Goal: Task Accomplishment & Management: Manage account settings

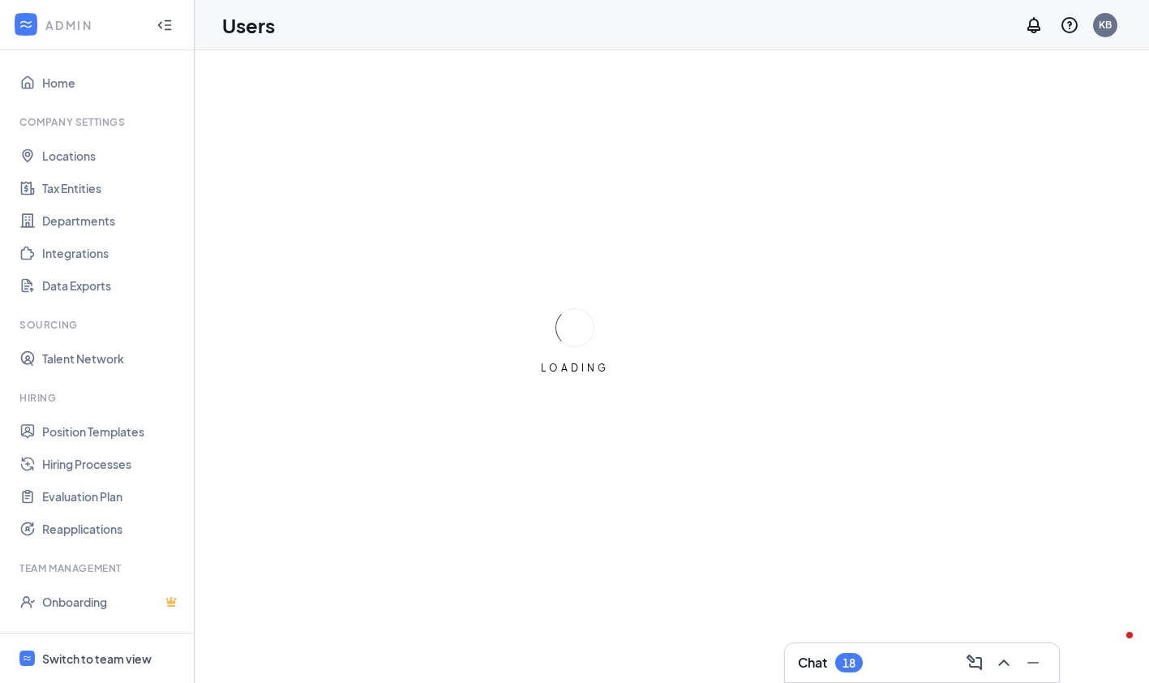
click at [95, 659] on div "Switch to team view" at bounding box center [96, 658] width 109 height 16
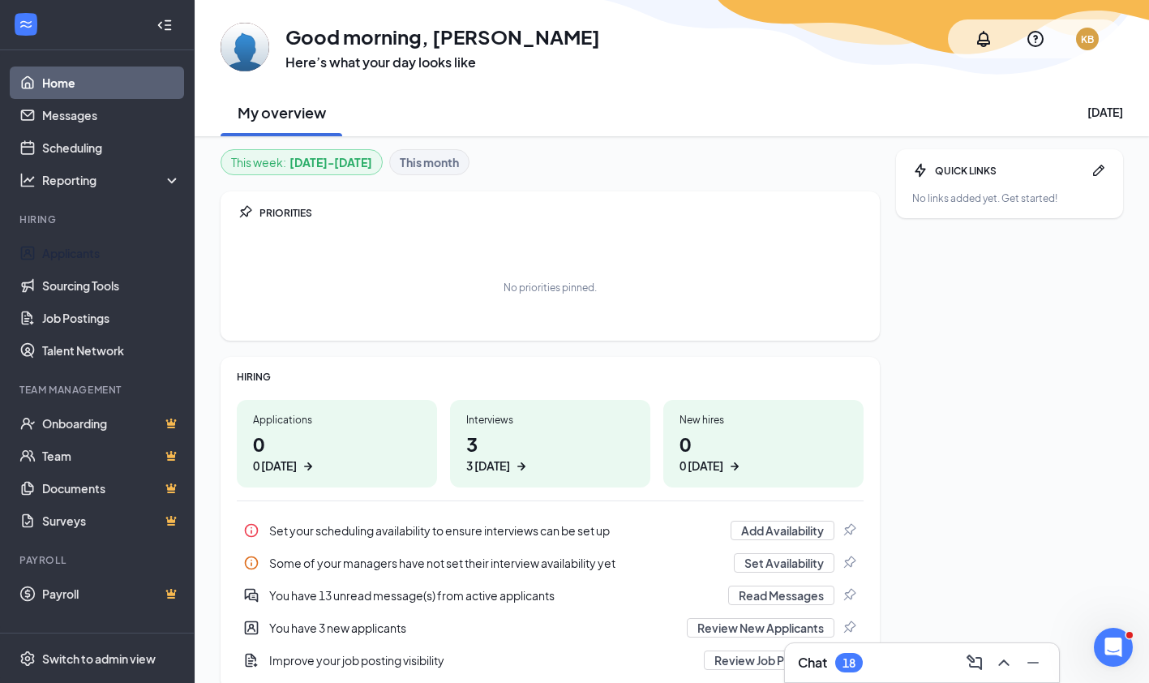
click at [108, 255] on link "Applicants" at bounding box center [111, 253] width 139 height 32
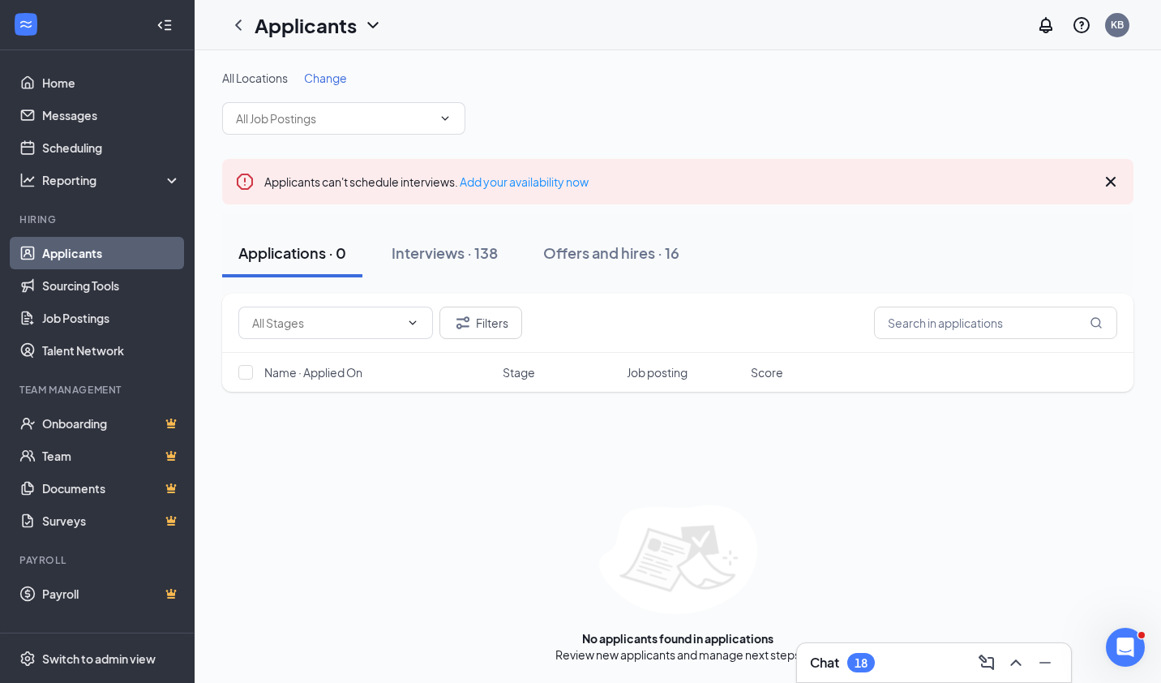
click at [446, 119] on icon "ChevronDown" at bounding box center [445, 118] width 7 height 4
click at [449, 258] on div "Interviews · 138" at bounding box center [445, 252] width 106 height 20
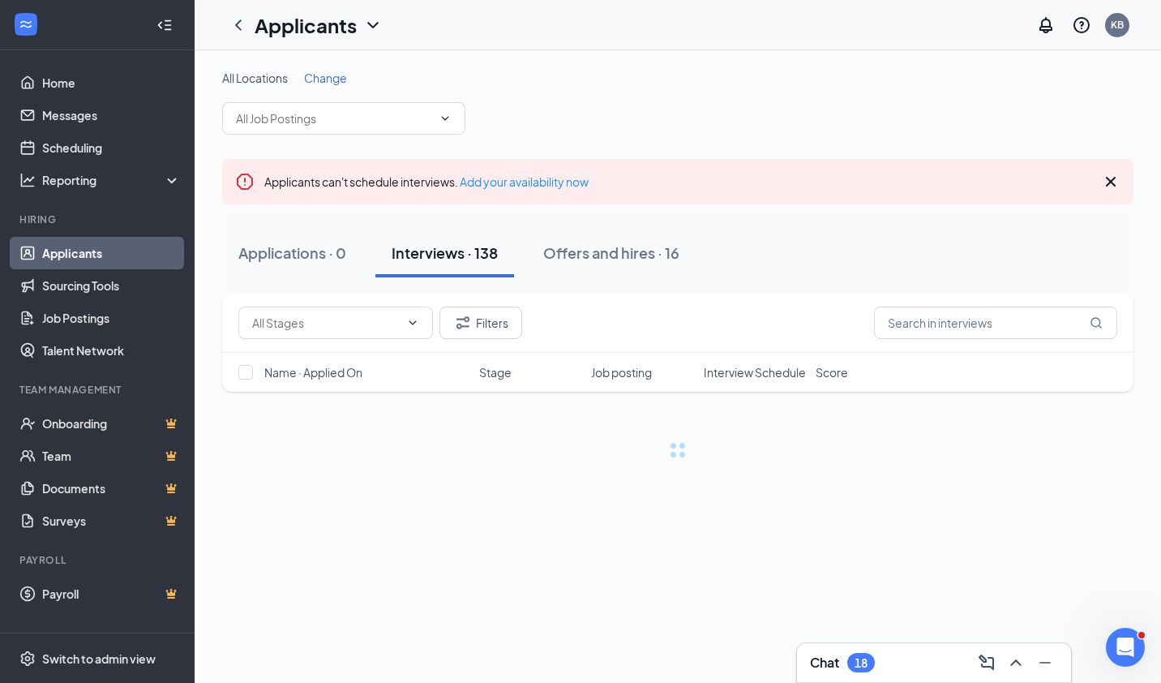
click at [441, 129] on span at bounding box center [343, 118] width 243 height 32
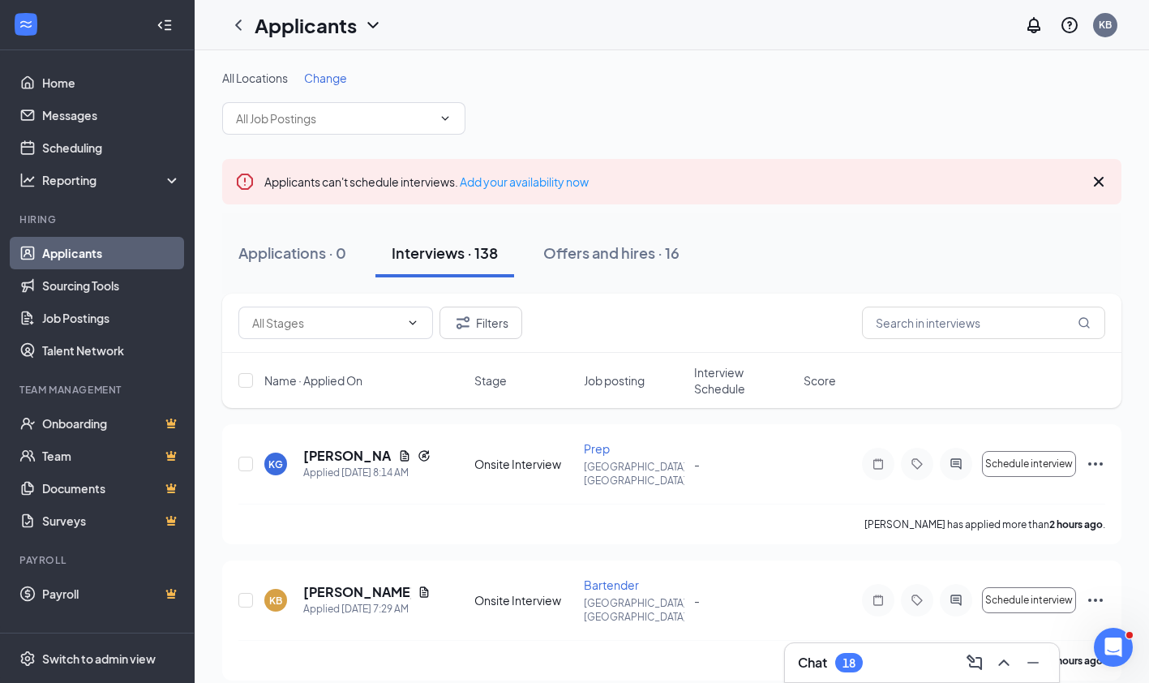
click at [442, 117] on icon "ChevronDown" at bounding box center [445, 118] width 7 height 4
click at [446, 122] on icon "ChevronDown" at bounding box center [445, 118] width 13 height 13
click at [448, 121] on icon "ChevronDown" at bounding box center [445, 118] width 13 height 13
click at [443, 117] on icon "ChevronDown" at bounding box center [445, 118] width 13 height 13
click at [446, 119] on icon "ChevronDown" at bounding box center [445, 118] width 7 height 4
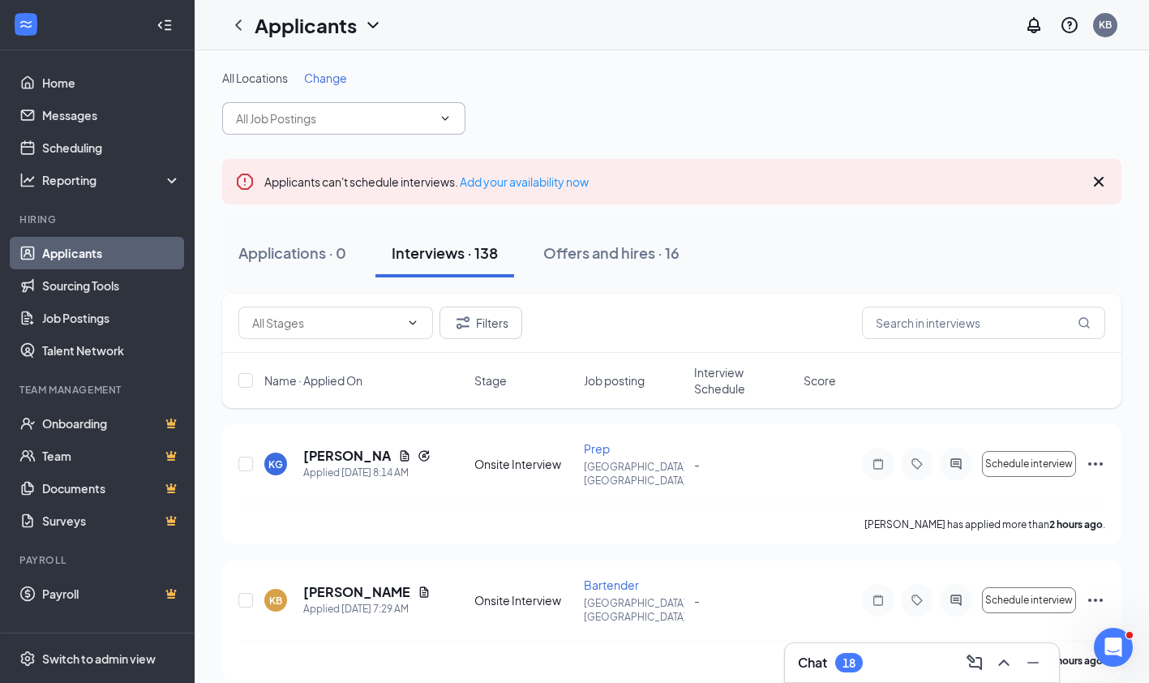
click at [415, 113] on input "text" at bounding box center [334, 118] width 196 height 18
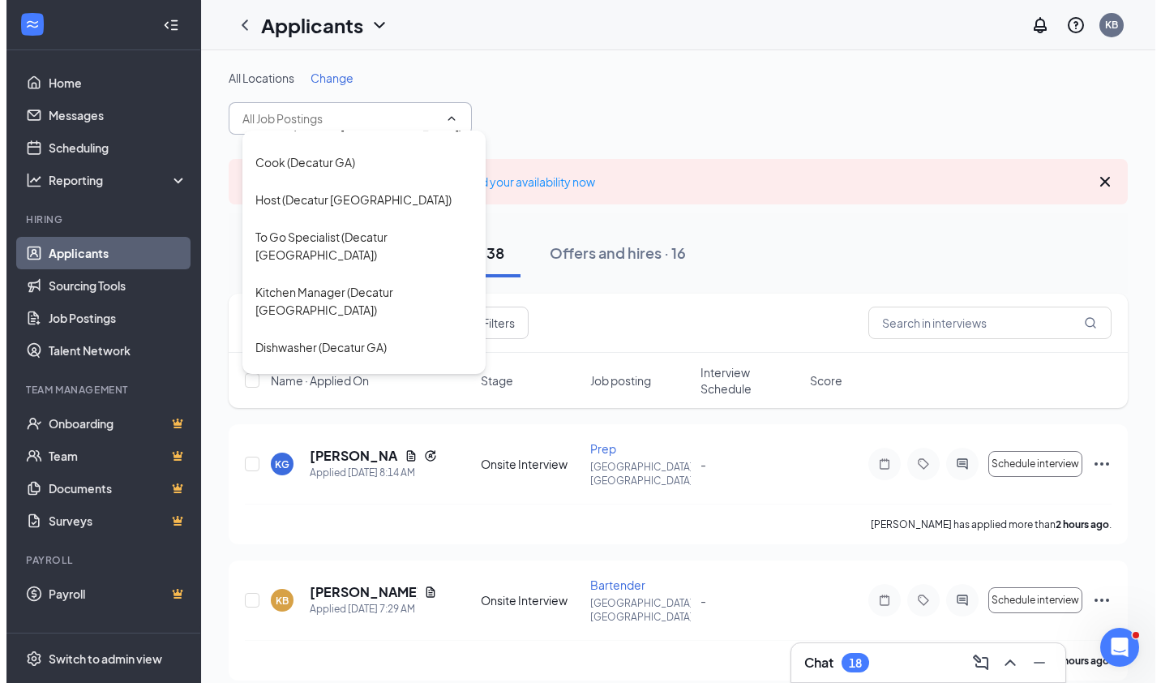
scroll to position [639, 0]
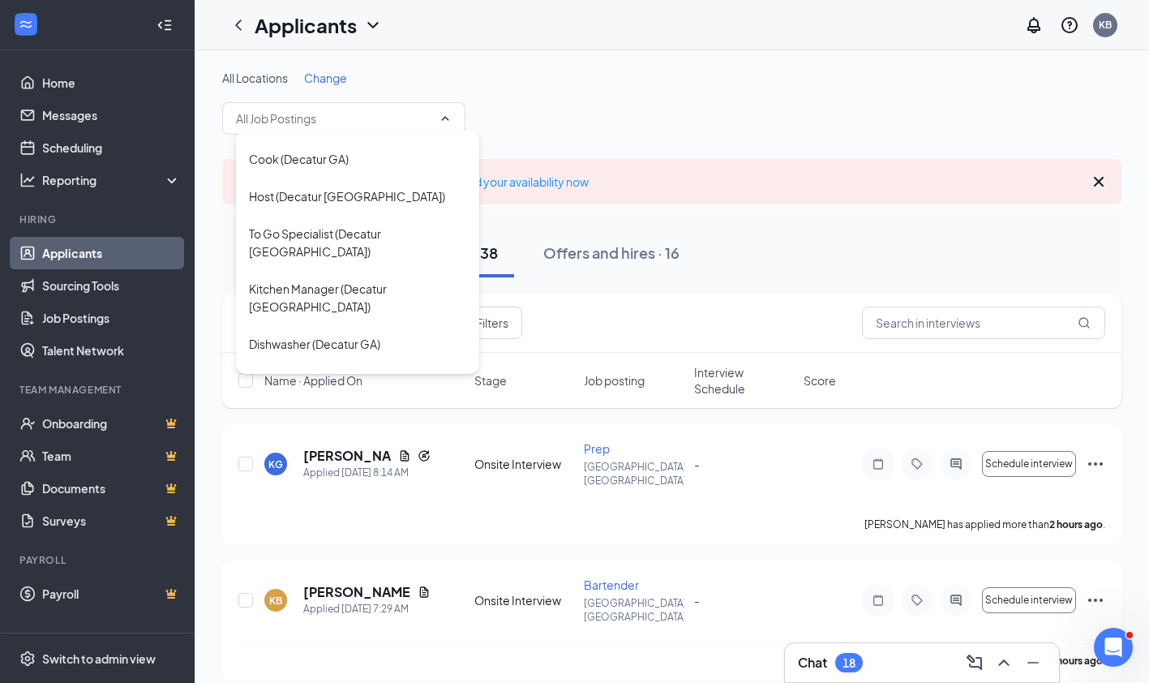
click at [347, 427] on div "Store Manager (Decatur [GEOGRAPHIC_DATA])" at bounding box center [357, 445] width 217 height 36
type input "Store Manager (Decatur [GEOGRAPHIC_DATA])"
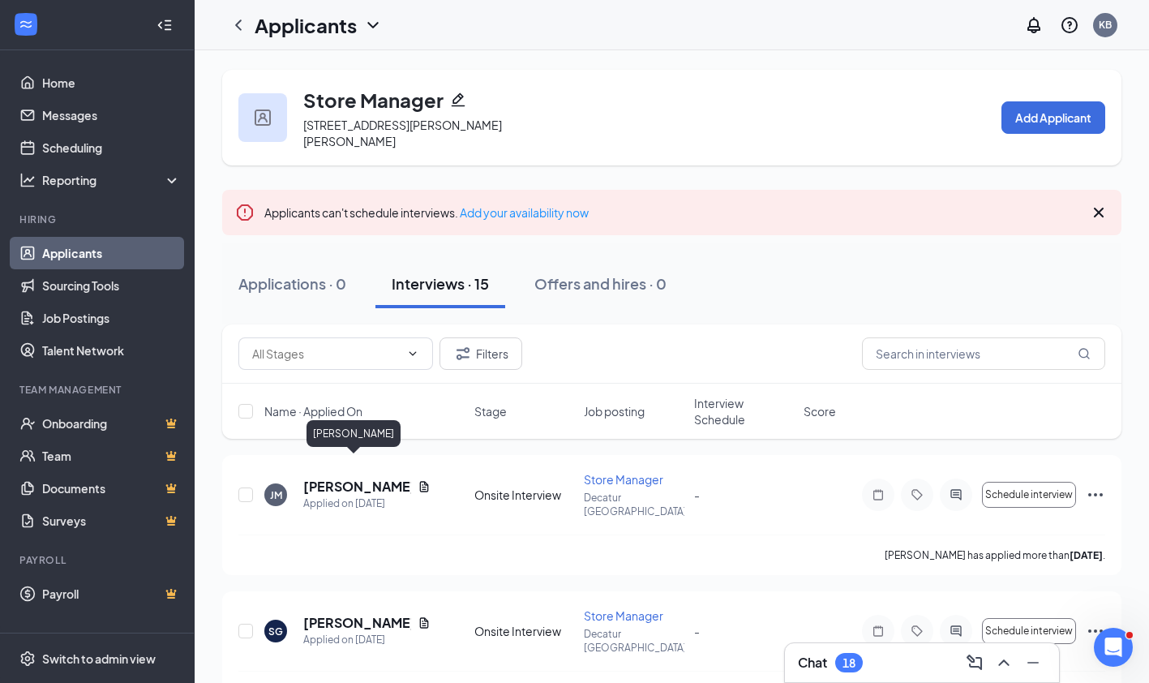
click at [349, 478] on h5 "[PERSON_NAME]" at bounding box center [357, 487] width 108 height 18
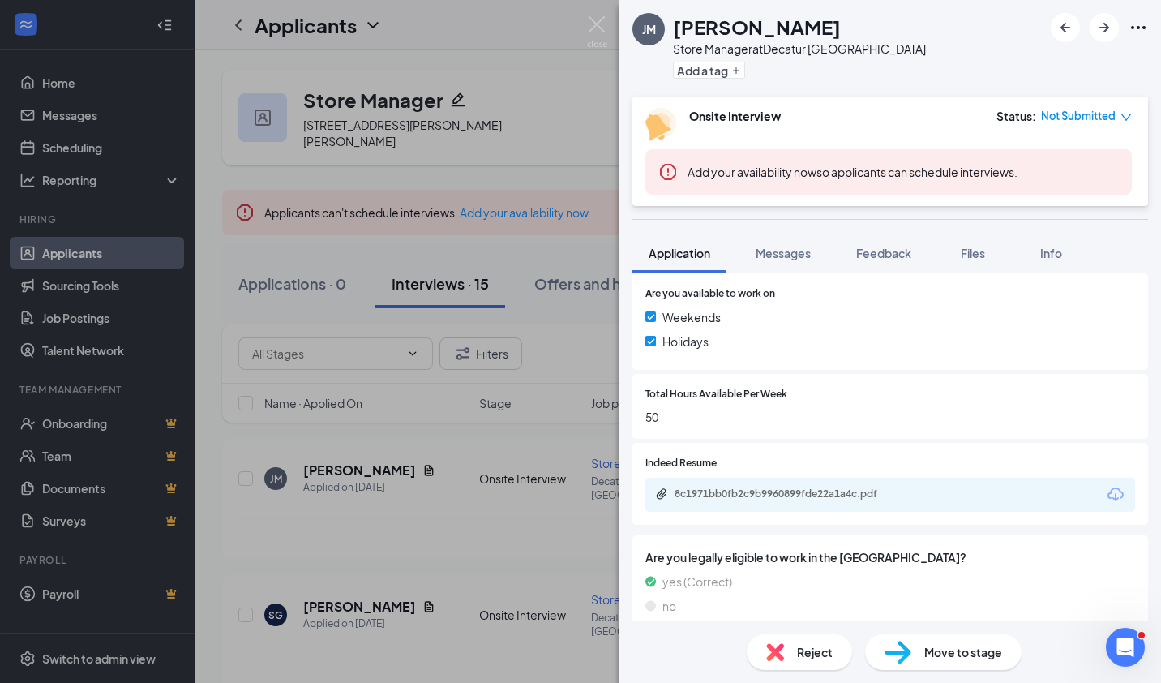
scroll to position [606, 0]
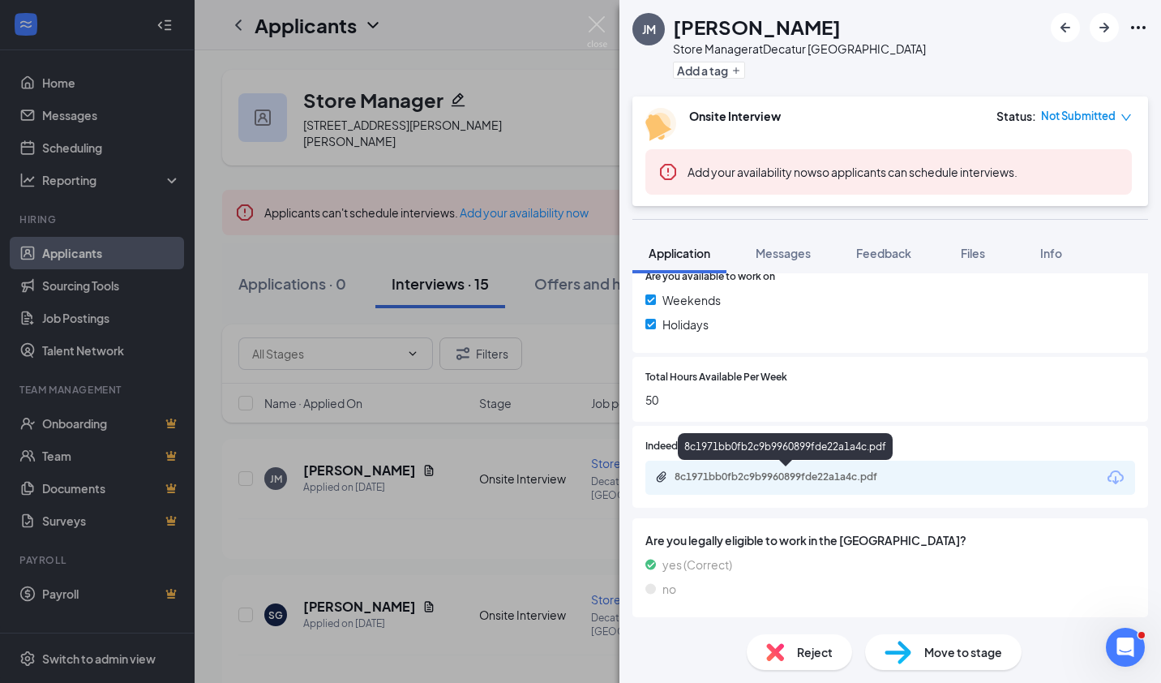
click at [816, 453] on div "8c1971bb0fb2c9b9960899fde22a1a4c.pdf" at bounding box center [785, 446] width 215 height 27
click at [801, 477] on div "8c1971bb0fb2c9b9960899fde22a1a4c.pdf" at bounding box center [788, 476] width 227 height 13
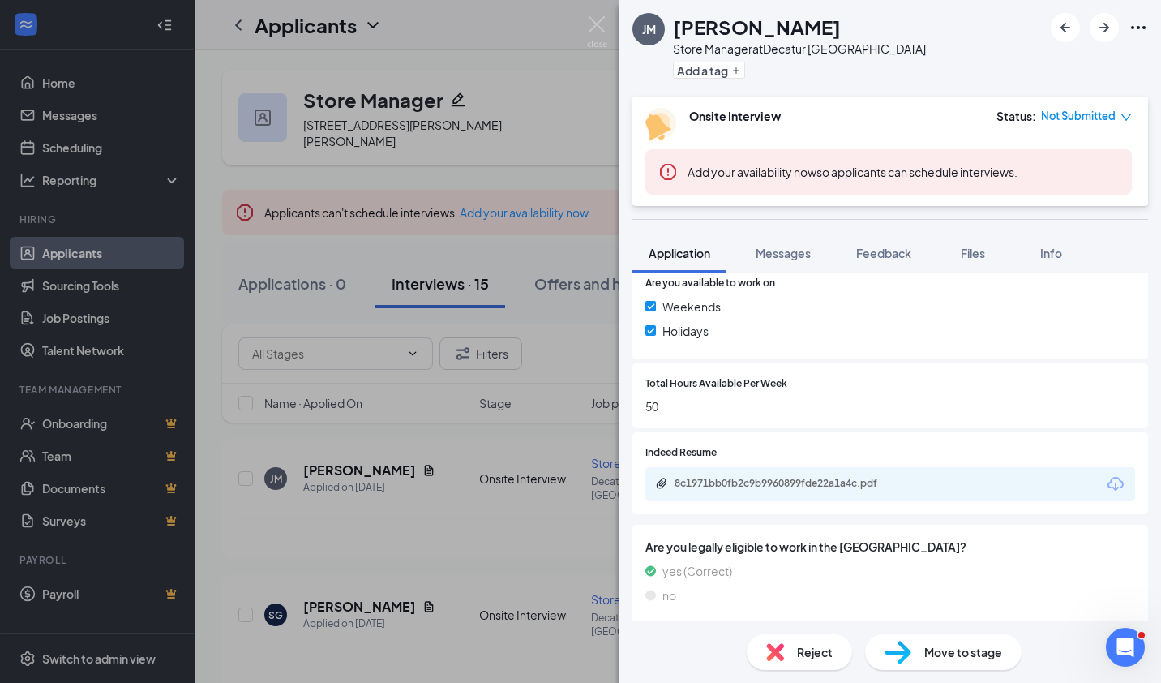
click at [806, 259] on span "Messages" at bounding box center [783, 253] width 55 height 15
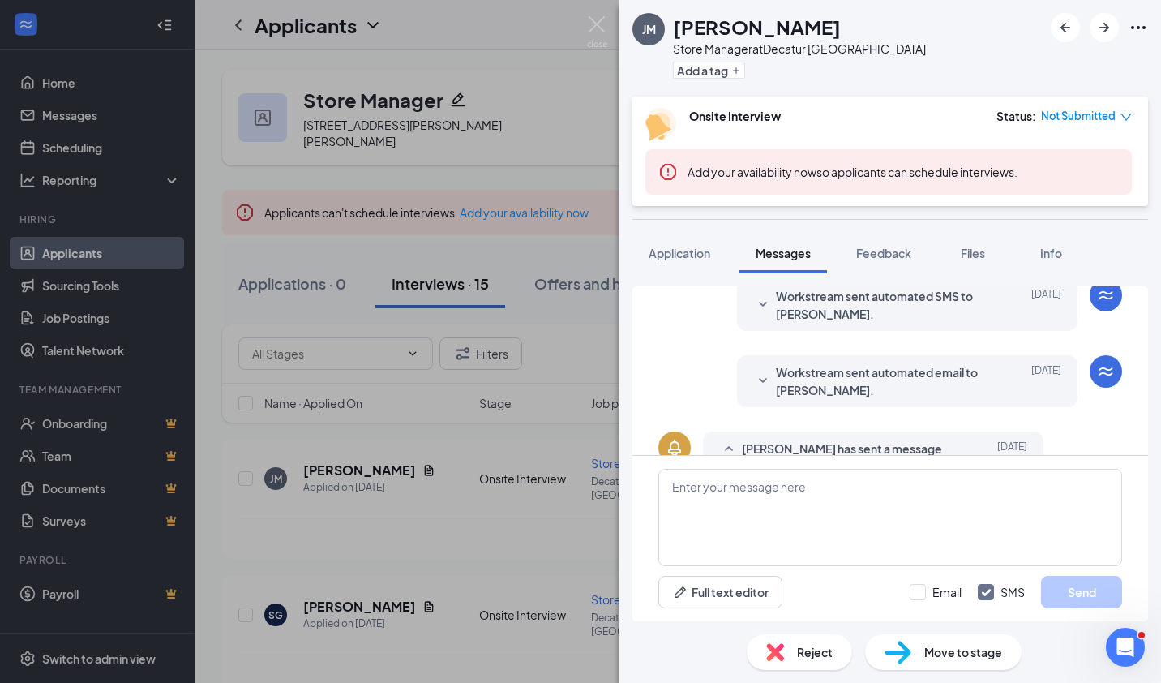
scroll to position [394, 0]
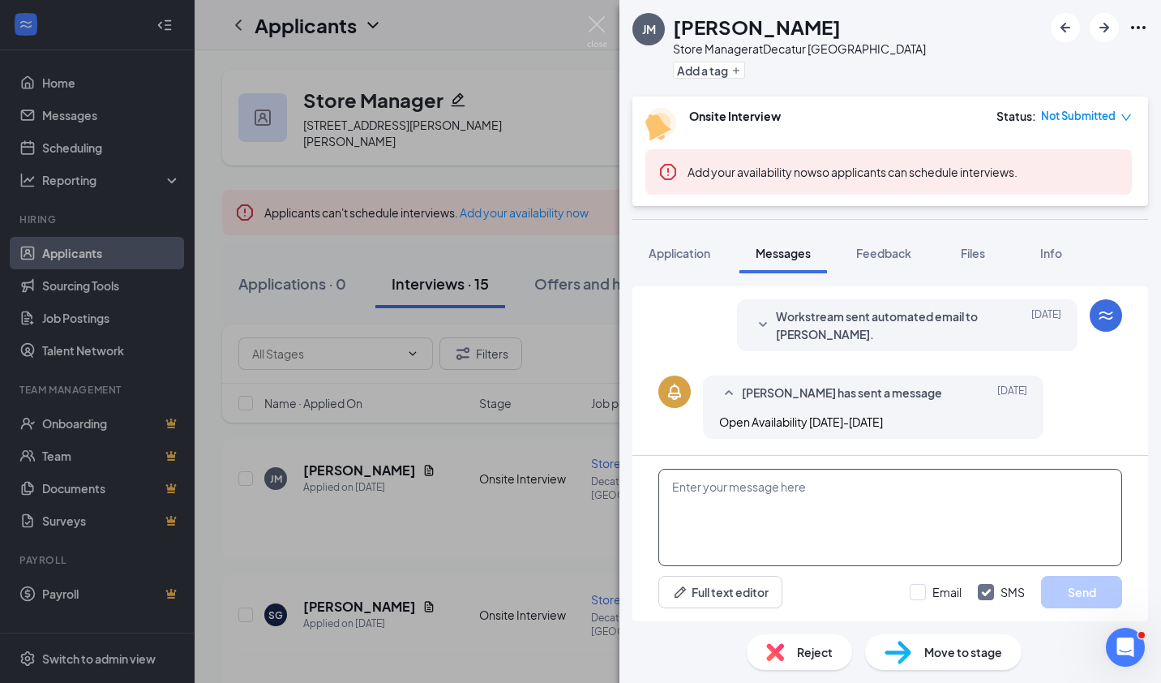
click at [747, 492] on textarea at bounding box center [890, 517] width 464 height 97
type textarea "J"
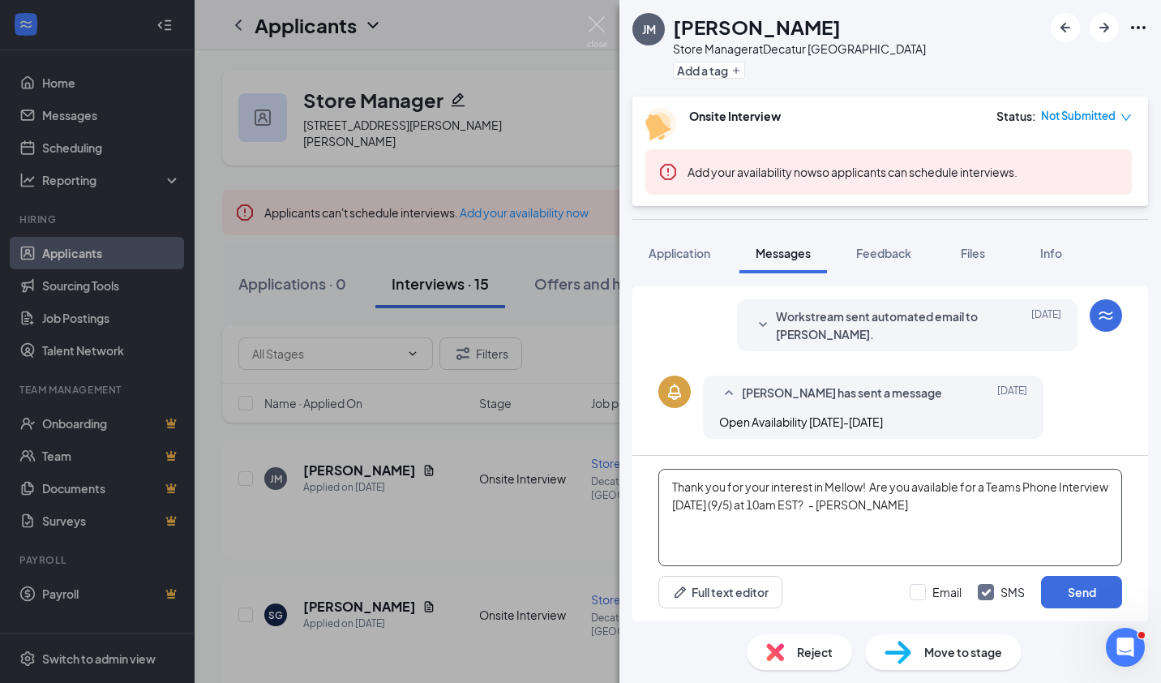
drag, startPoint x: 675, startPoint y: 483, endPoint x: 910, endPoint y: 503, distance: 236.8
click at [910, 503] on textarea "Thank you for your interest in Mellow! Are you available for a Teams Phone Inte…" at bounding box center [890, 517] width 464 height 97
click at [858, 504] on textarea "Thank you for your interest in Mellow! Are you available for a Teams Phone Inte…" at bounding box center [890, 517] width 464 height 97
click at [671, 485] on textarea "Thank you for your interest in Mellow! Are you available for a Teams Phone Inte…" at bounding box center [890, 517] width 464 height 97
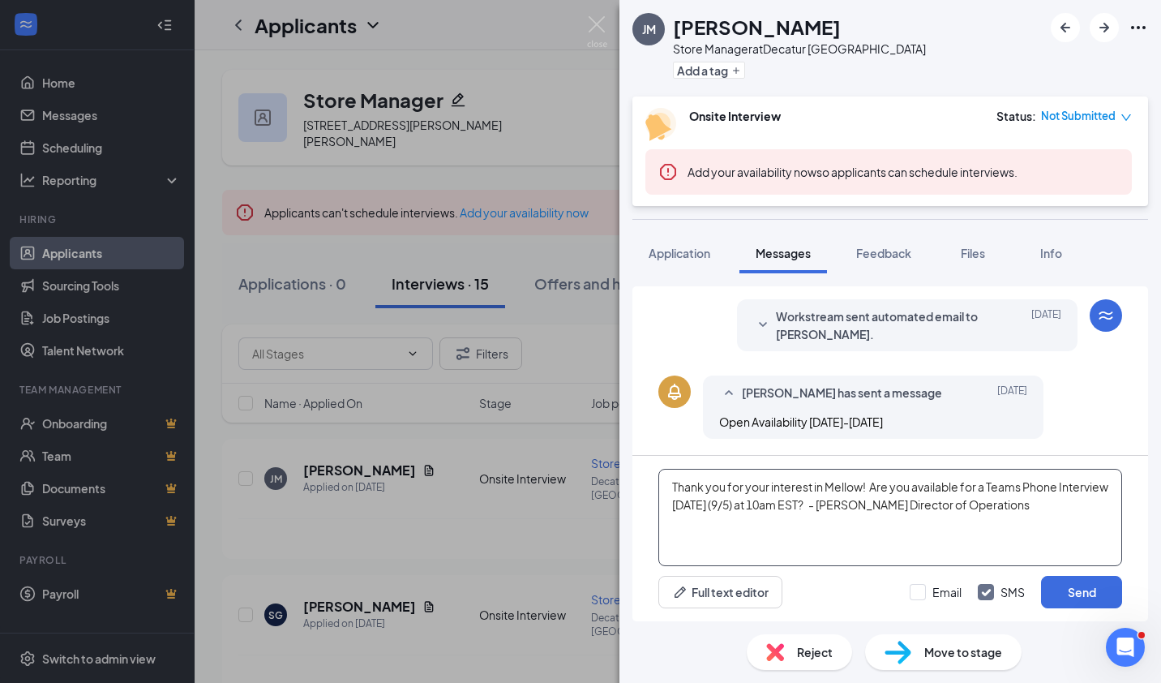
drag, startPoint x: 756, startPoint y: 483, endPoint x: 1084, endPoint y: 503, distance: 328.1
click at [1084, 503] on textarea "Thank you for your interest in Mellow! Are you available for a Teams Phone Inte…" at bounding box center [890, 517] width 464 height 97
type textarea "Thank you for your interest in Mellow! Are you available for a Teams Phone Inte…"
click at [1076, 584] on button "Send" at bounding box center [1081, 592] width 81 height 32
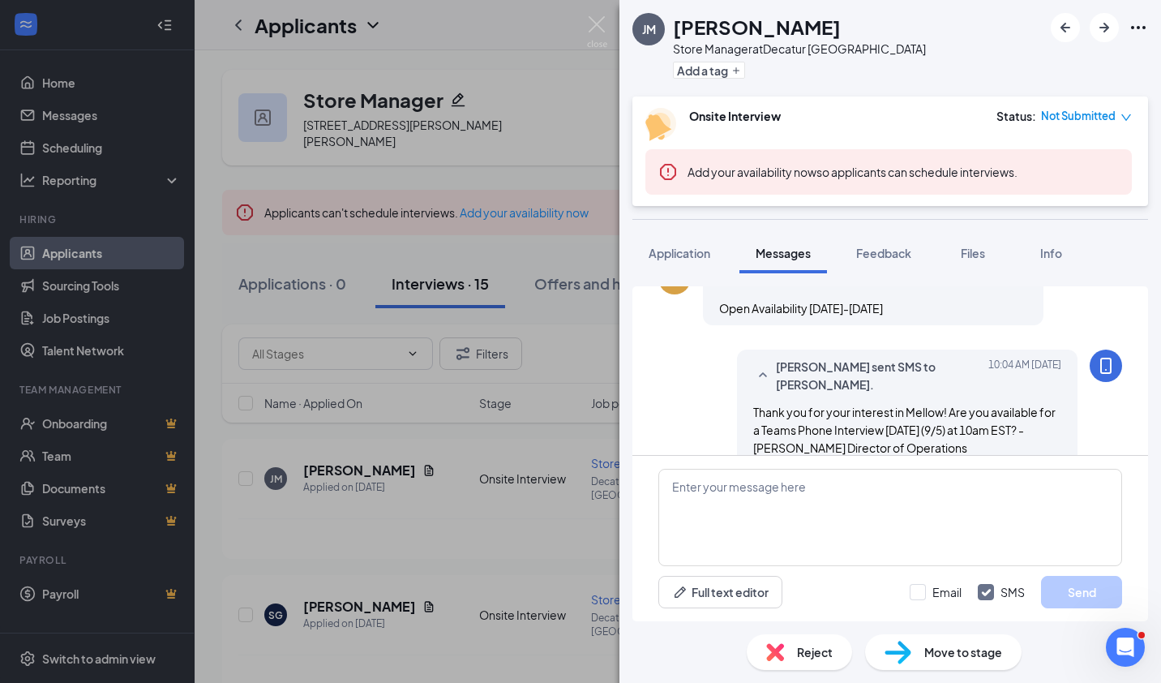
scroll to position [517, 0]
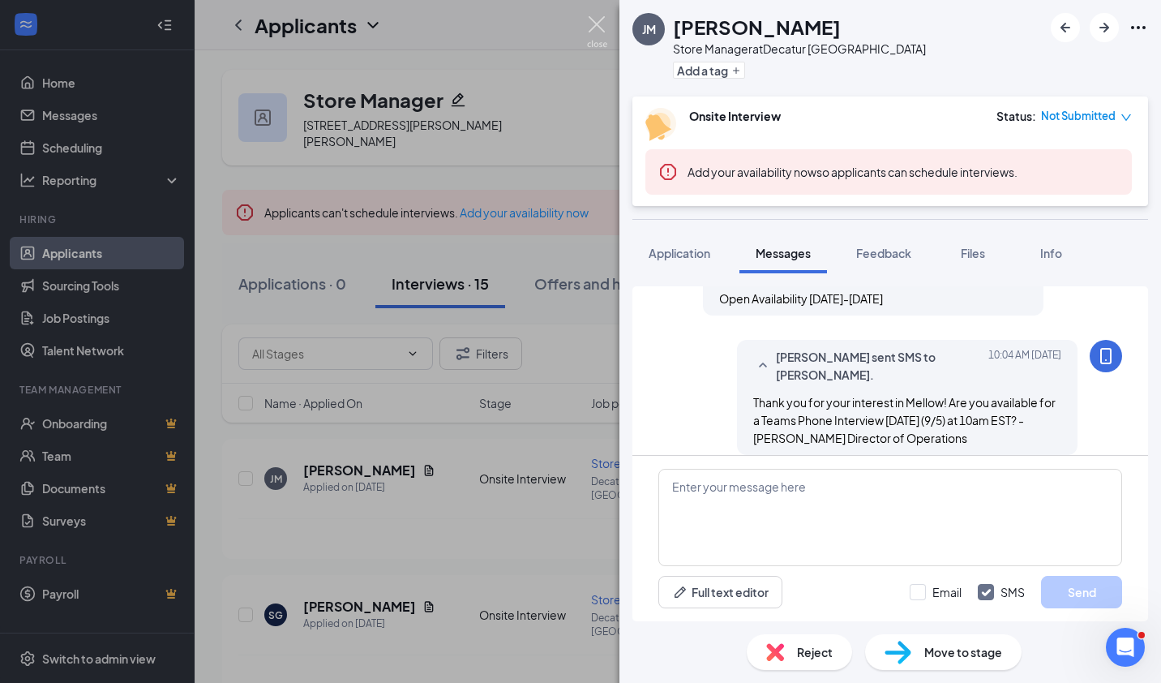
click at [600, 33] on img at bounding box center [597, 32] width 20 height 32
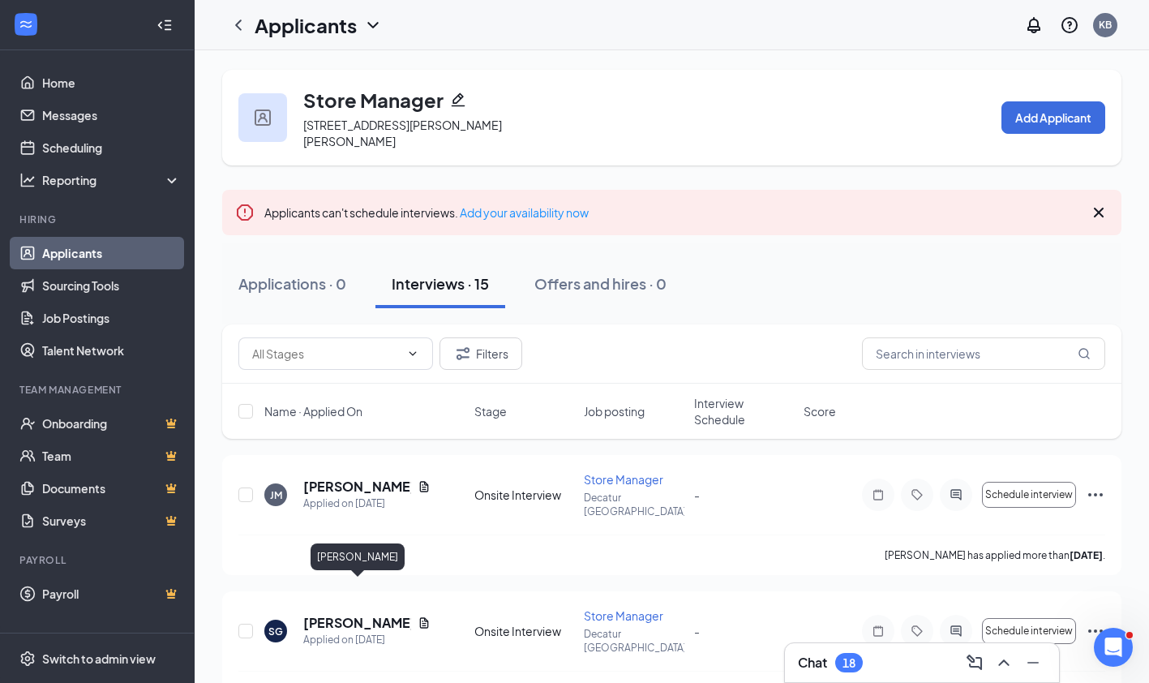
click at [375, 614] on h5 "[PERSON_NAME]" at bounding box center [357, 623] width 108 height 18
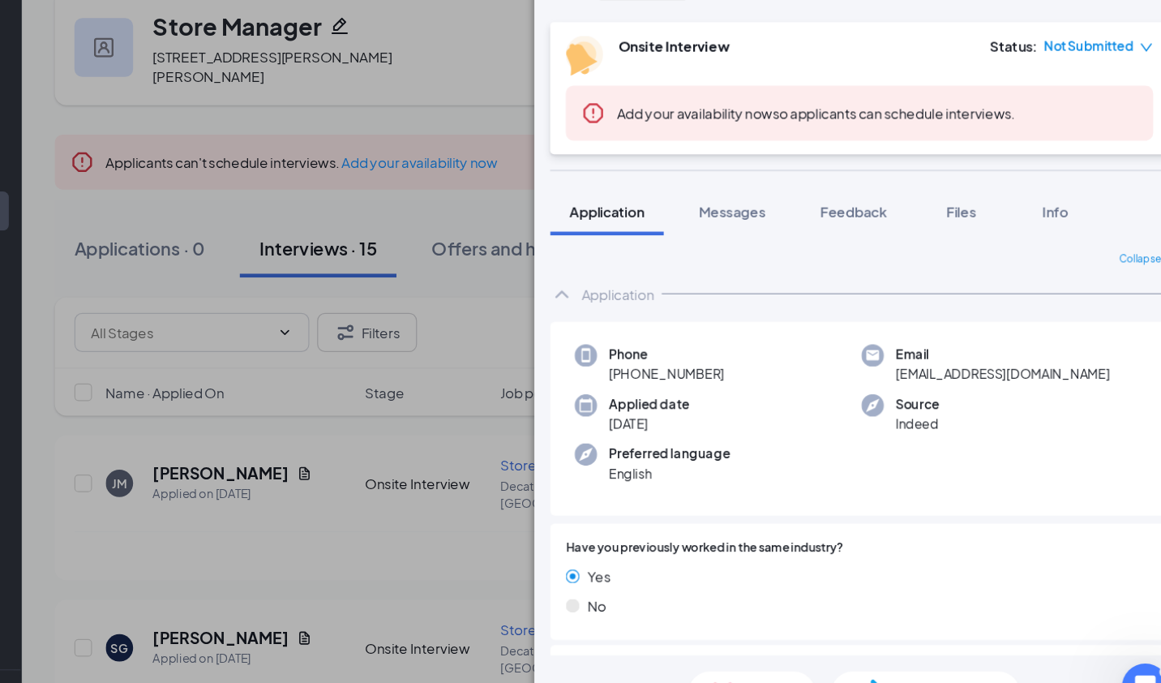
click at [1051, 456] on div "Phone [PHONE_NUMBER] Email [EMAIL_ADDRESS][DOMAIN_NAME] Applied date [DATE] Sou…" at bounding box center [890, 425] width 516 height 161
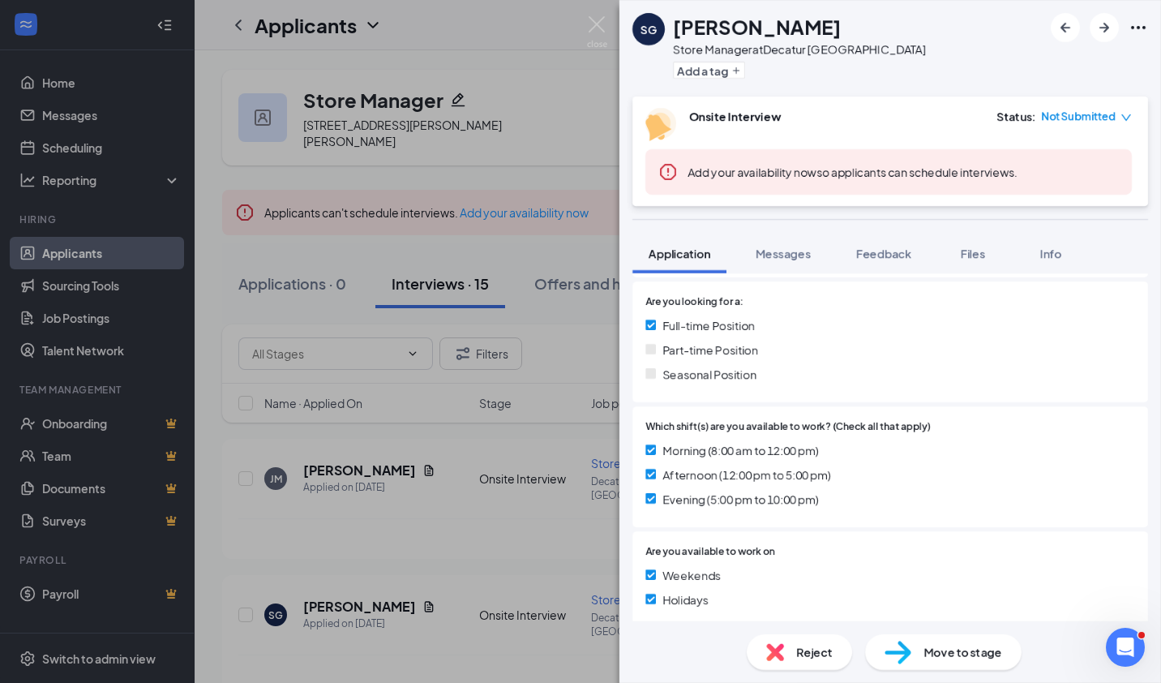
scroll to position [606, 0]
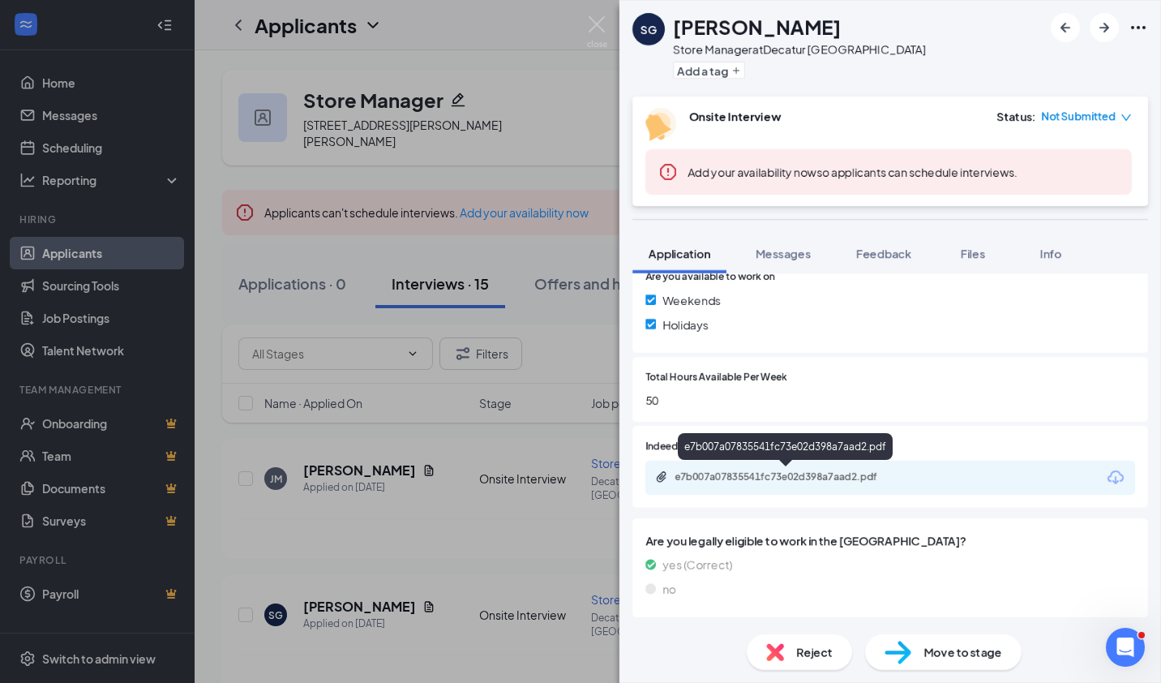
click at [827, 474] on div "e7b007a07835541fc73e02d398a7aad2.pdf" at bounding box center [788, 476] width 227 height 13
click at [805, 660] on span "Reject" at bounding box center [815, 652] width 36 height 18
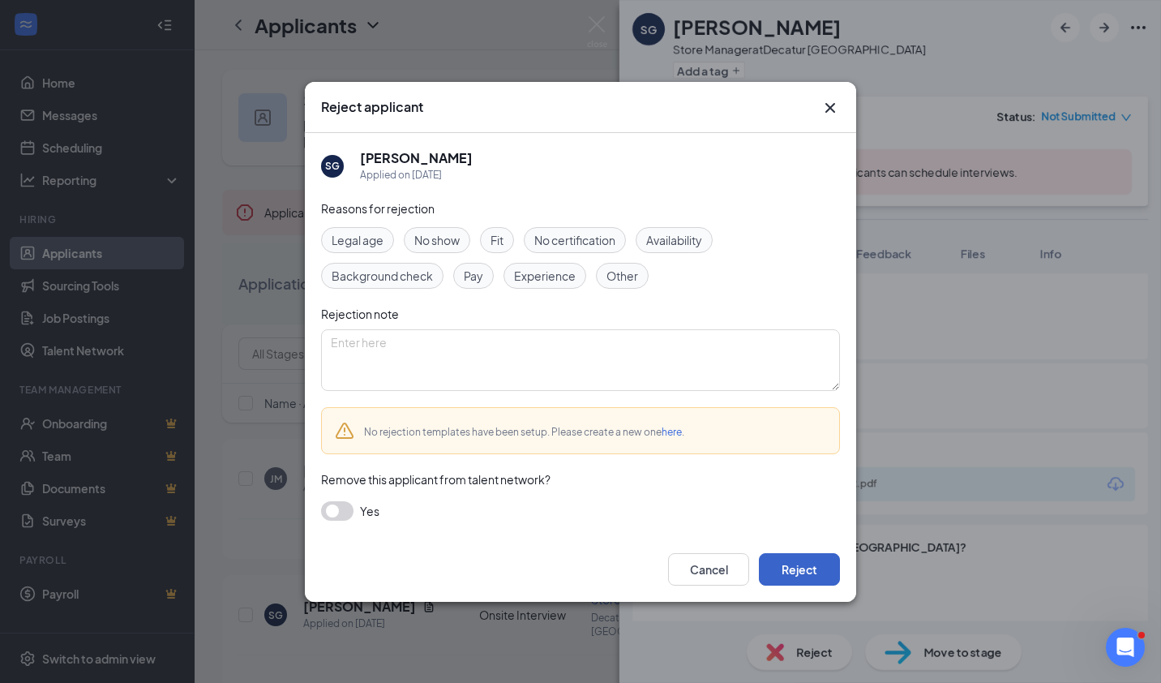
click at [794, 580] on button "Reject" at bounding box center [799, 569] width 81 height 32
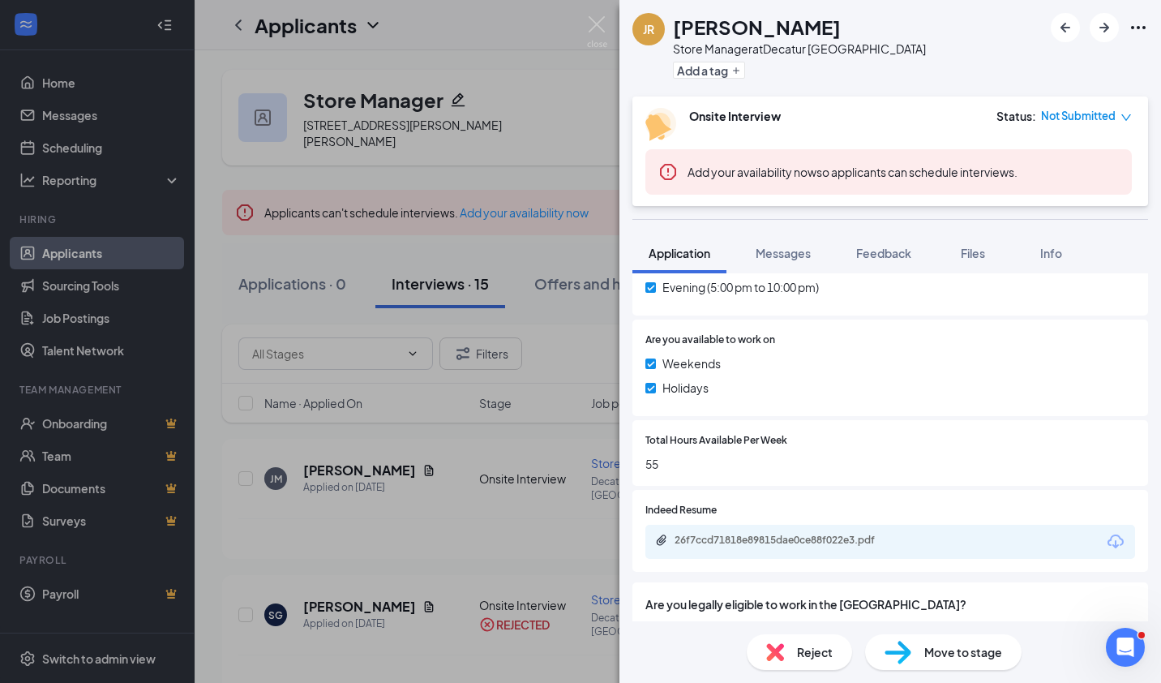
scroll to position [651, 0]
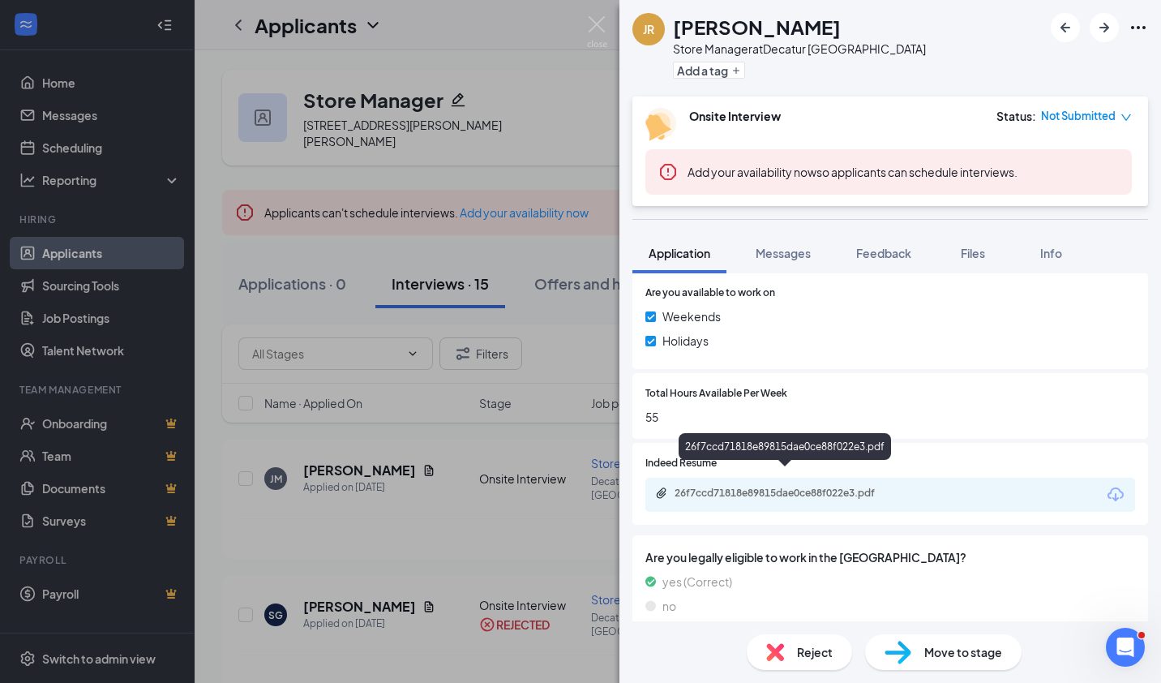
click at [813, 486] on div "26f7ccd71818e89815dae0ce88f022e3.pdf" at bounding box center [788, 492] width 227 height 13
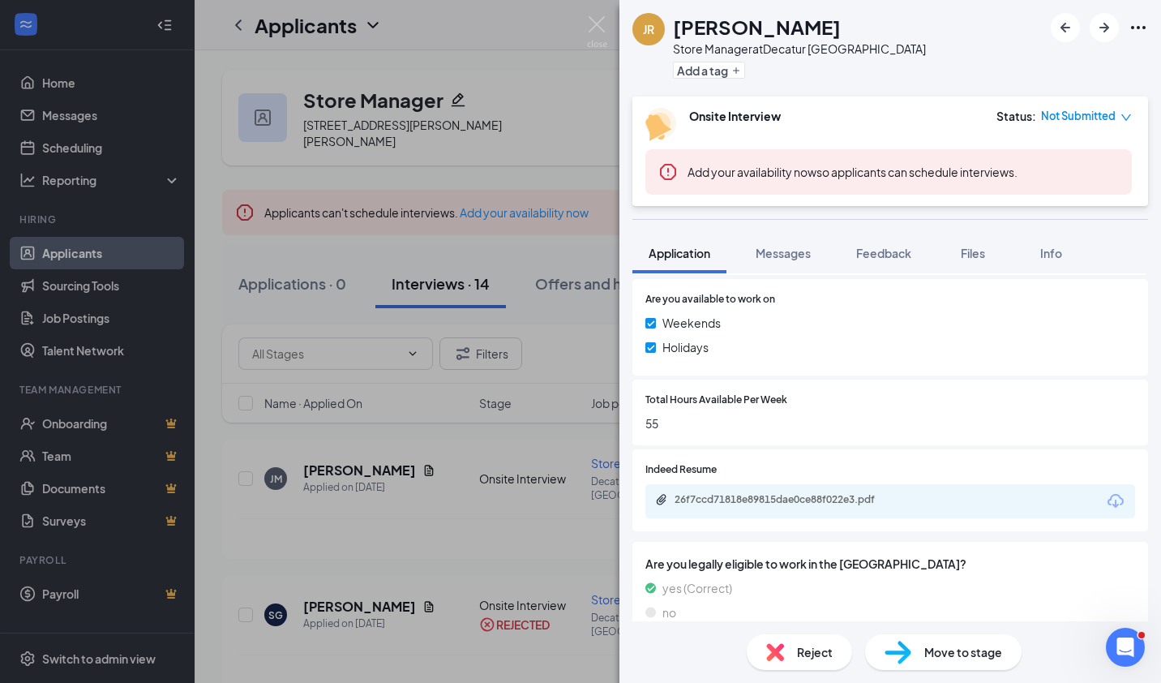
click at [803, 249] on span "Messages" at bounding box center [783, 253] width 55 height 15
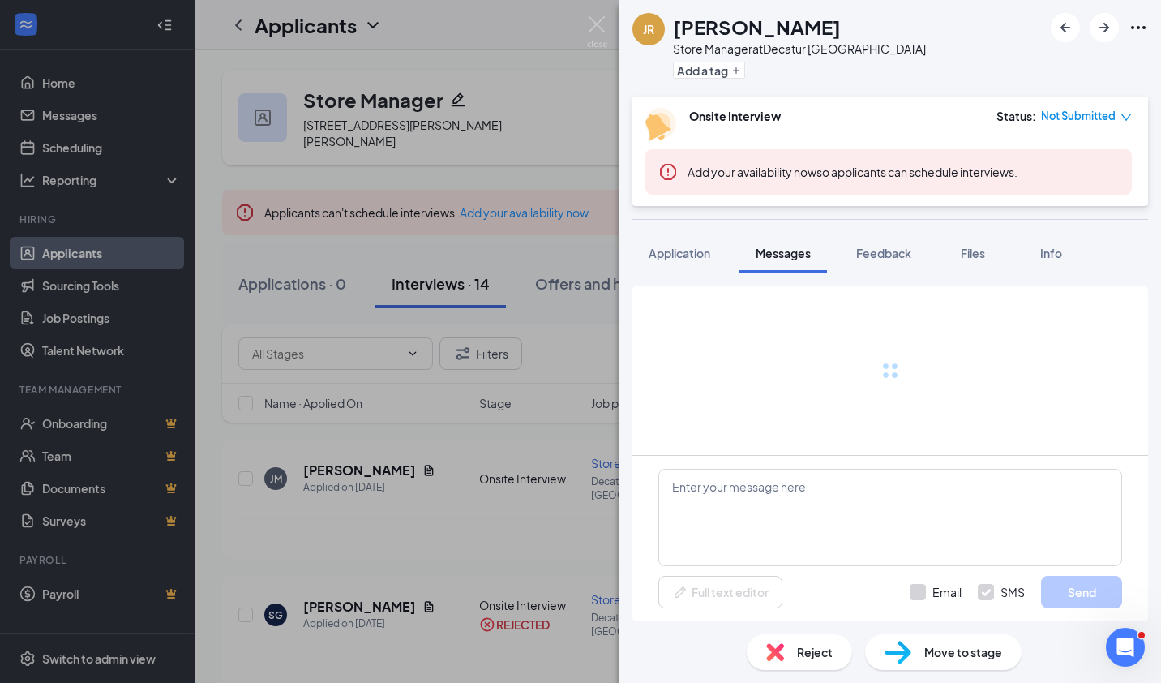
click at [803, 249] on span "Messages" at bounding box center [783, 253] width 55 height 15
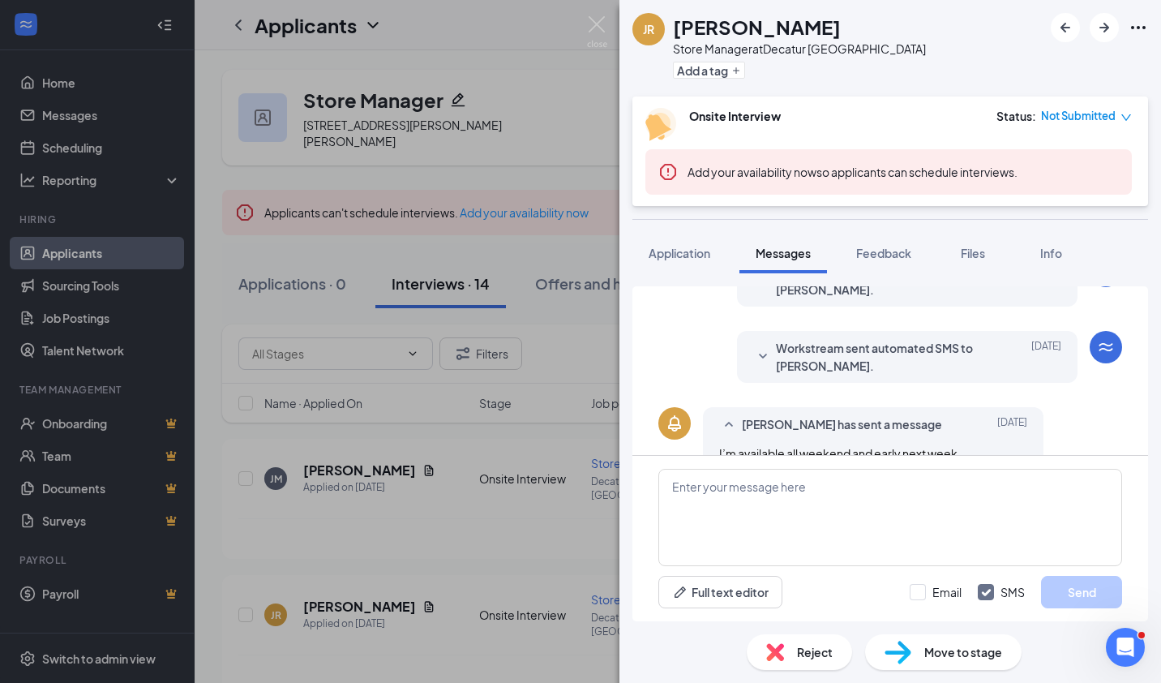
scroll to position [394, 0]
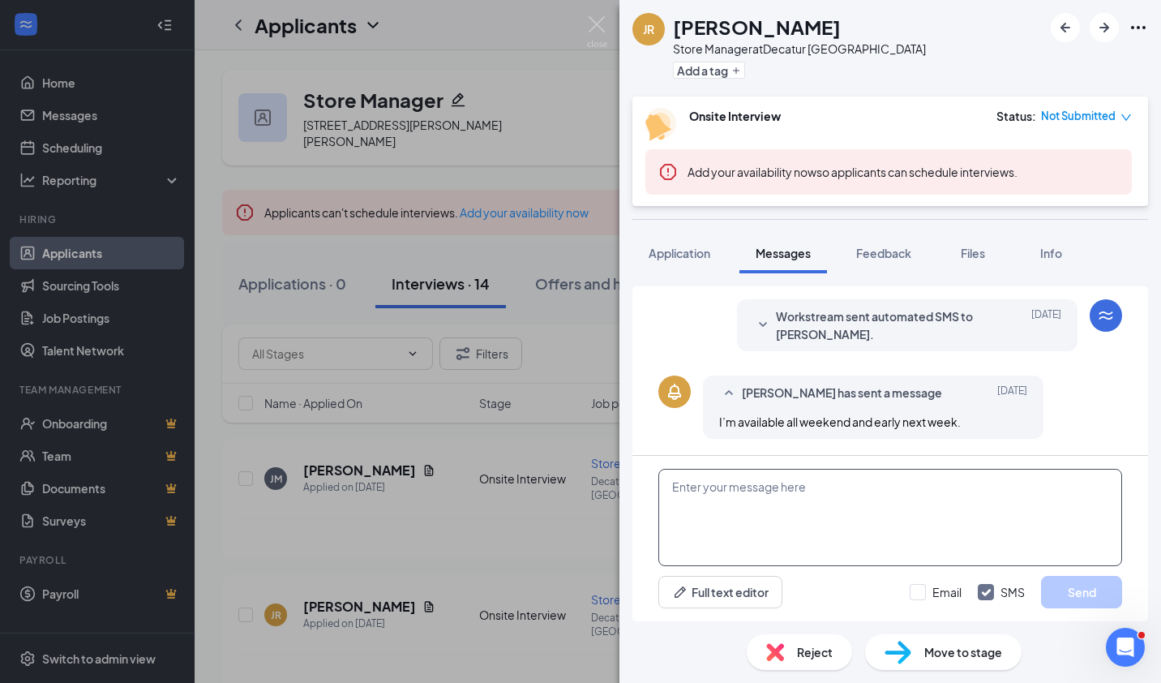
click at [700, 497] on textarea at bounding box center [890, 517] width 464 height 97
paste textarea "Thank you for your interest in Mellow! Are you available for a Teams Phone Inte…"
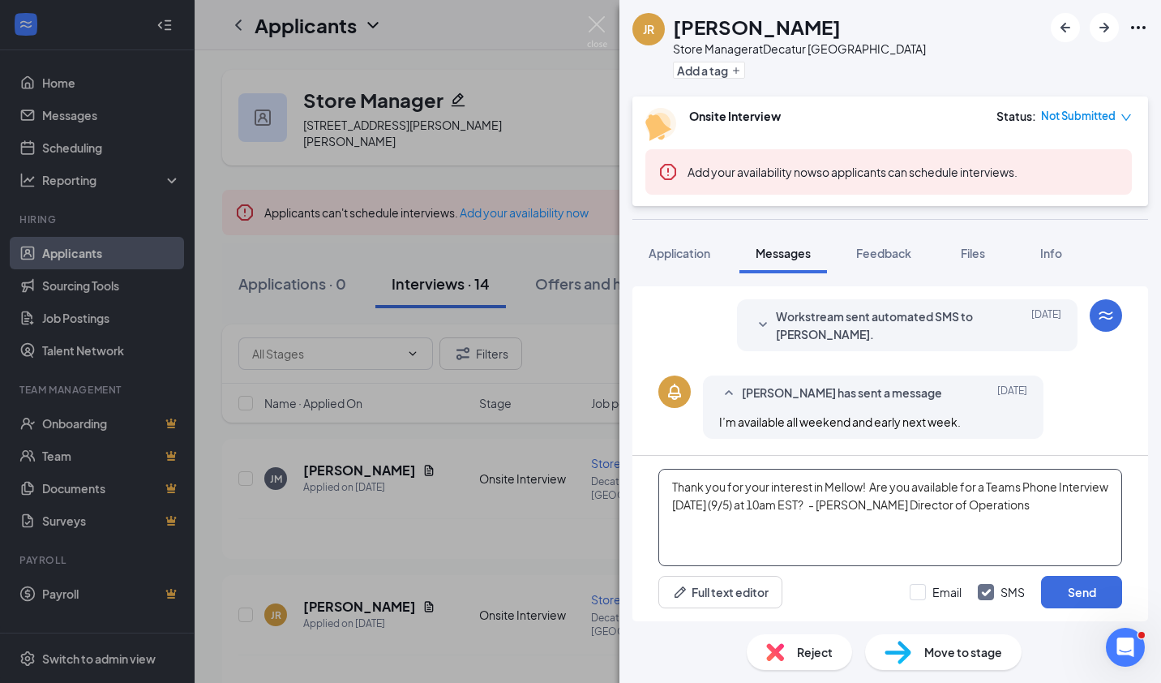
click at [843, 503] on textarea "Thank you for your interest in Mellow! Are you available for a Teams Phone Inte…" at bounding box center [890, 517] width 464 height 97
type textarea "Thank you for your interest in Mellow! Are you available for a Teams Phone Inte…"
click at [1073, 591] on button "Send" at bounding box center [1081, 592] width 81 height 32
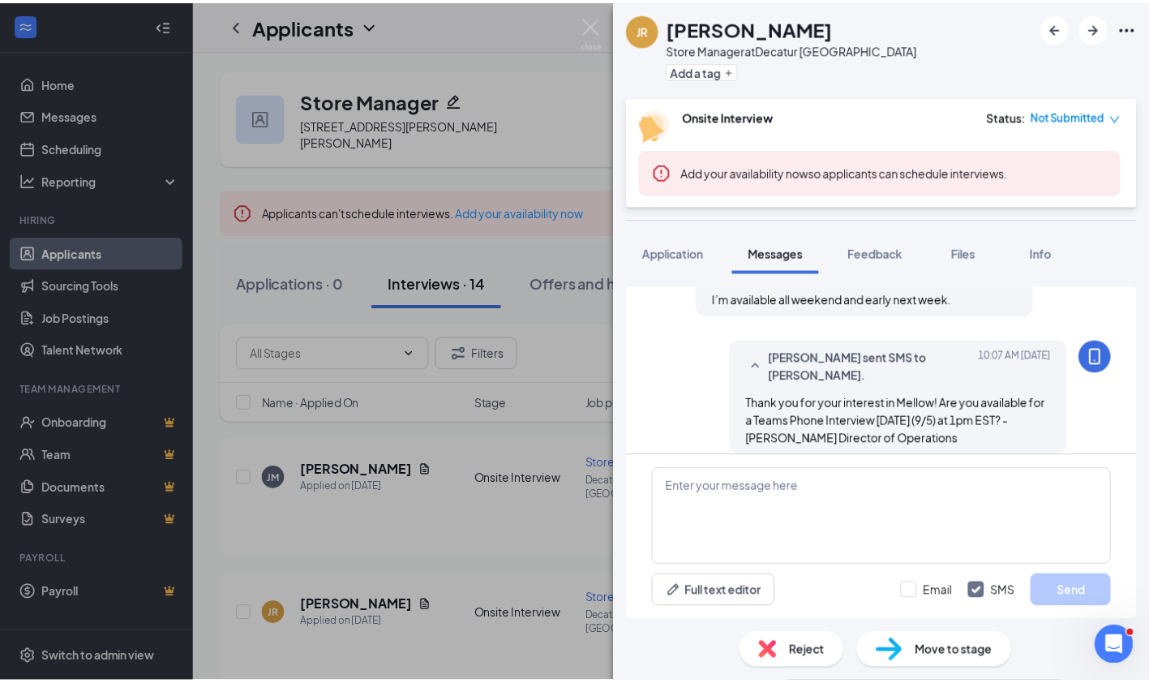
scroll to position [533, 0]
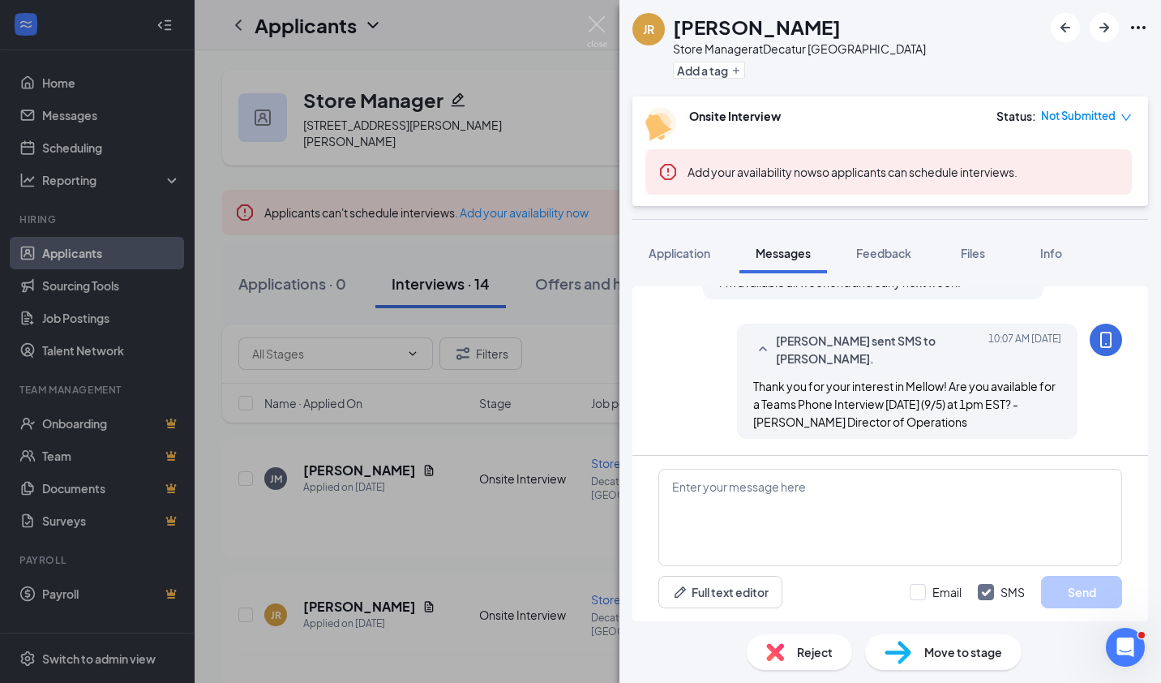
click at [702, 254] on span "Application" at bounding box center [680, 253] width 62 height 15
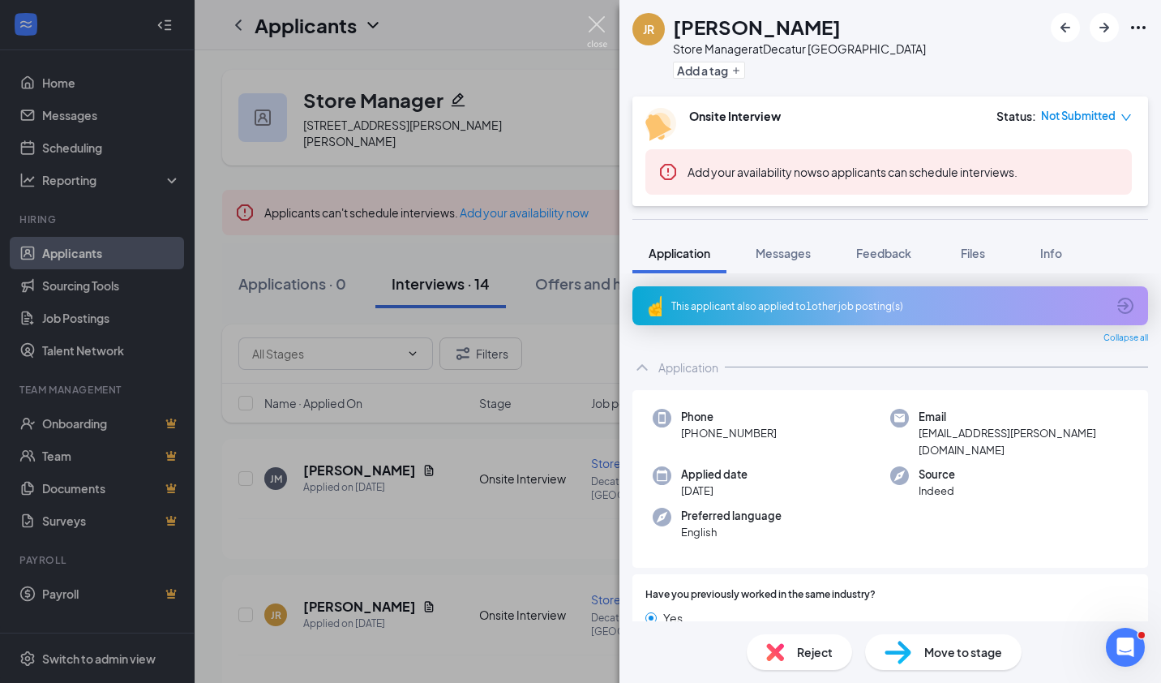
click at [589, 27] on img at bounding box center [597, 32] width 20 height 32
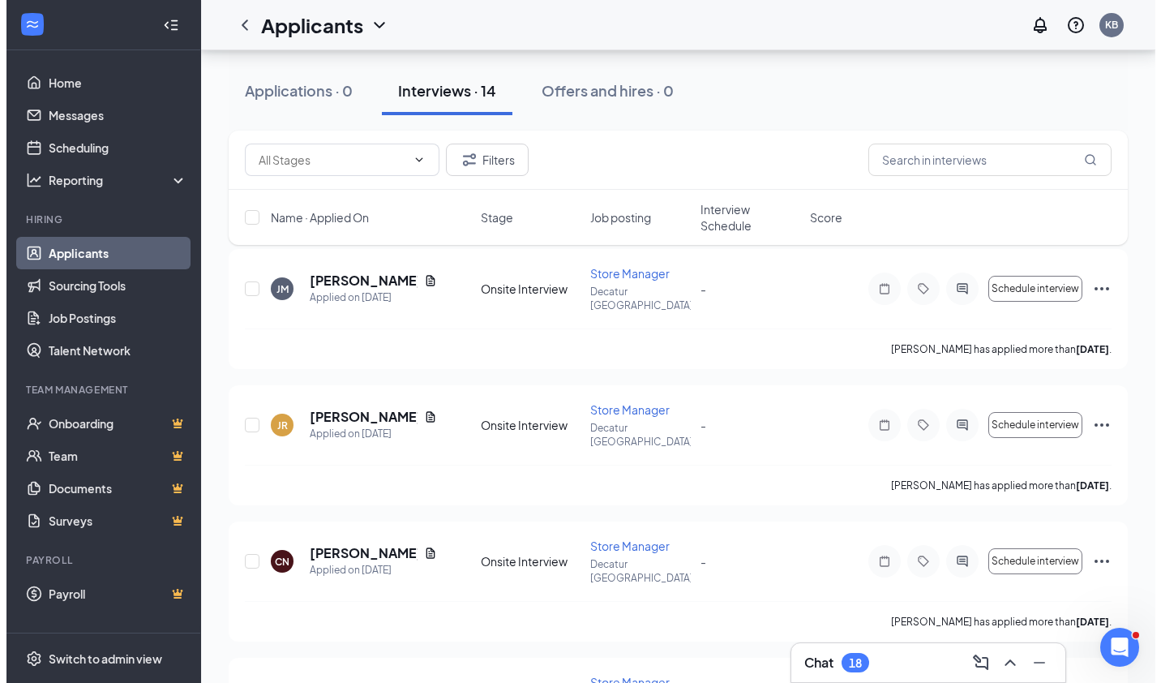
scroll to position [212, 0]
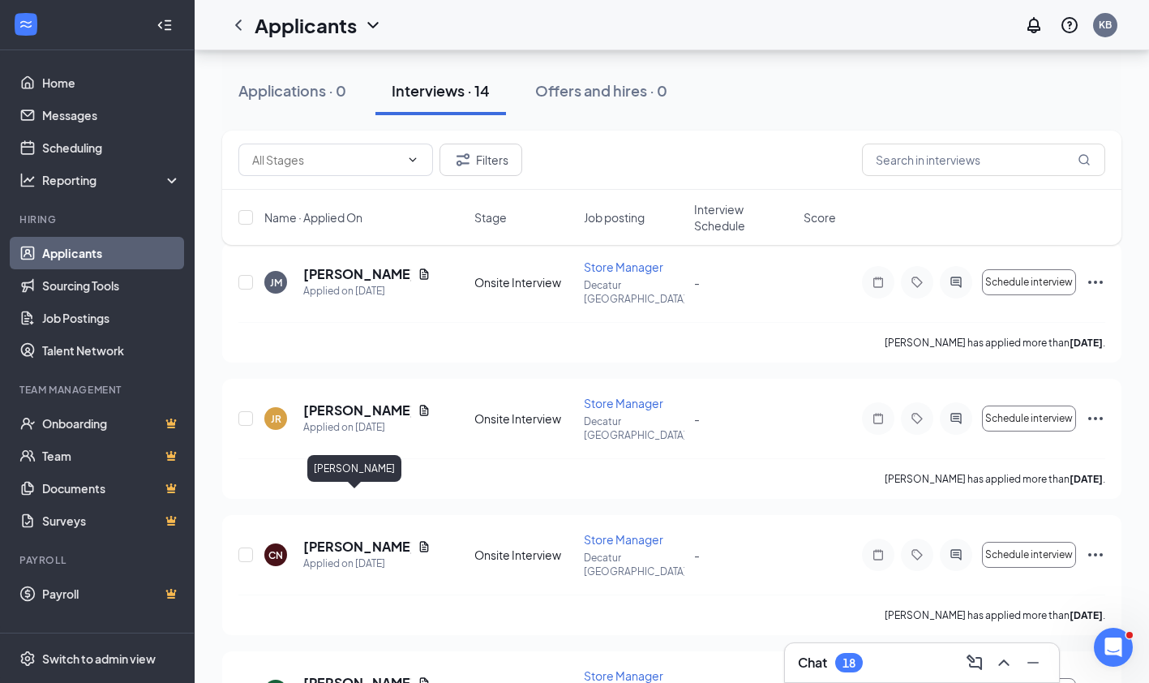
click at [366, 538] on h5 "[PERSON_NAME]" at bounding box center [357, 547] width 108 height 18
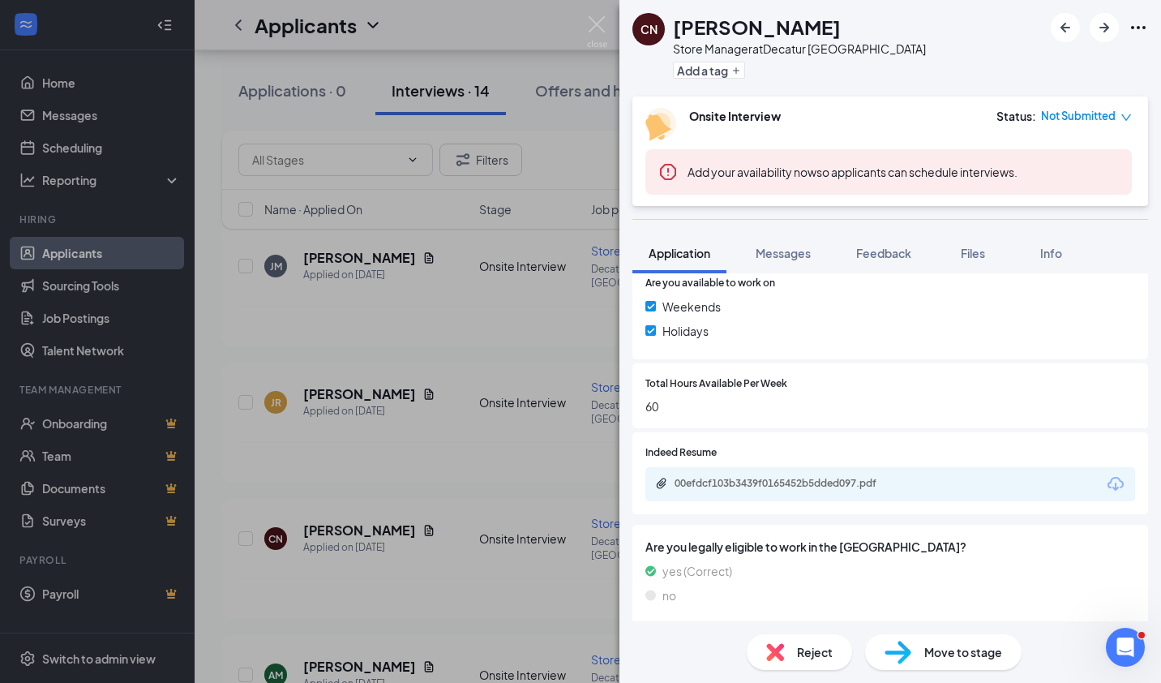
scroll to position [651, 0]
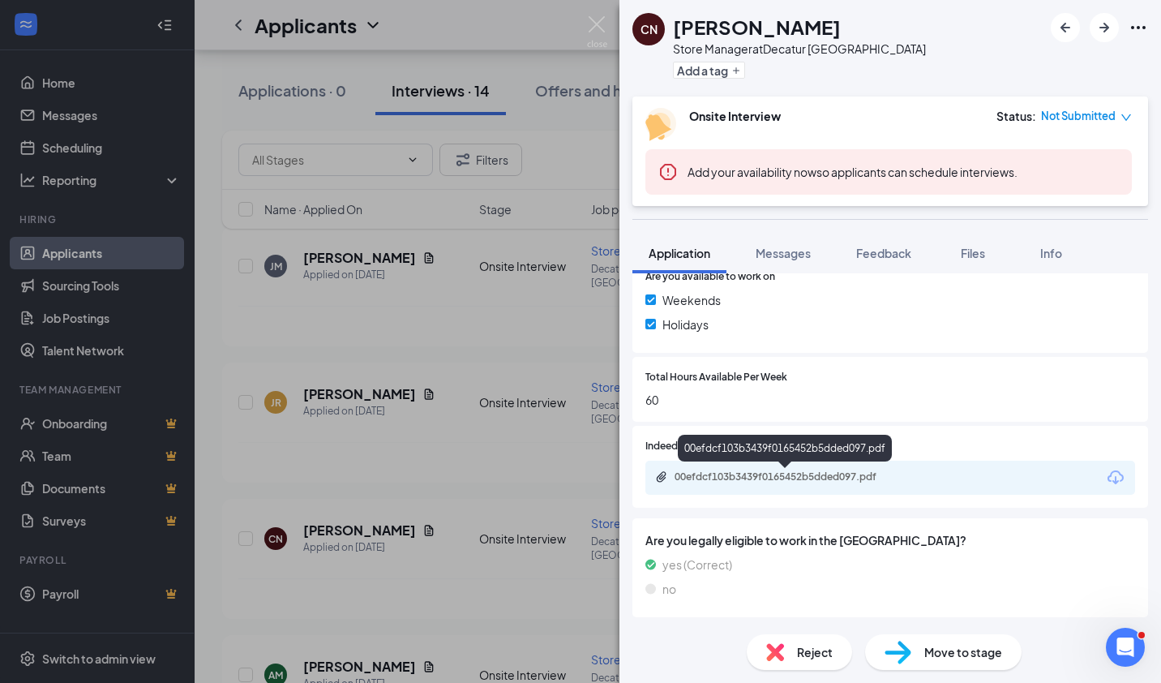
click at [891, 482] on div "00efdcf103b3439f0165452b5dded097.pdf" at bounding box center [786, 477] width 263 height 15
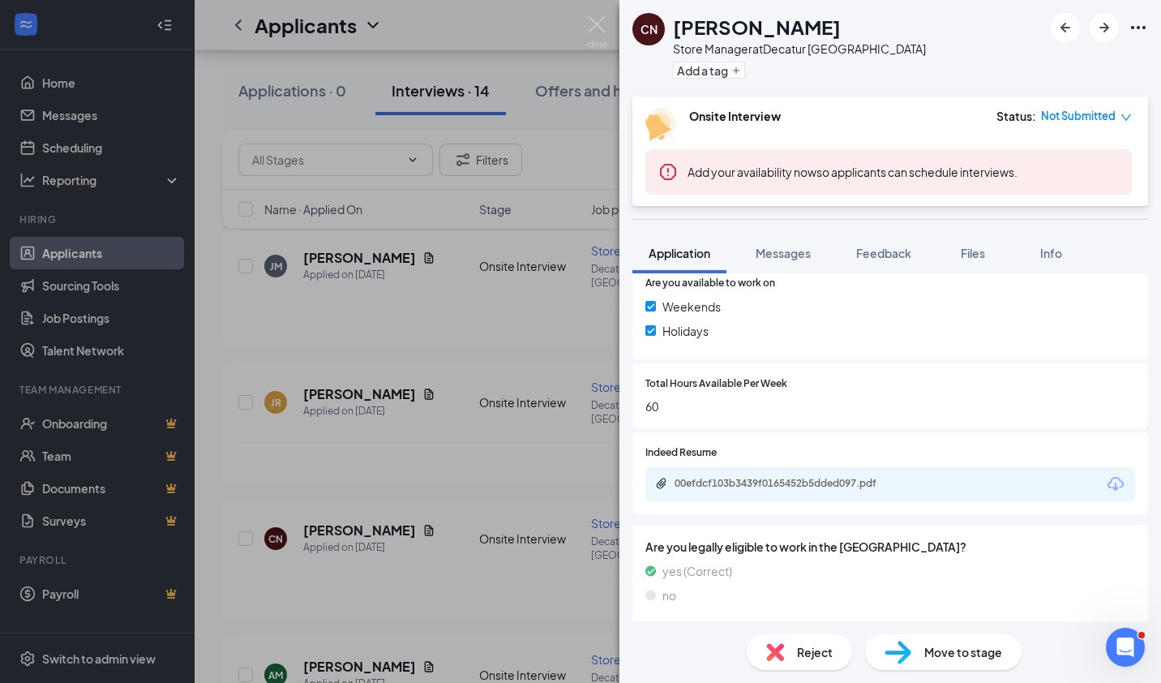
click at [807, 650] on span "Reject" at bounding box center [815, 652] width 36 height 18
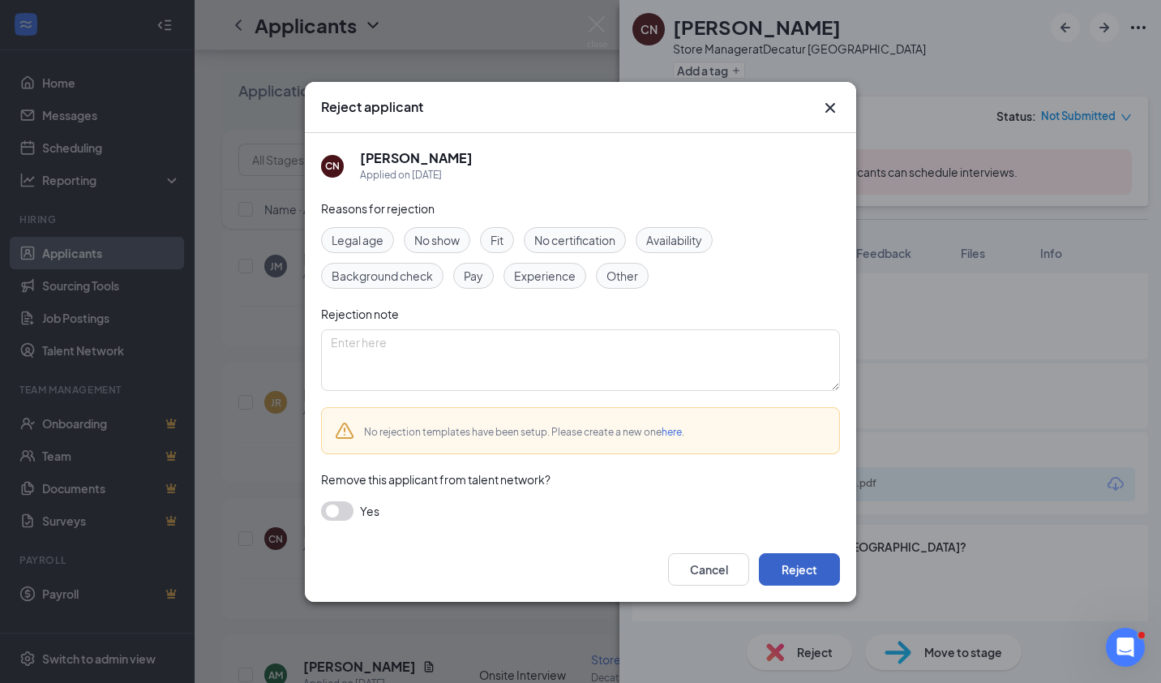
click at [803, 578] on button "Reject" at bounding box center [799, 569] width 81 height 32
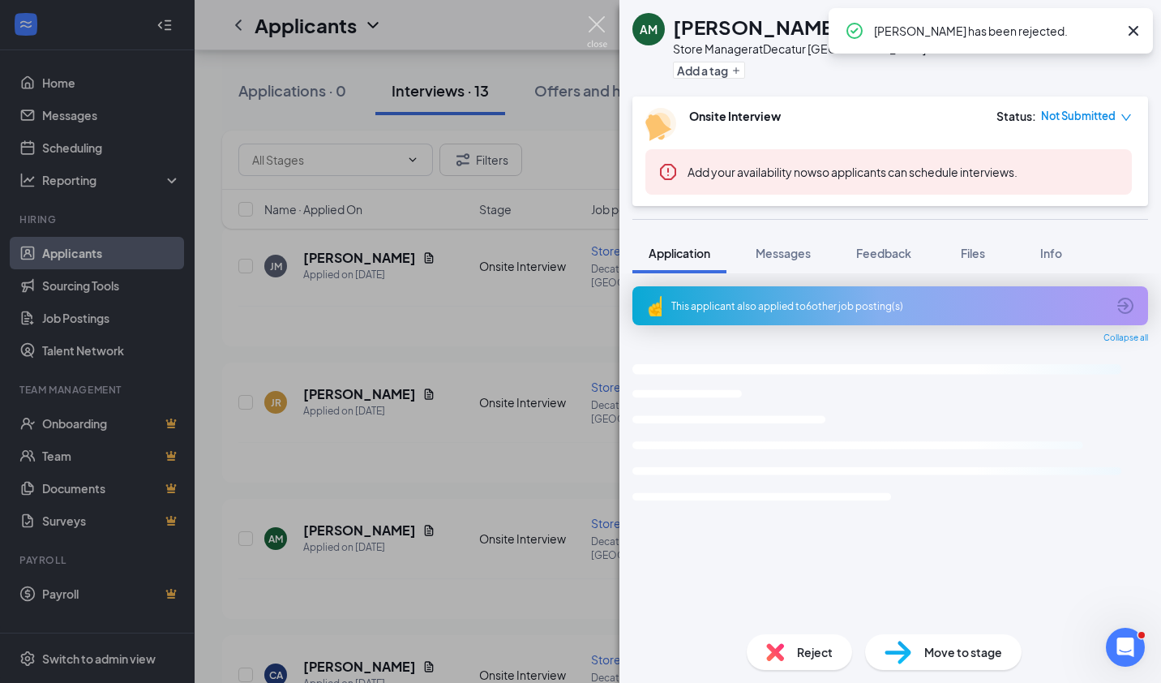
click at [601, 25] on img at bounding box center [597, 32] width 20 height 32
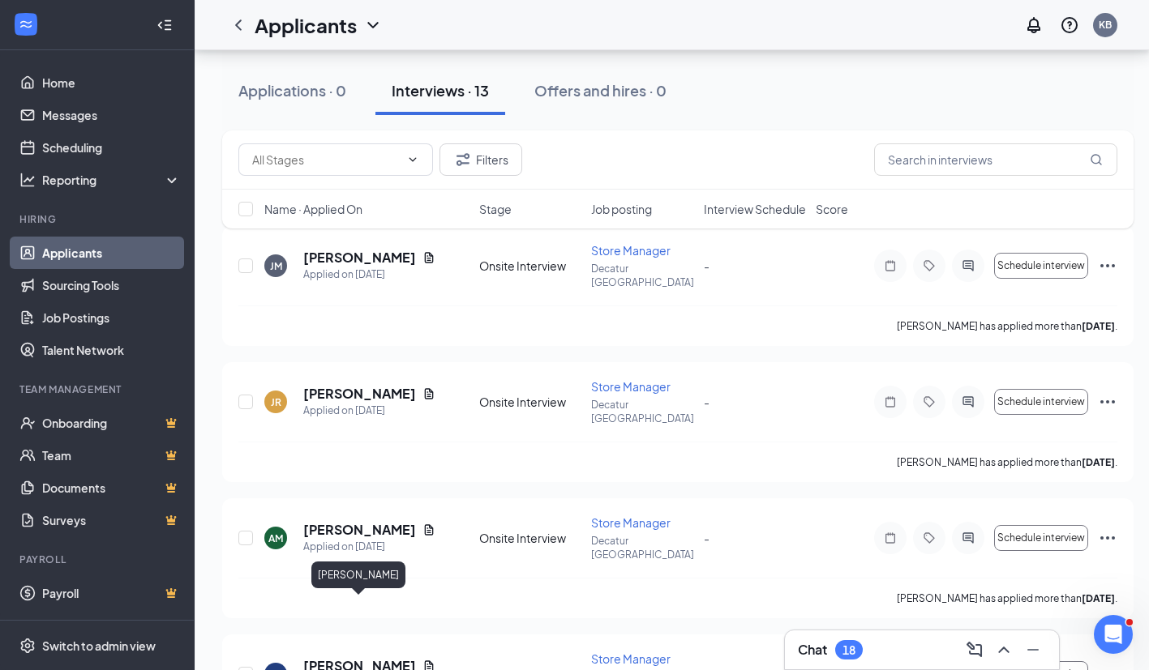
click at [374, 657] on h5 "[PERSON_NAME]" at bounding box center [359, 666] width 113 height 18
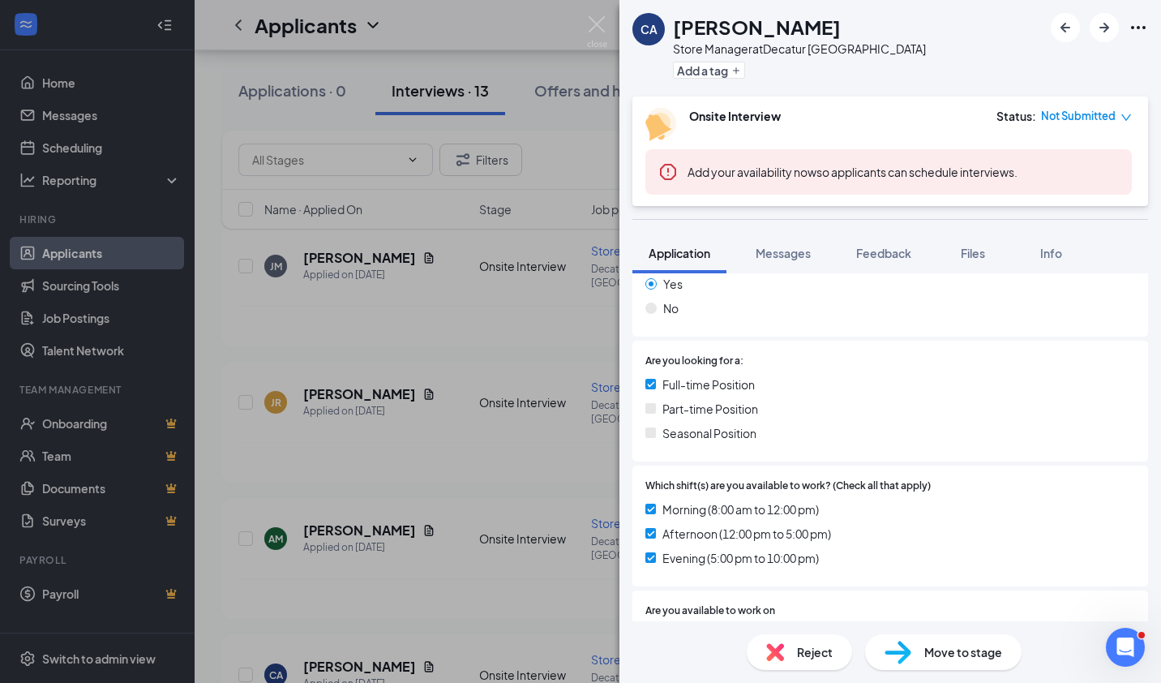
scroll to position [651, 0]
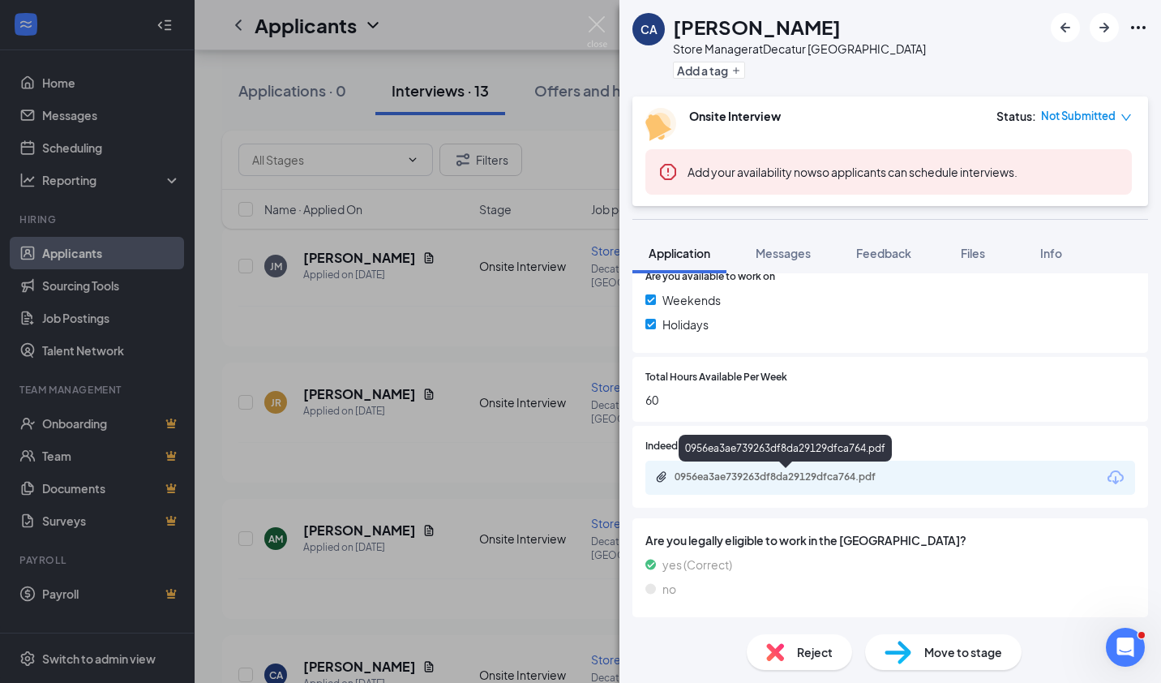
click at [865, 470] on div "0956ea3ae739263df8da29129dfca764.pdf" at bounding box center [788, 476] width 227 height 13
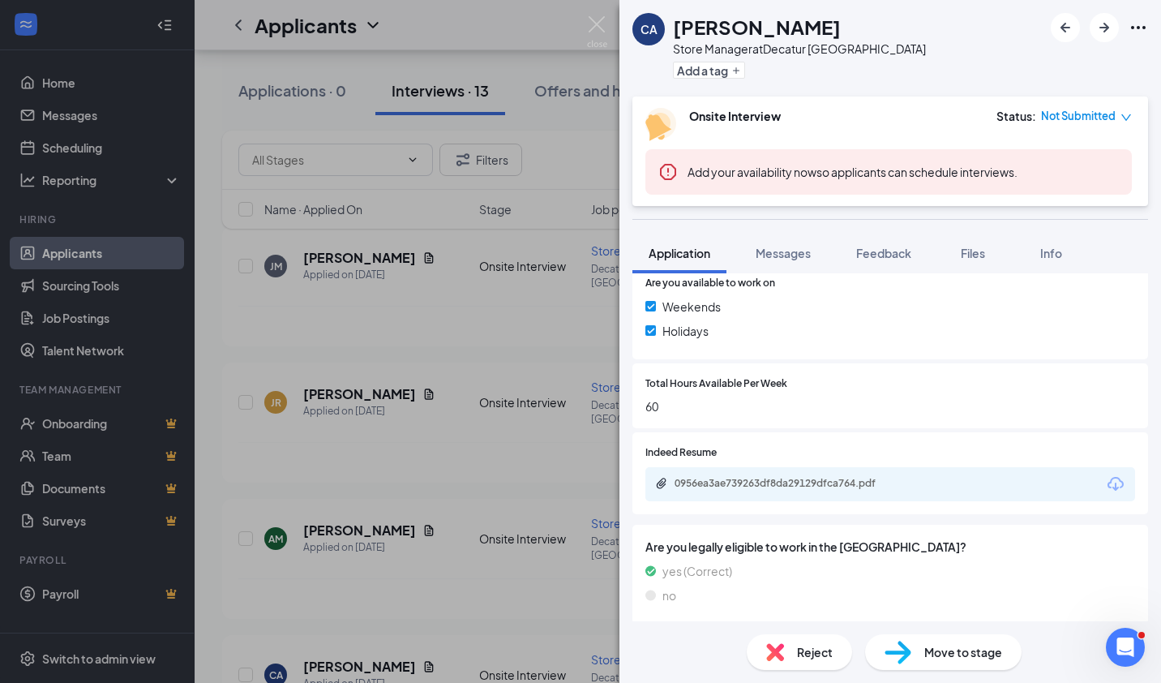
click at [787, 256] on span "Messages" at bounding box center [783, 253] width 55 height 15
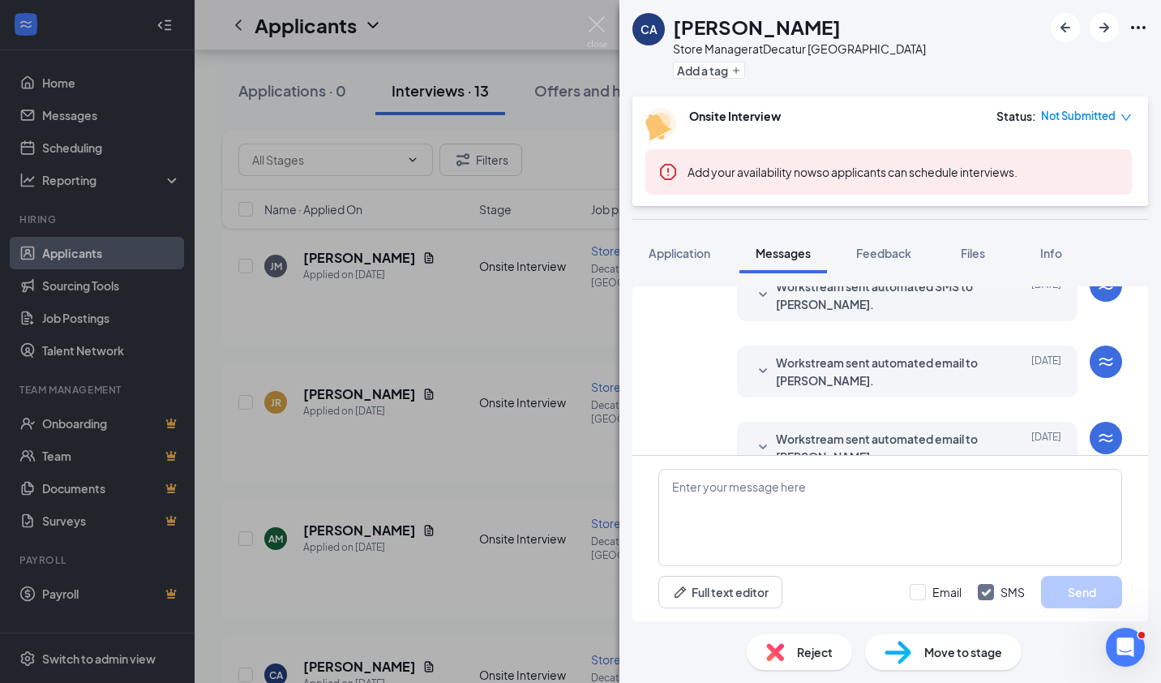
scroll to position [306, 0]
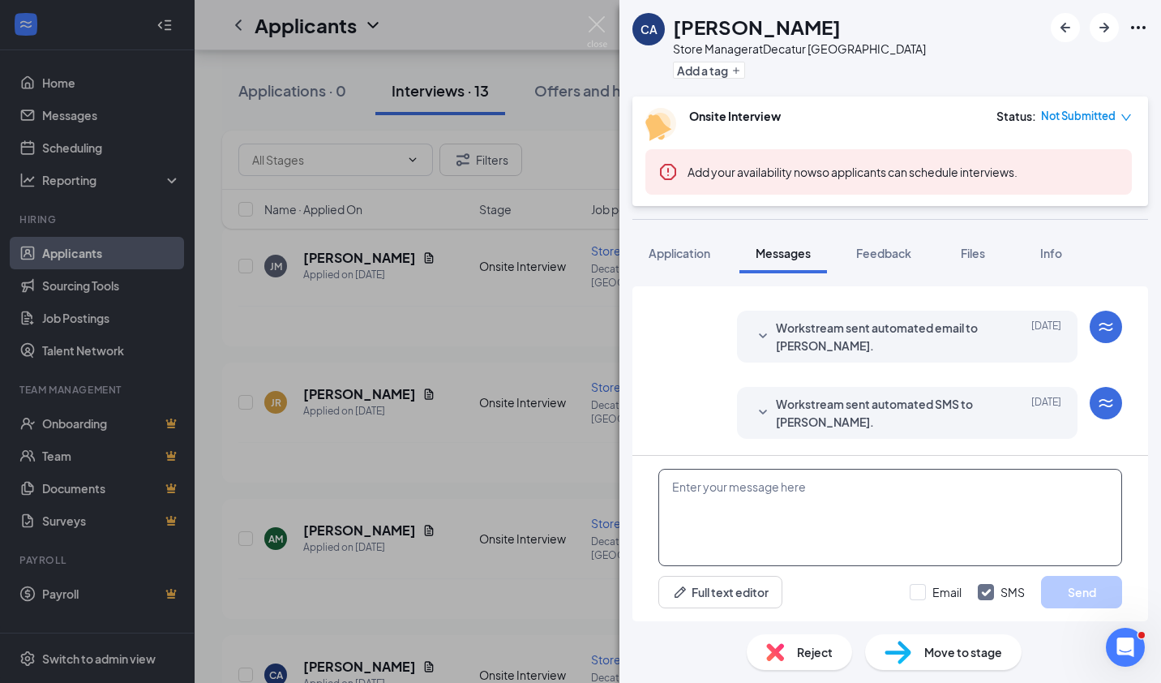
paste textarea "Thank you for your interest in Mellow! Are you available for a Teams Phone Inte…"
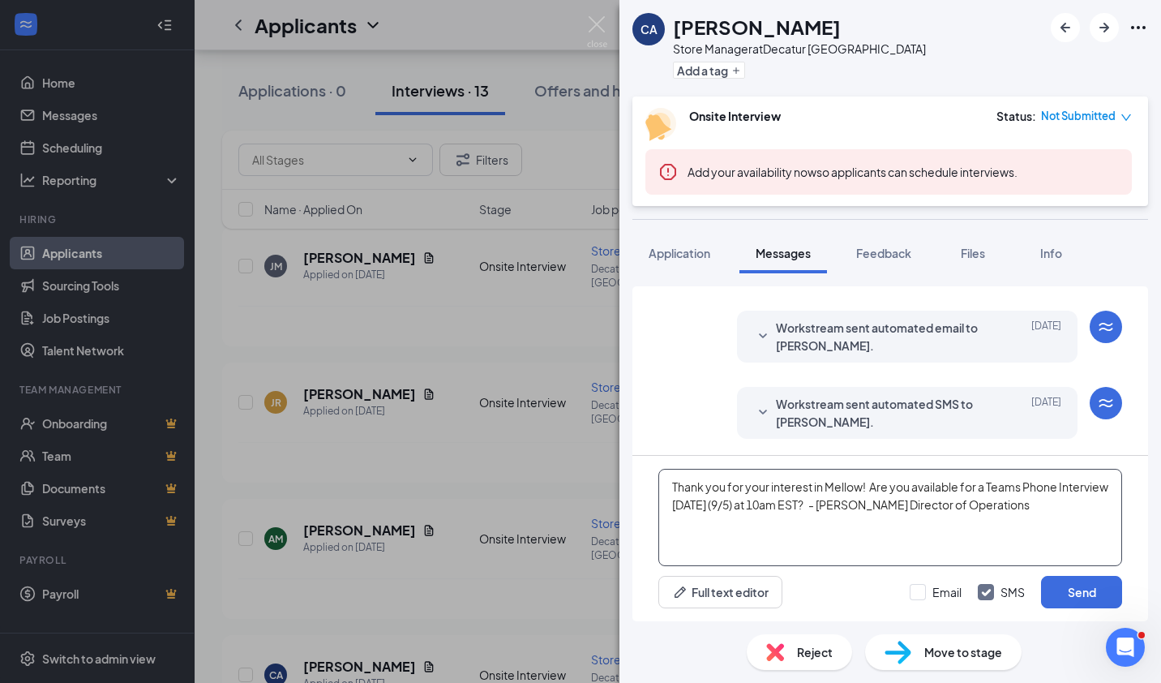
click at [842, 501] on textarea "Thank you for your interest in Mellow! Are you available for a Teams Phone Inte…" at bounding box center [890, 517] width 464 height 97
click at [760, 550] on textarea "Thank you for your interest in Mellow! Are you available for a Teams Phone Inte…" at bounding box center [890, 517] width 464 height 97
type textarea "Thank you for your interest in Mellow! Are you available for a Teams Phone Inte…"
click at [1064, 590] on button "Send" at bounding box center [1081, 592] width 81 height 32
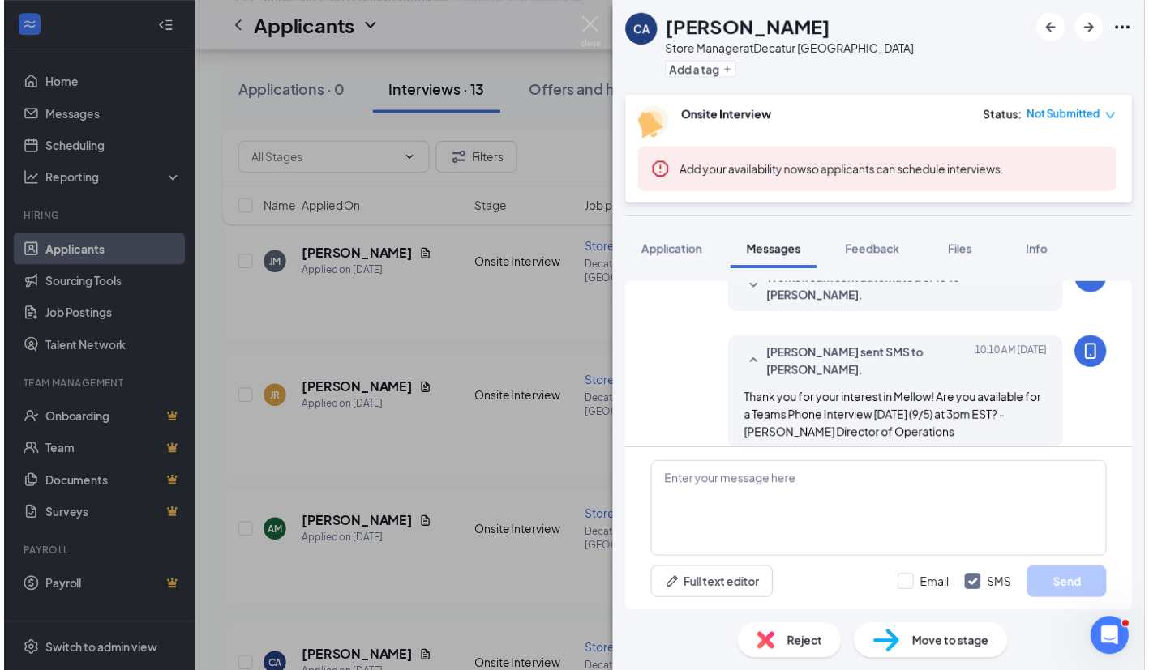
scroll to position [446, 0]
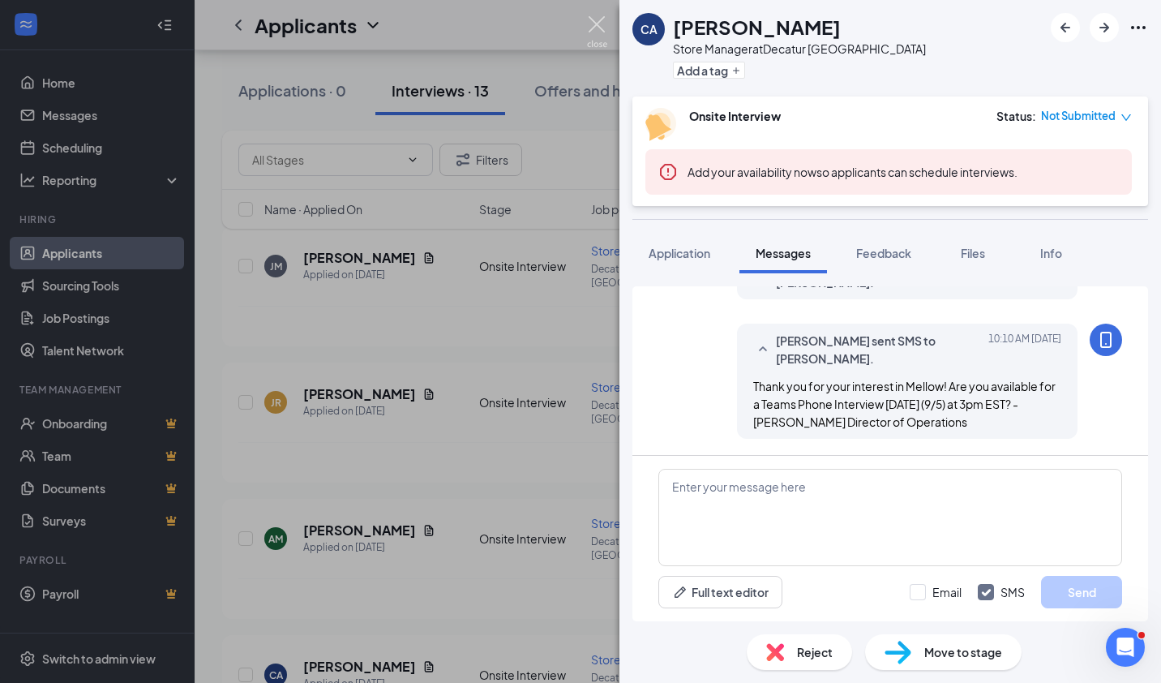
click at [603, 27] on img at bounding box center [597, 32] width 20 height 32
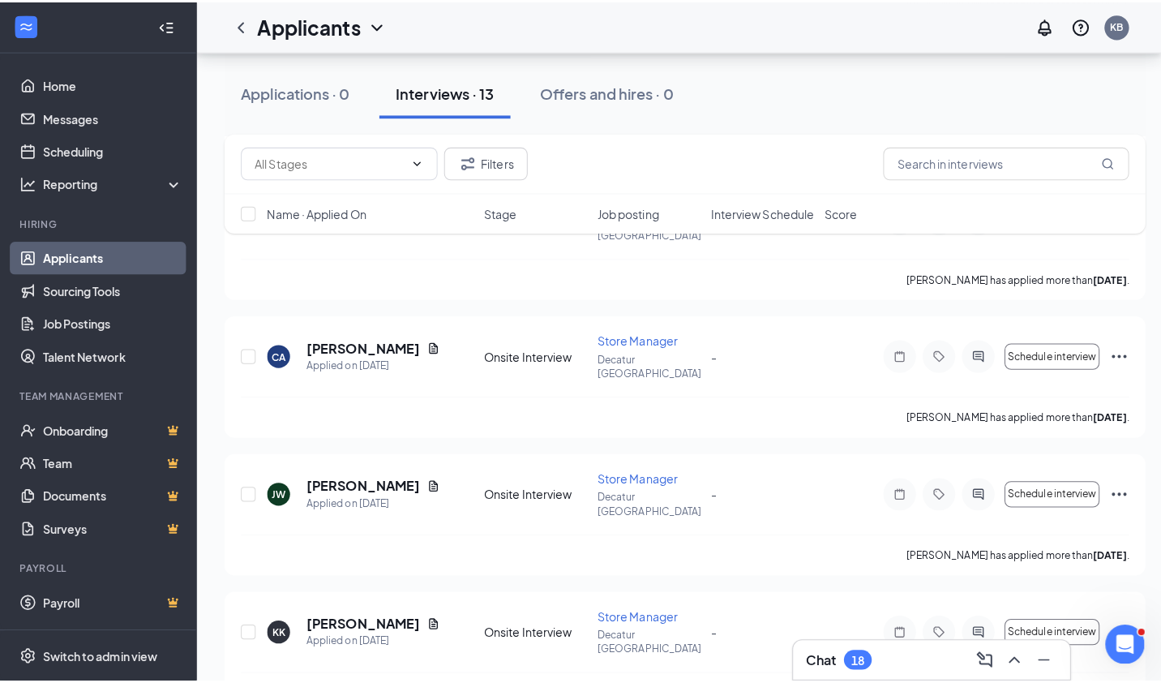
scroll to position [560, 0]
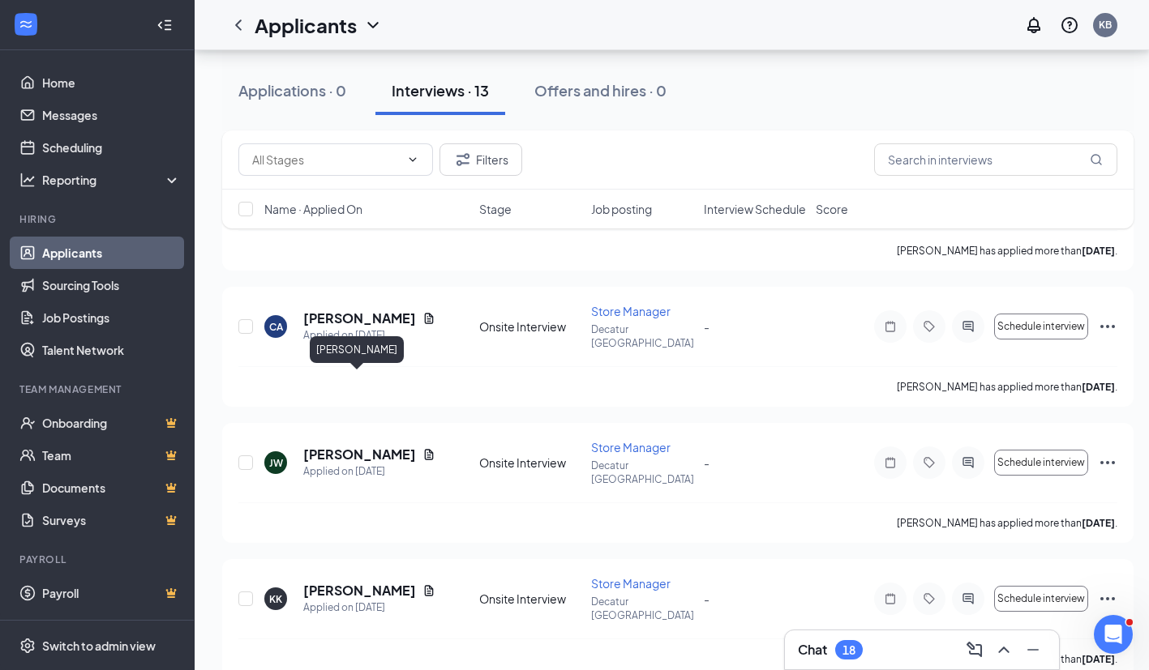
click at [376, 446] on h5 "[PERSON_NAME]" at bounding box center [359, 455] width 113 height 18
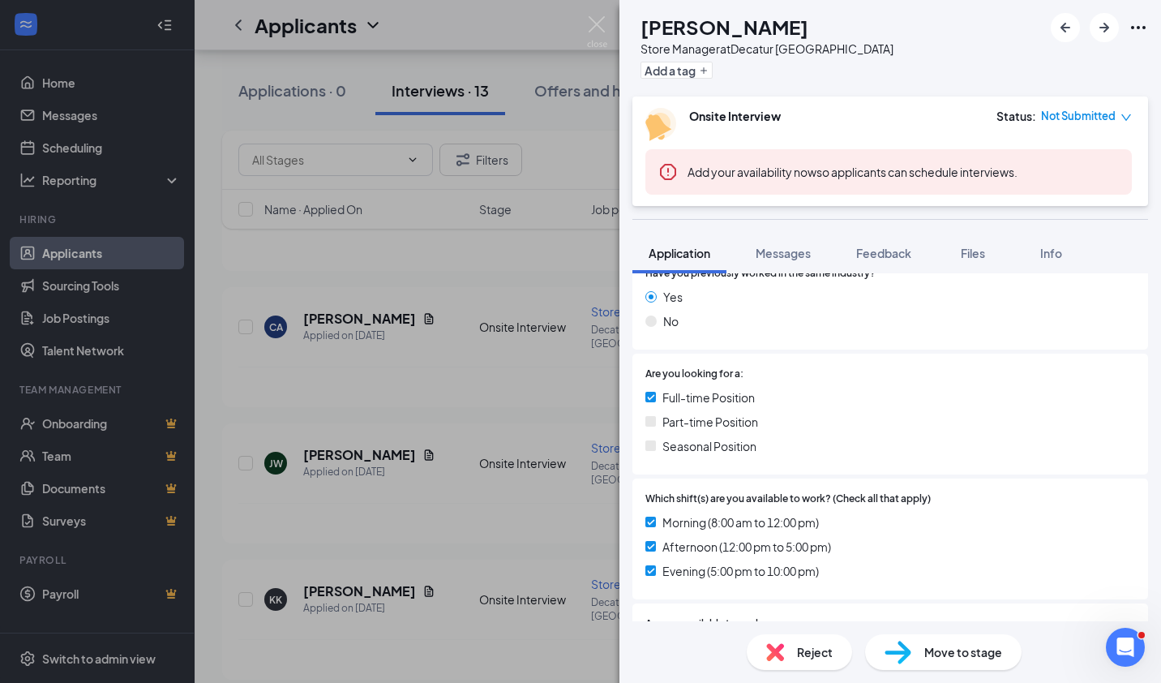
scroll to position [651, 0]
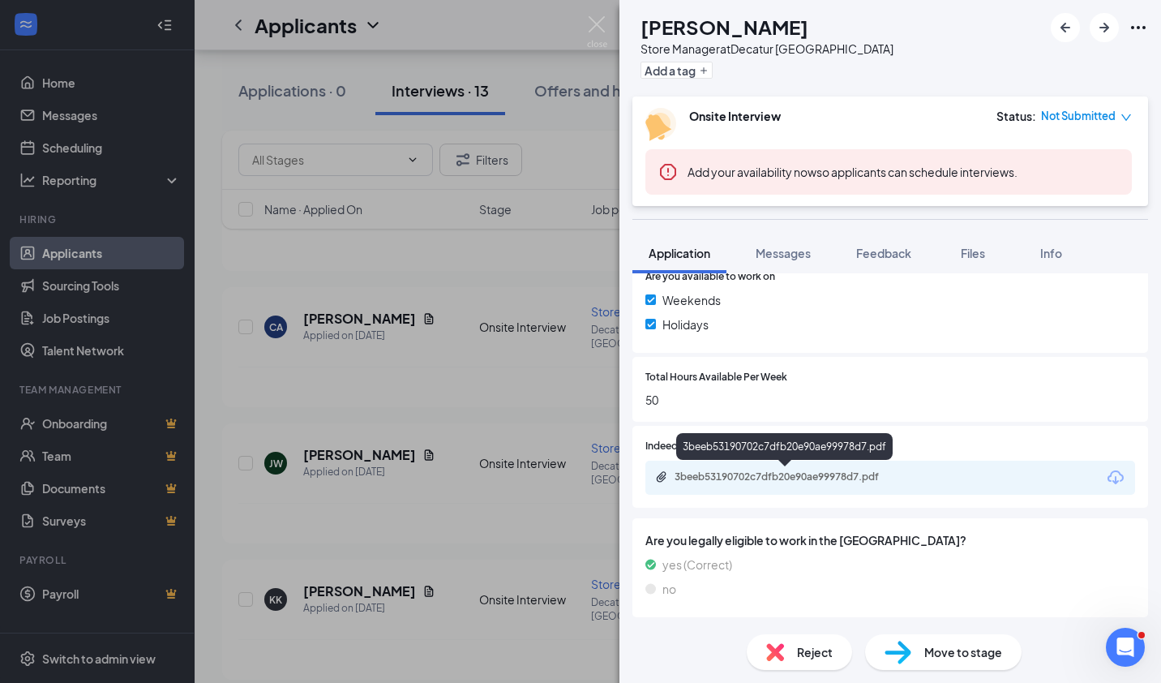
click at [837, 481] on div "3beeb53190702c7dfb20e90ae99978d7.pdf" at bounding box center [788, 476] width 227 height 13
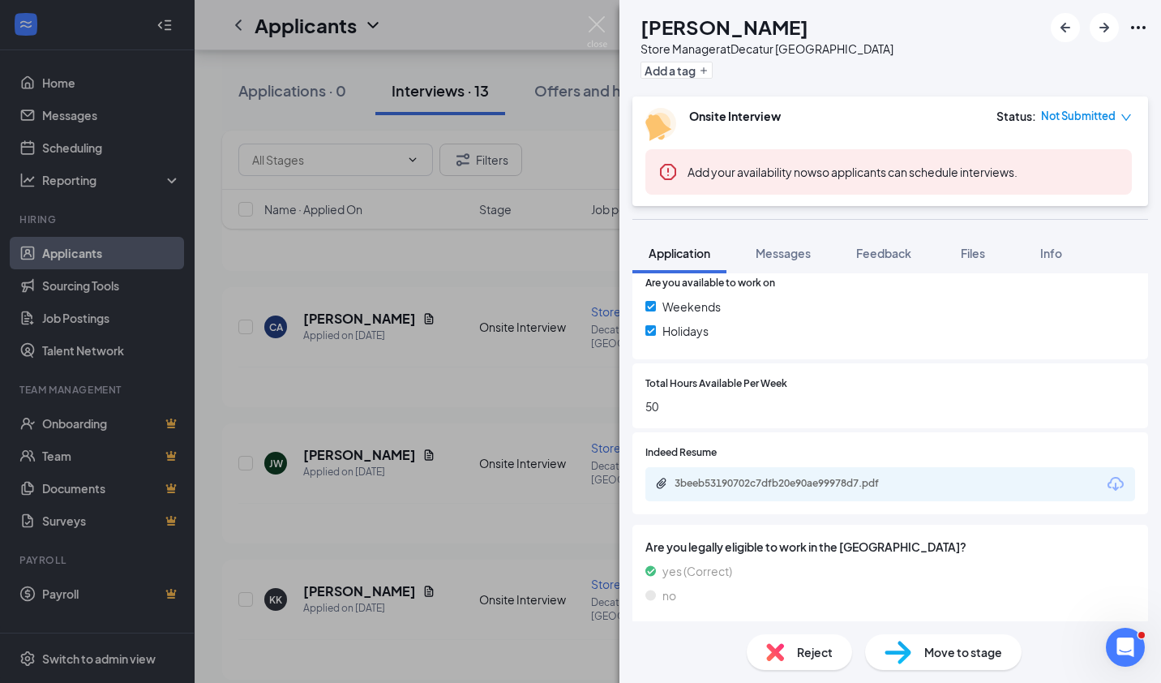
click at [788, 246] on span "Messages" at bounding box center [783, 253] width 55 height 15
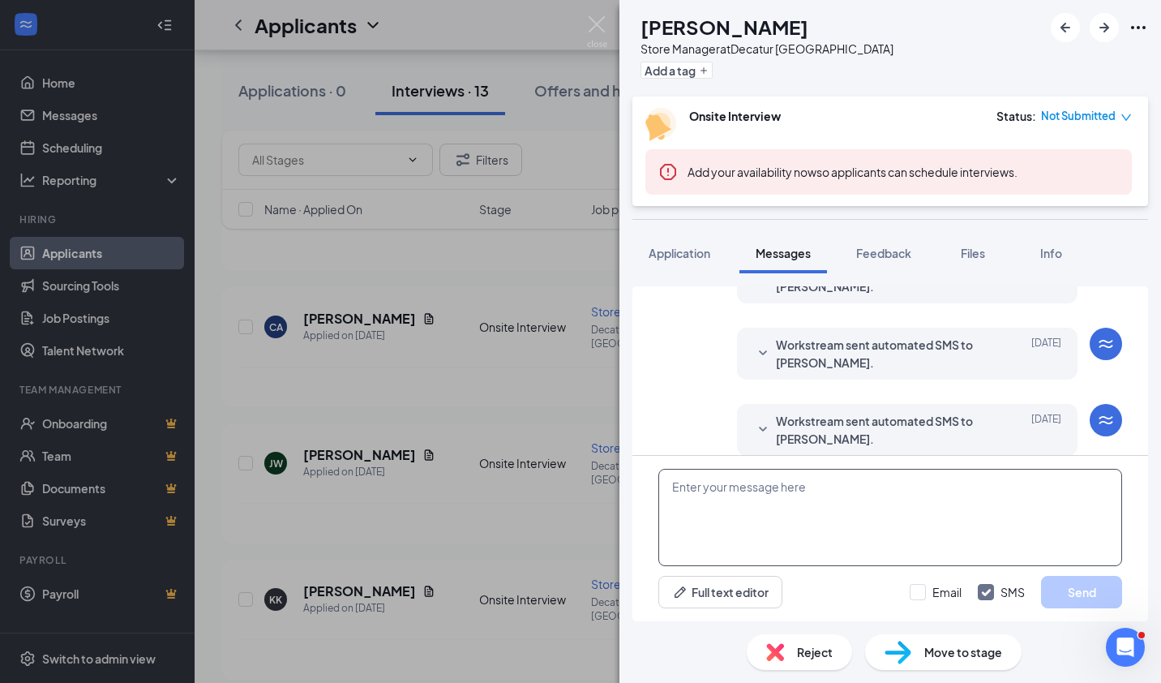
click at [701, 495] on textarea at bounding box center [890, 517] width 464 height 97
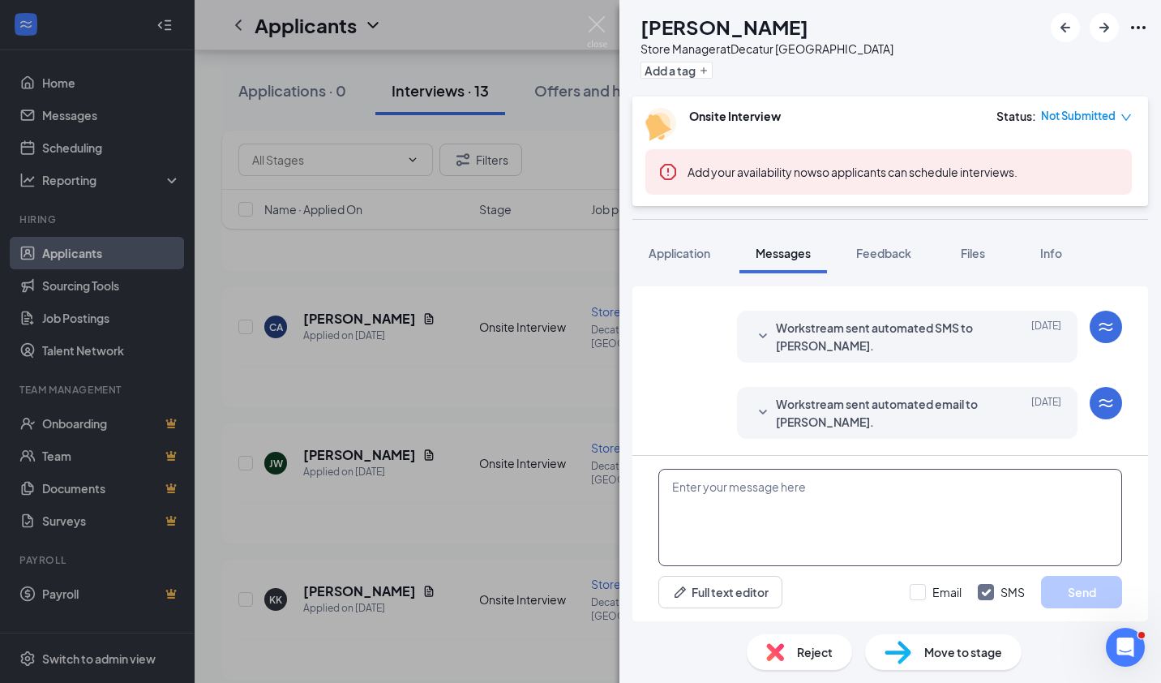
paste textarea "Thank you for your interest in Mellow! Are you available for a Teams Phone Inte…"
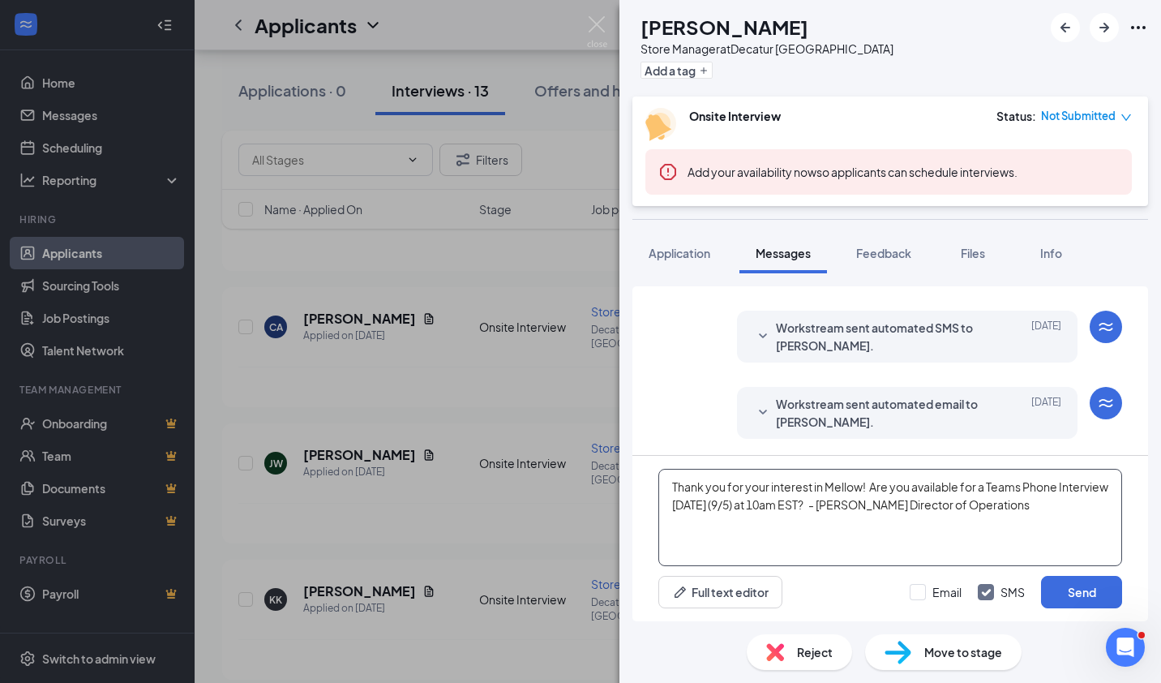
click at [830, 503] on textarea "Thank you for your interest in Mellow! Are you available for a Teams Phone Inte…" at bounding box center [890, 517] width 464 height 97
click at [723, 544] on textarea "Thank you for your interest in Mellow! Are you available for a Teams Phone Inte…" at bounding box center [890, 517] width 464 height 97
type textarea "Thank you for your interest in Mellow! Are you available for a Teams Phone Inte…"
click at [1081, 588] on button "Send" at bounding box center [1081, 592] width 81 height 32
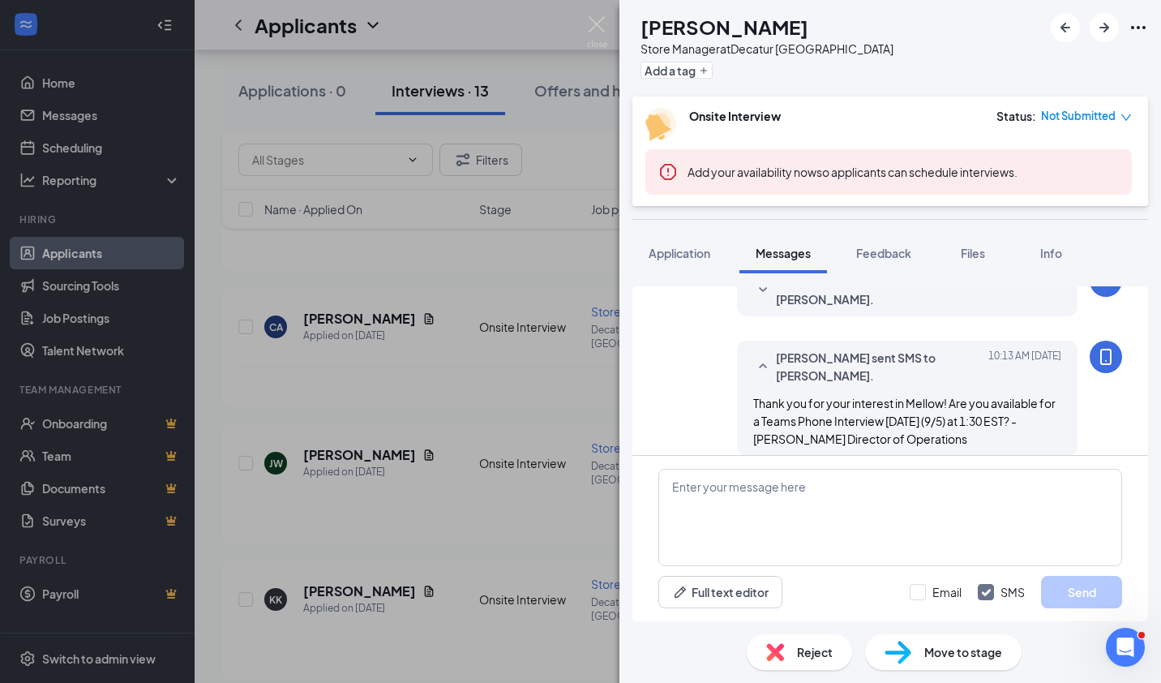
scroll to position [446, 0]
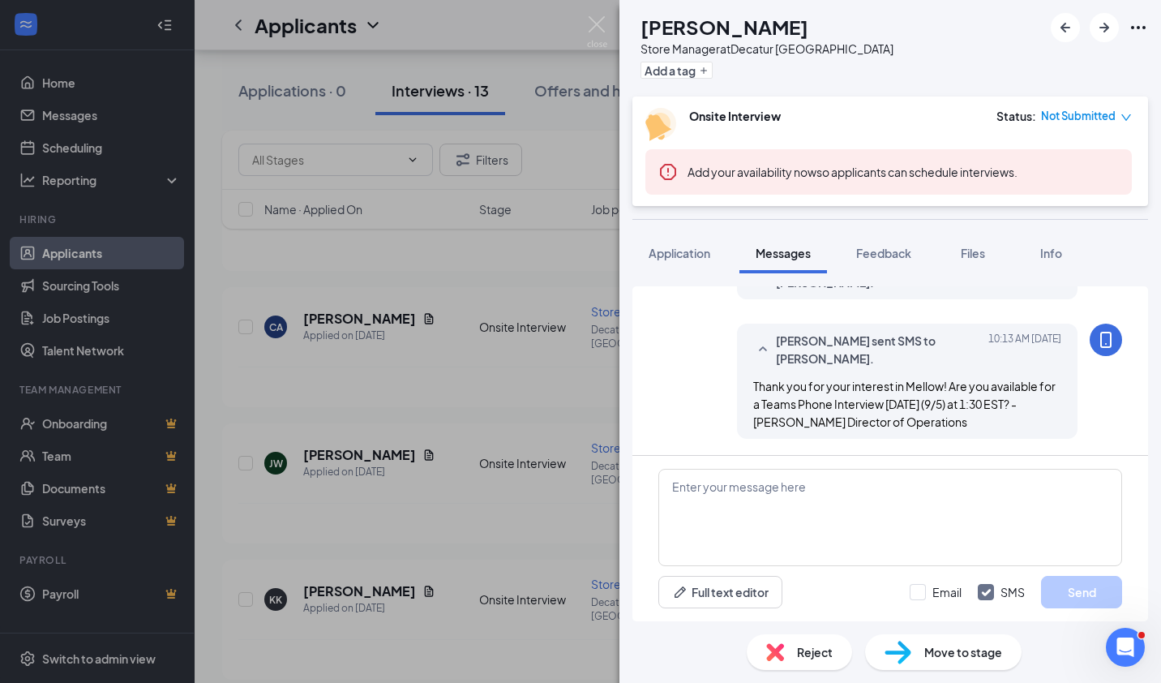
click at [761, 95] on div "[PERSON_NAME] [PERSON_NAME] Store Manager at [GEOGRAPHIC_DATA] [GEOGRAPHIC_DATA…" at bounding box center [890, 48] width 542 height 96
click at [595, 26] on img at bounding box center [597, 32] width 20 height 32
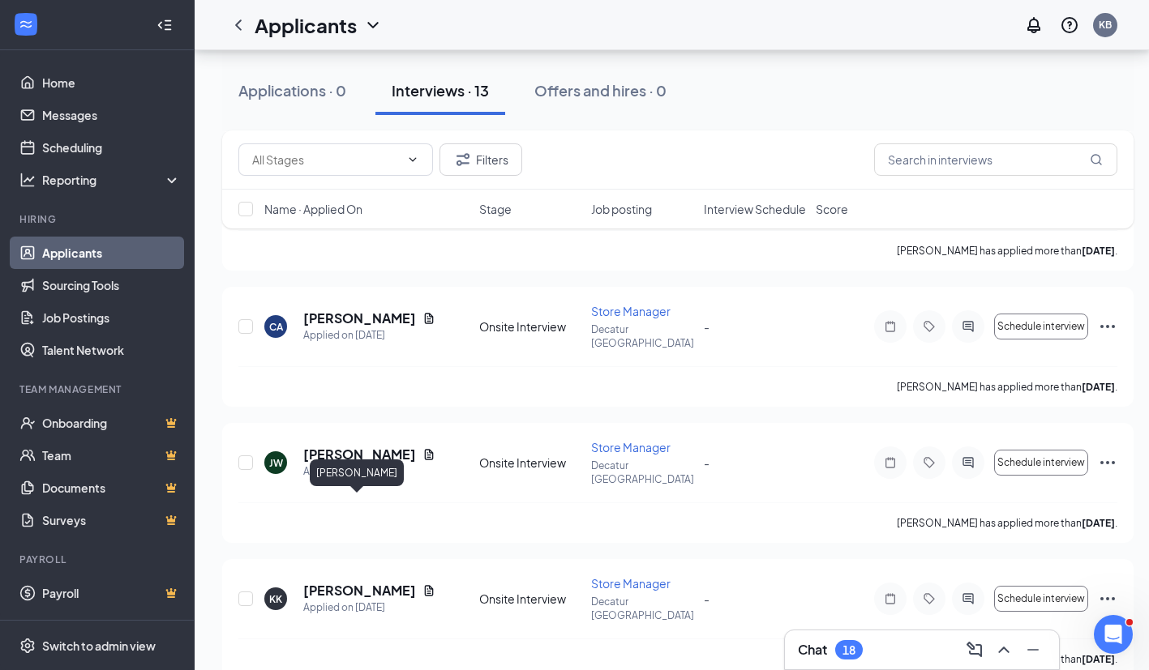
click at [354, 582] on h5 "[PERSON_NAME]" at bounding box center [359, 591] width 113 height 18
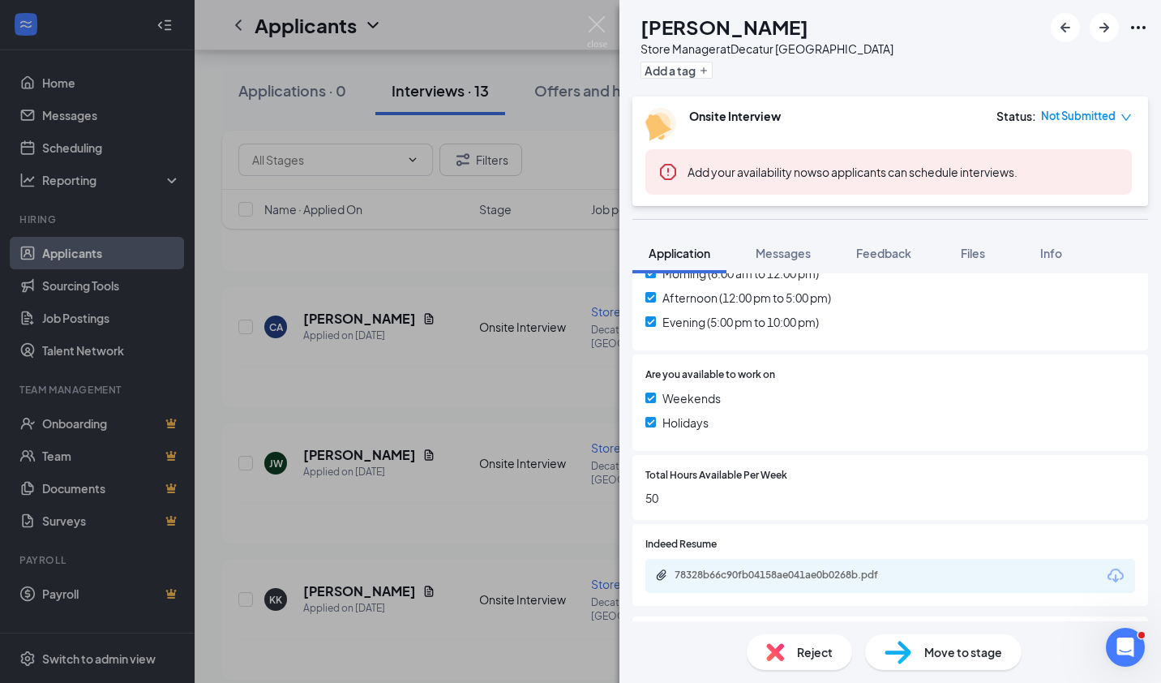
scroll to position [606, 0]
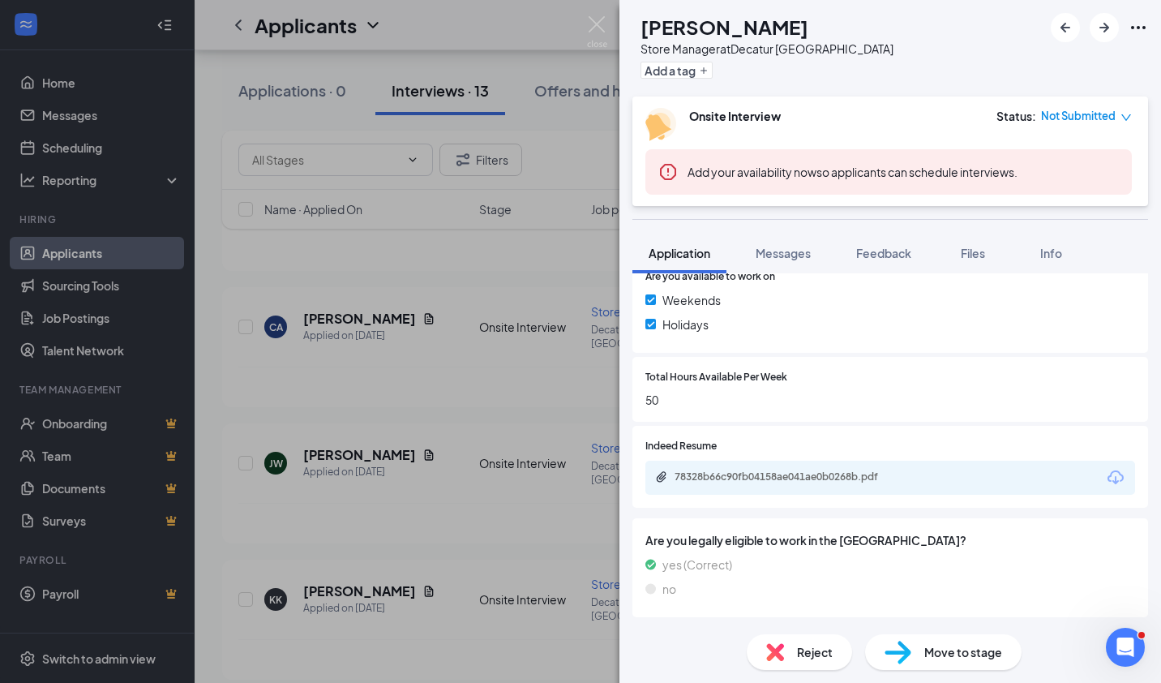
click at [922, 482] on div "78328b66c90fb04158ae041ae0b0268b.pdf" at bounding box center [890, 477] width 490 height 34
click at [823, 472] on div "78328b66c90fb04158ae041ae0b0268b.pdf" at bounding box center [788, 476] width 227 height 13
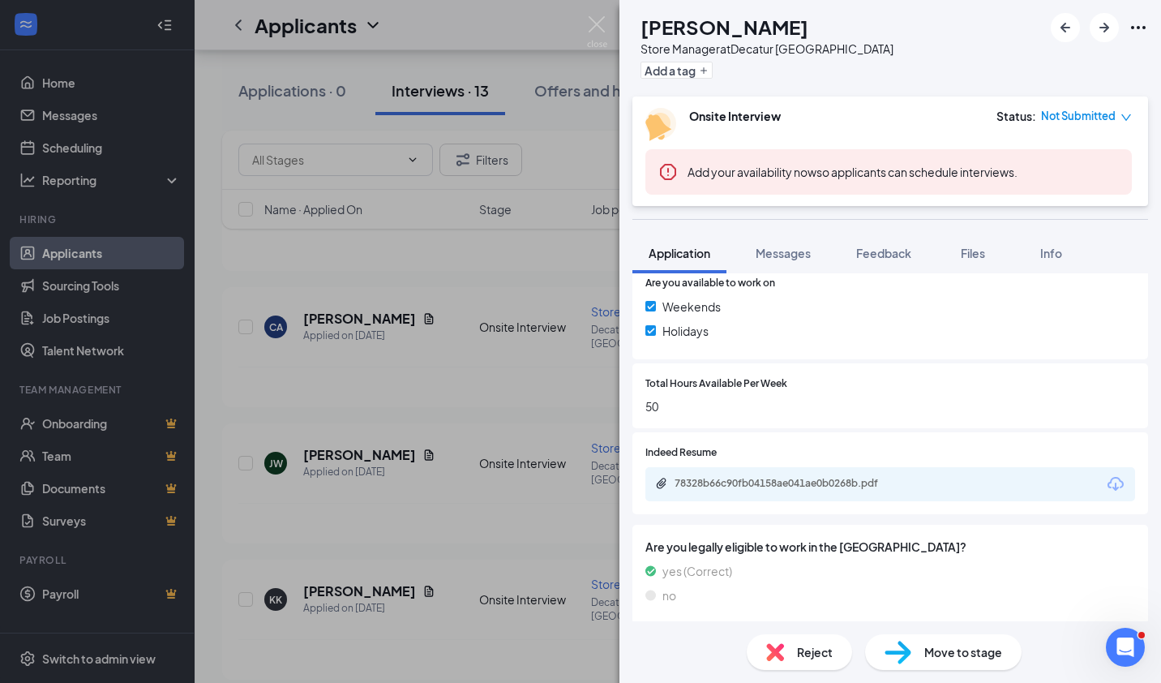
click at [782, 256] on span "Messages" at bounding box center [783, 253] width 55 height 15
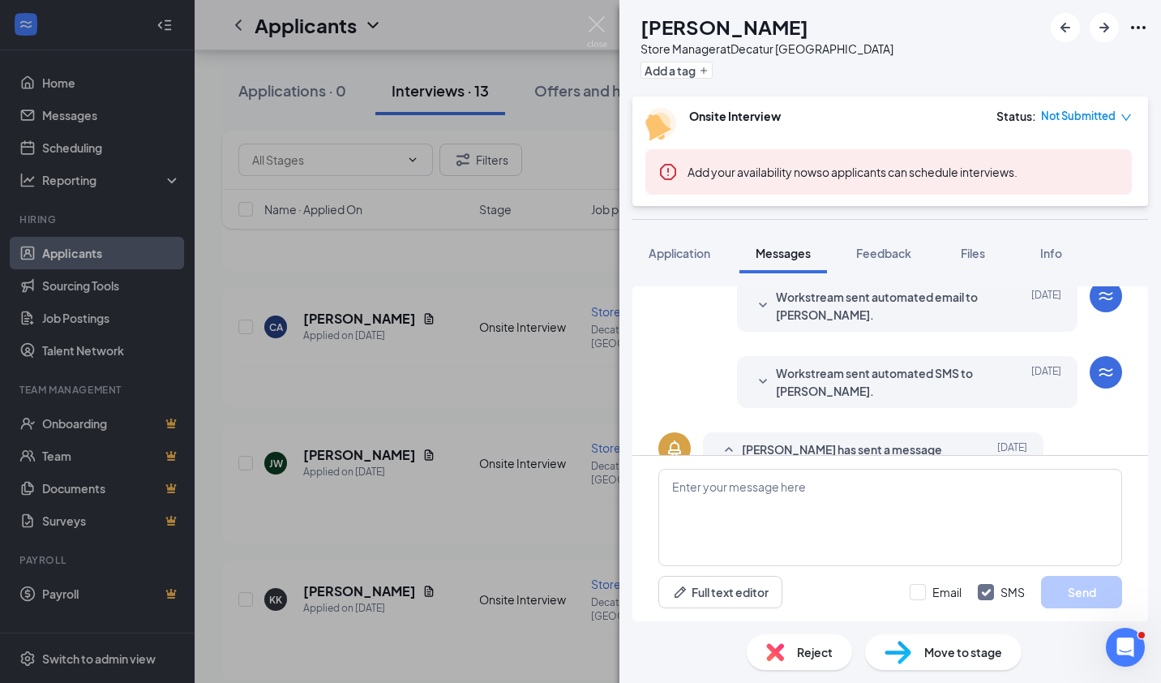
scroll to position [394, 0]
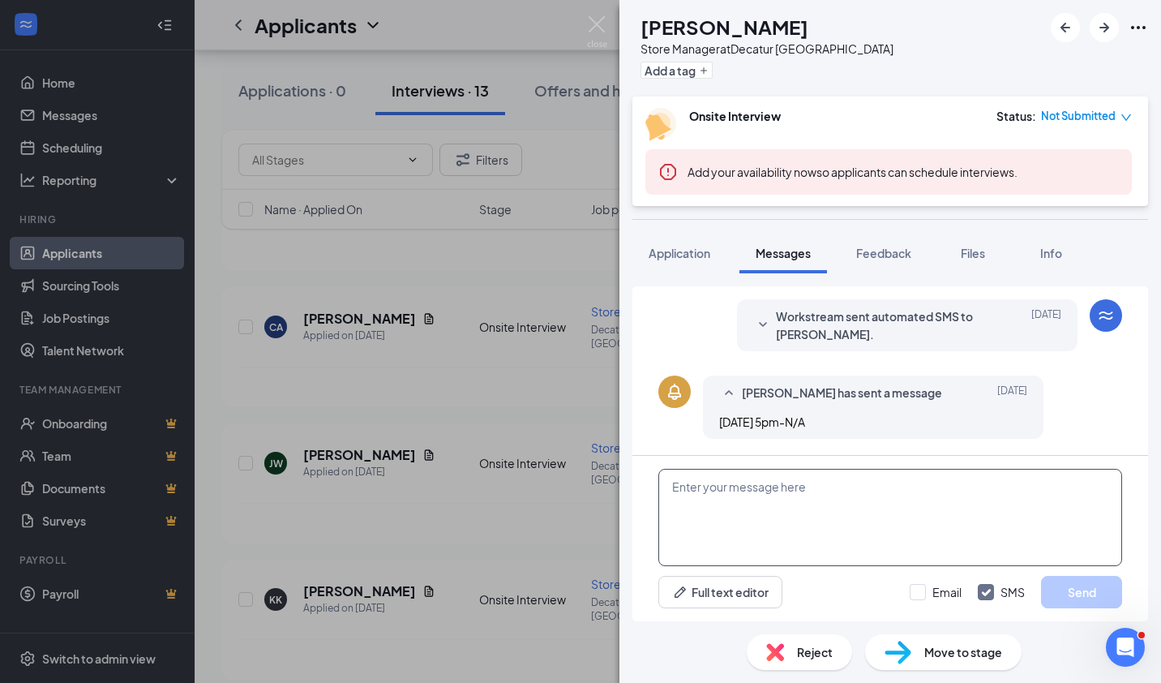
click at [722, 493] on textarea at bounding box center [890, 517] width 464 height 97
paste textarea "Thank you for your interest in Mellow! Are you available for a Teams Phone Inte…"
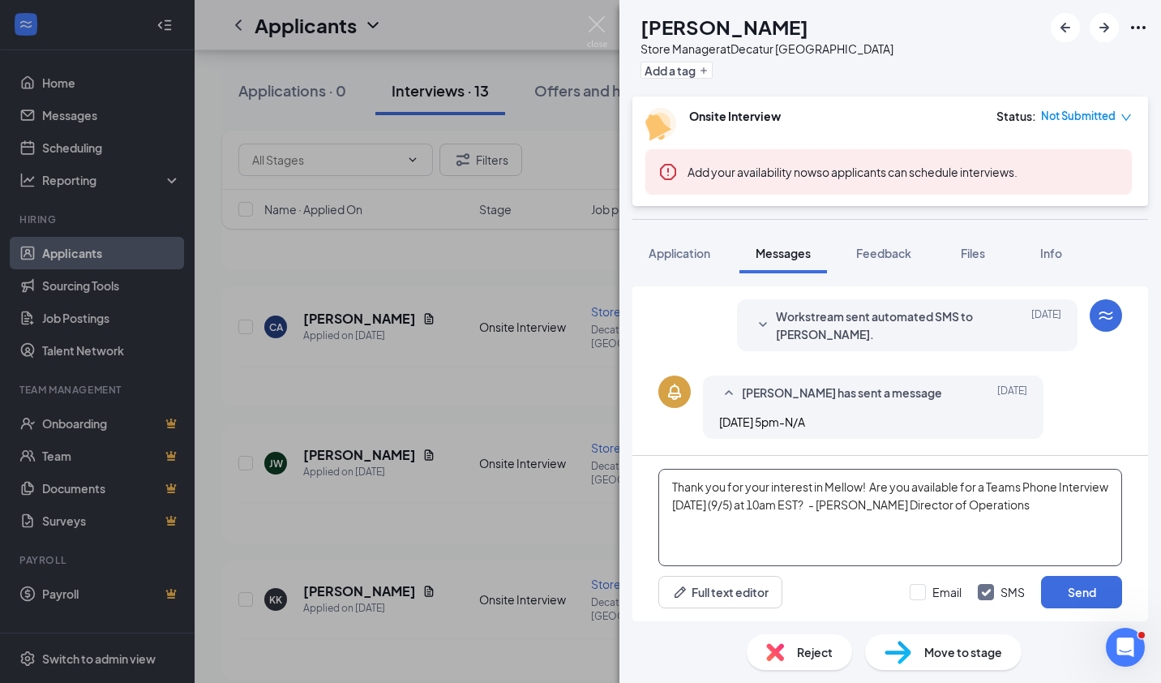
click at [842, 506] on textarea "Thank you for your interest in Mellow! Are you available for a Teams Phone Inte…" at bounding box center [890, 517] width 464 height 97
click at [755, 542] on textarea "Thank you for your interest in Mellow! Are you available for a Teams Phone Inte…" at bounding box center [890, 517] width 464 height 97
type textarea "Thank you for your interest in Mellow! Are you available for a Teams Phone Inte…"
click at [1074, 595] on button "Send" at bounding box center [1081, 592] width 81 height 32
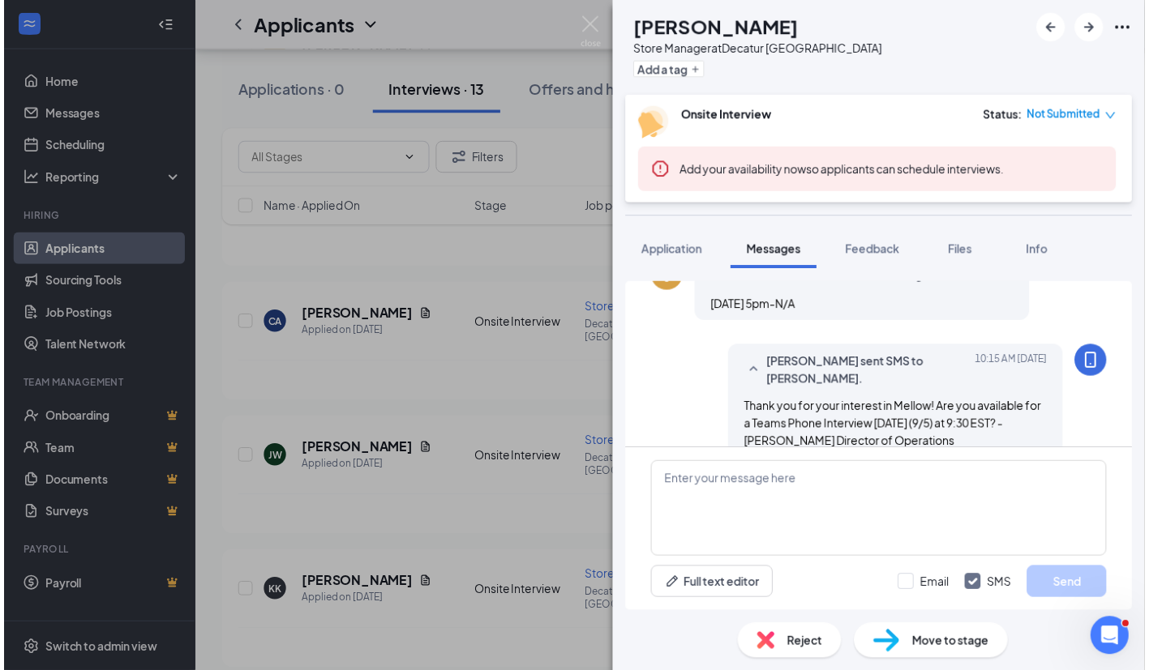
scroll to position [533, 0]
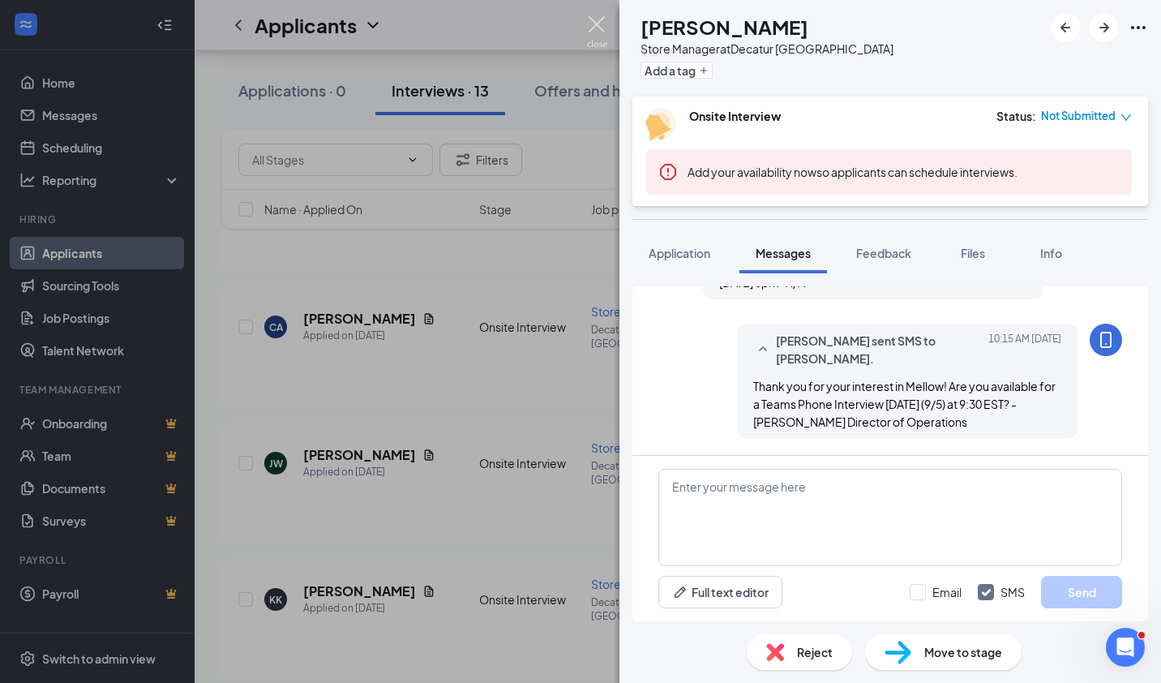
click at [600, 20] on img at bounding box center [597, 32] width 20 height 32
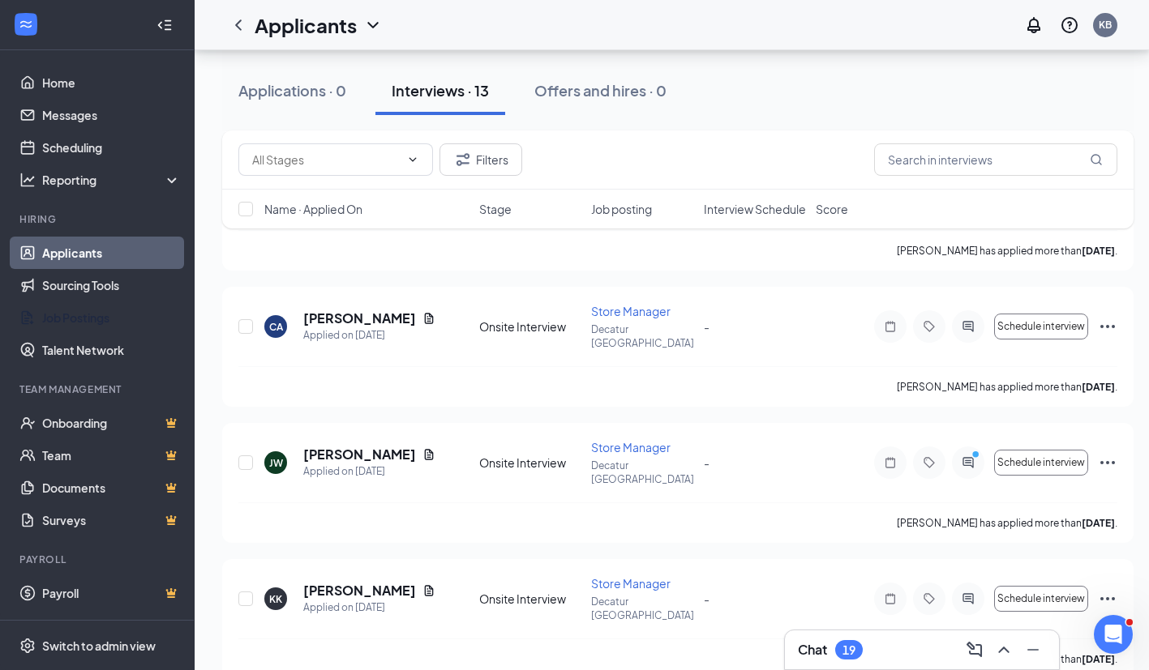
click at [120, 320] on link "Job Postings" at bounding box center [111, 318] width 139 height 32
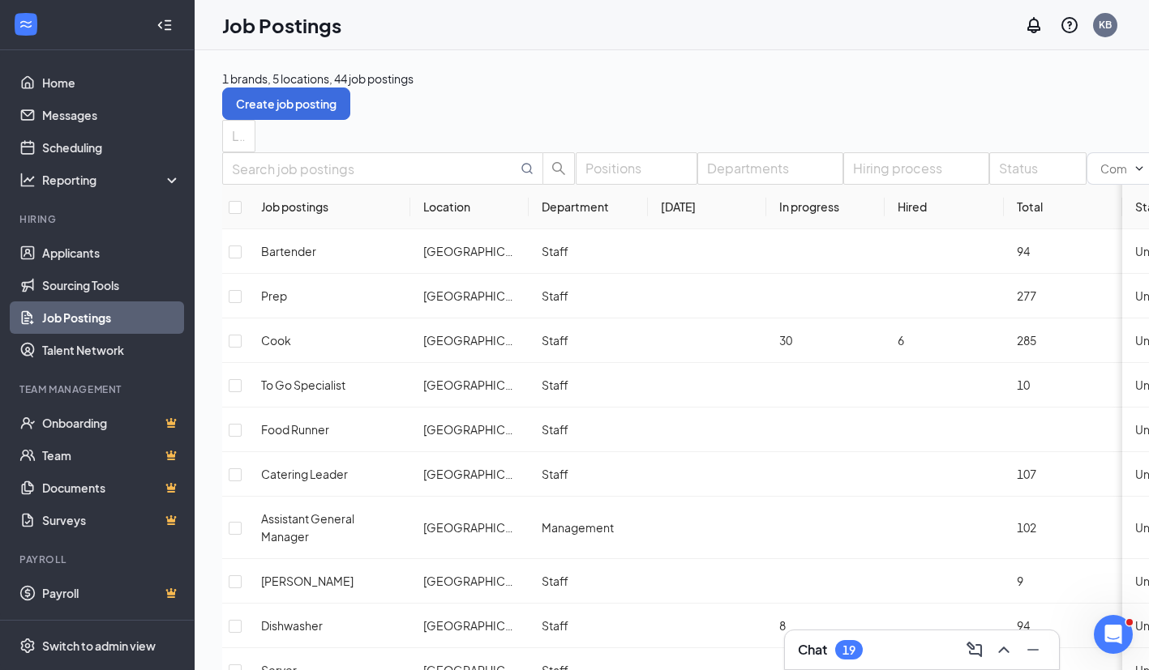
click at [255, 139] on div "Locations" at bounding box center [238, 136] width 33 height 32
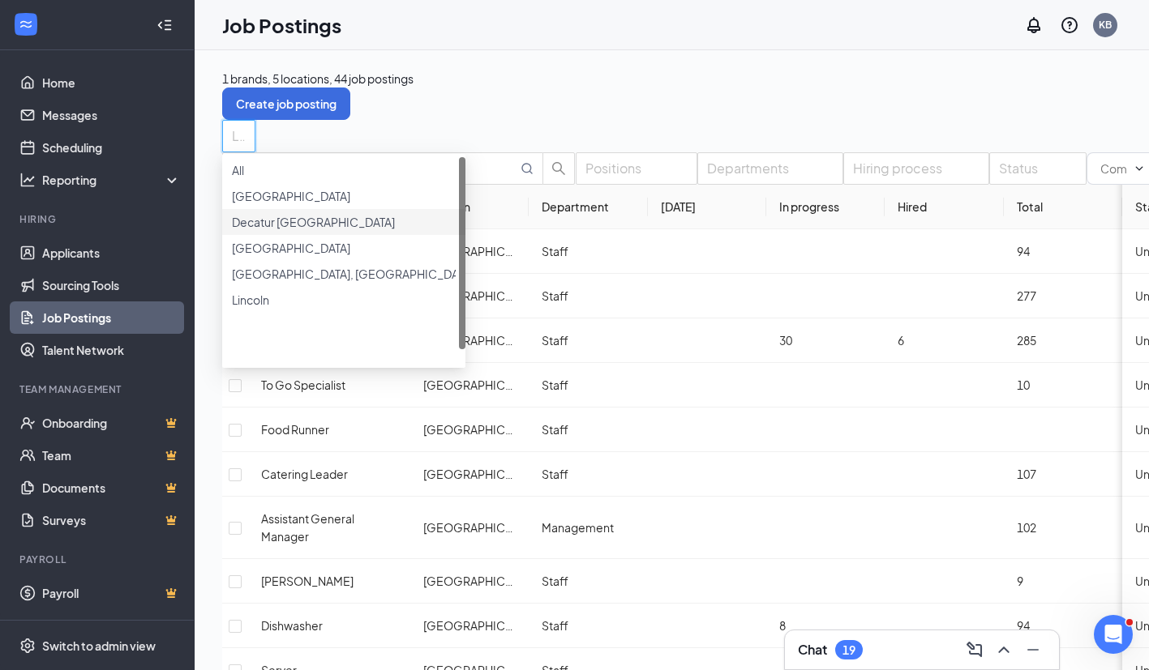
click at [238, 213] on div at bounding box center [344, 213] width 224 height 0
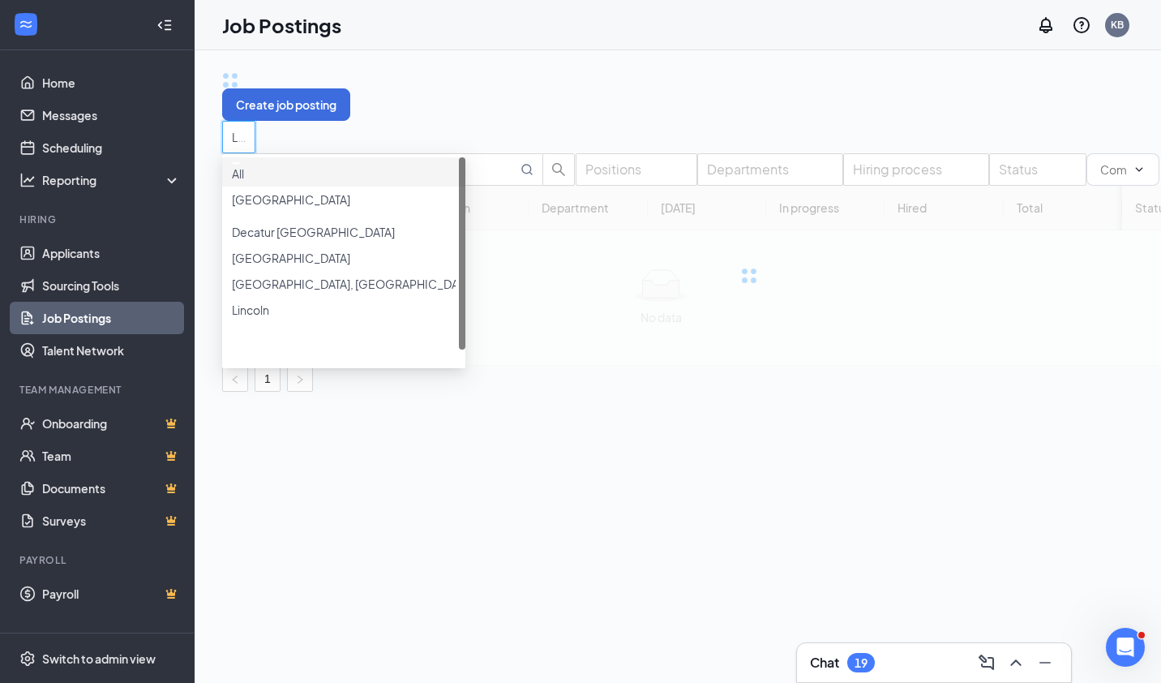
click at [238, 223] on div at bounding box center [344, 219] width 224 height 6
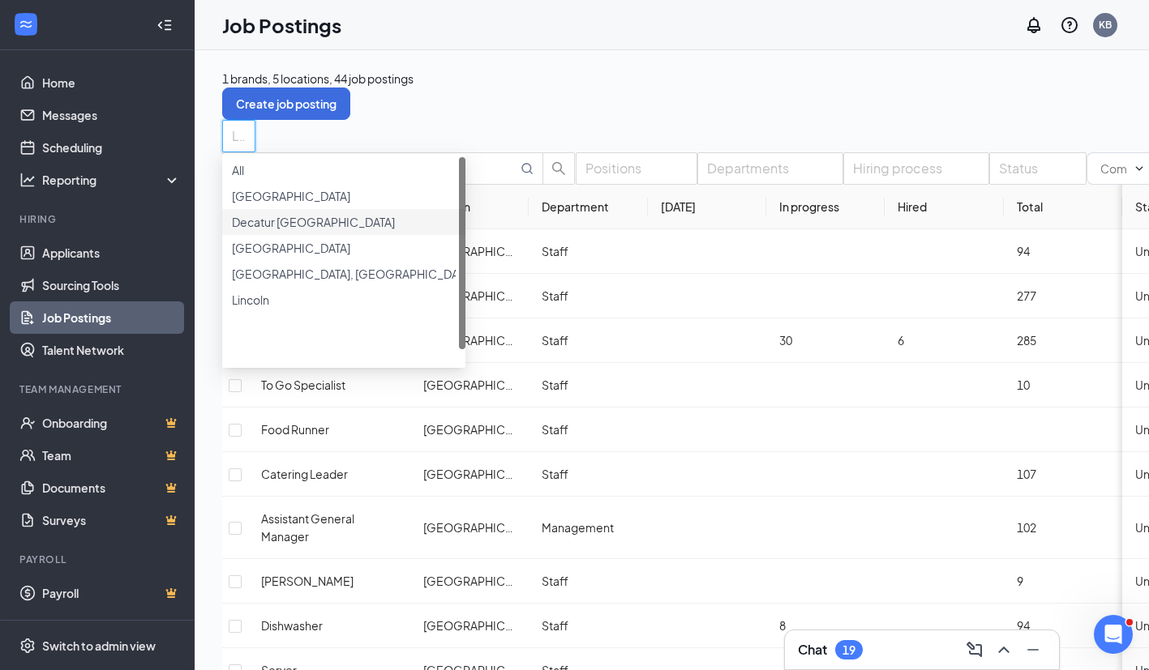
click at [255, 231] on div "Decatur [GEOGRAPHIC_DATA]" at bounding box center [344, 222] width 224 height 18
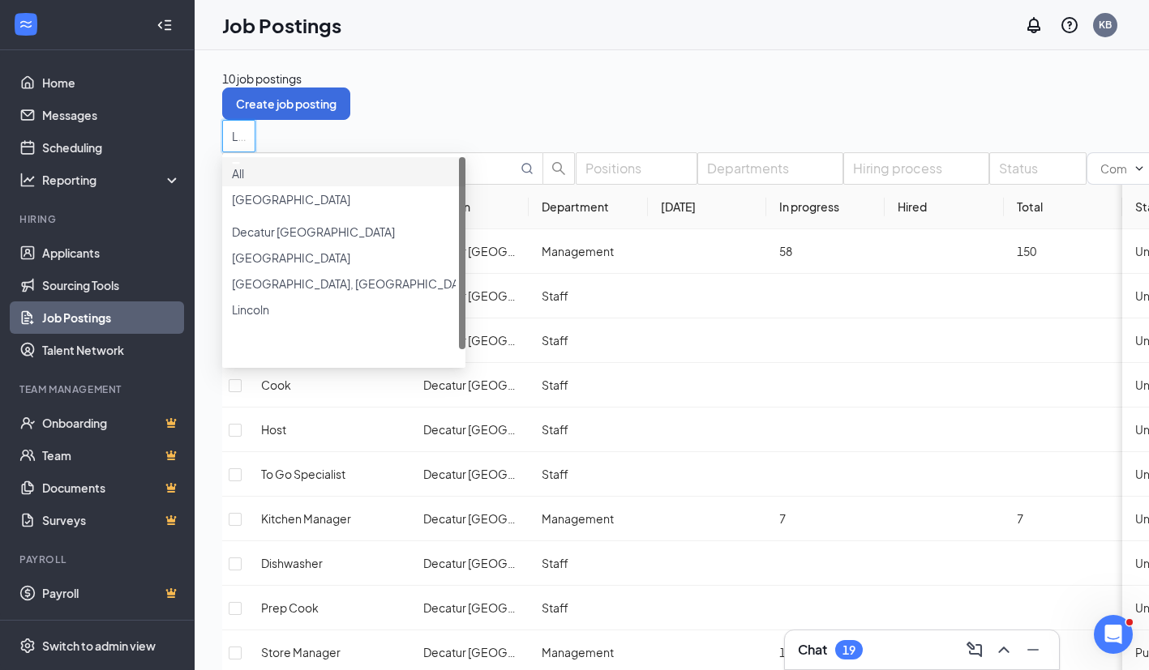
click at [932, 137] on div "Locations (1)" at bounding box center [749, 136] width 1054 height 32
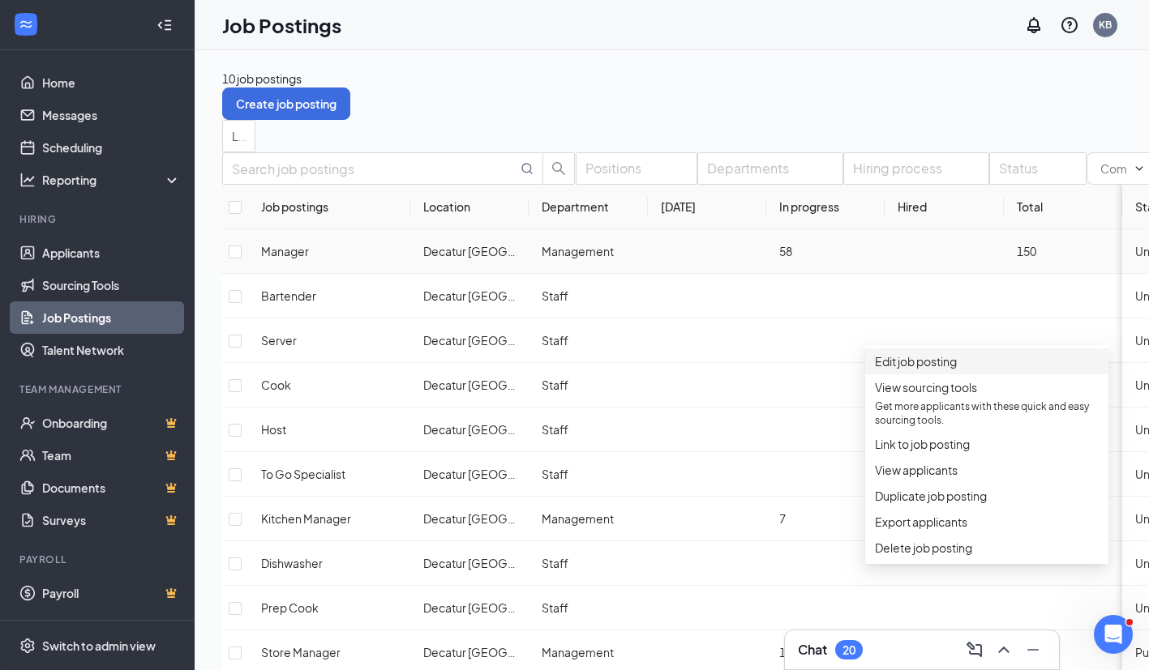
click at [945, 370] on span "Edit job posting" at bounding box center [987, 362] width 224 height 18
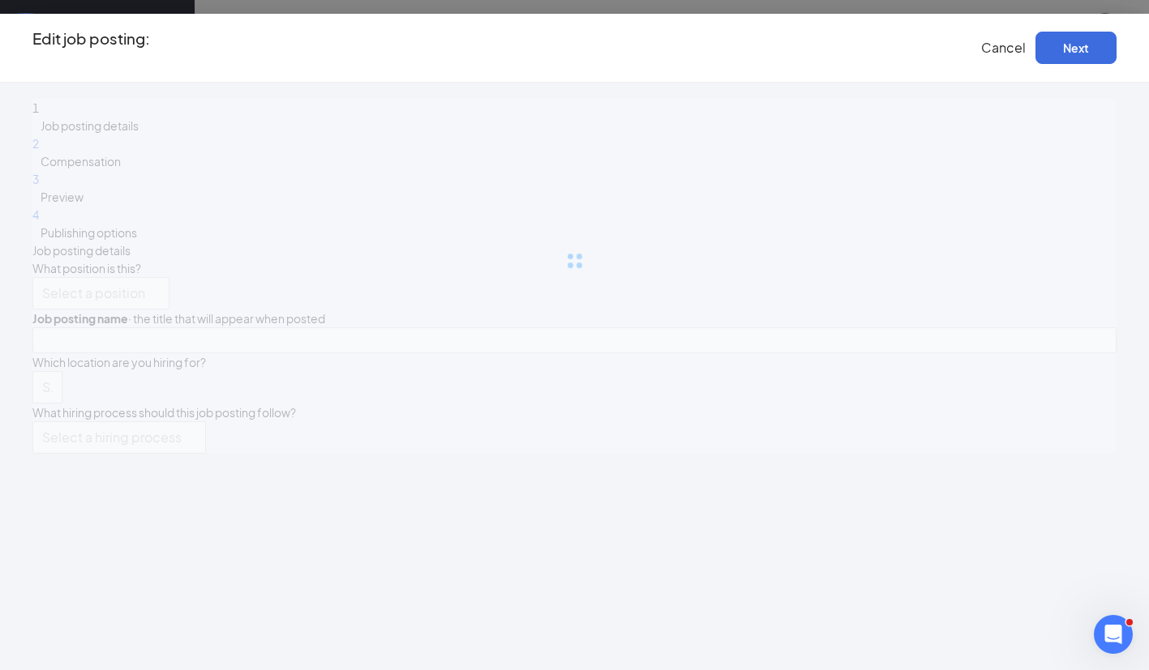
type input "Manager"
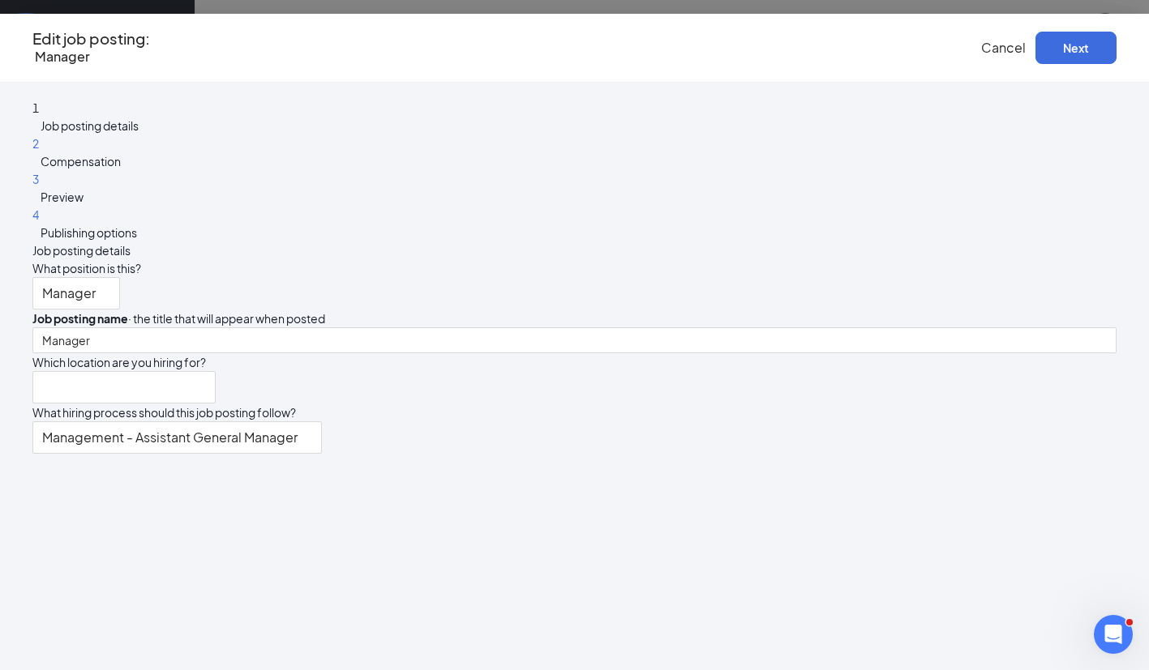
type input "Decatur [GEOGRAPHIC_DATA]"
click at [981, 53] on span "Cancel" at bounding box center [1003, 47] width 45 height 17
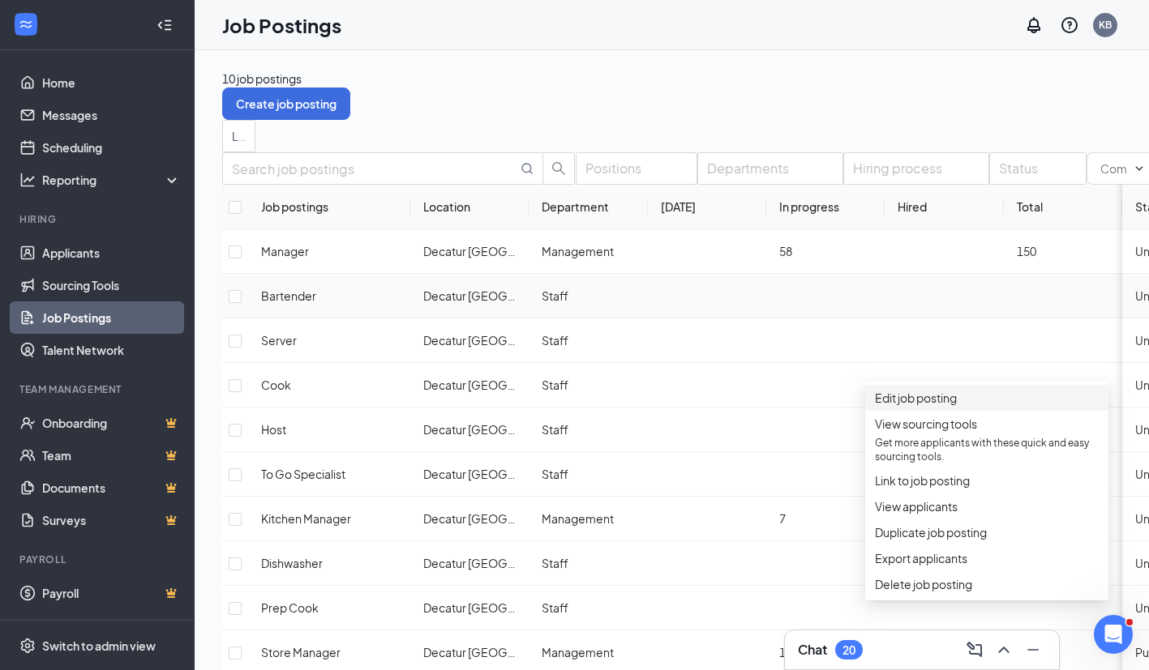
click at [948, 401] on span "Edit job posting" at bounding box center [916, 398] width 82 height 15
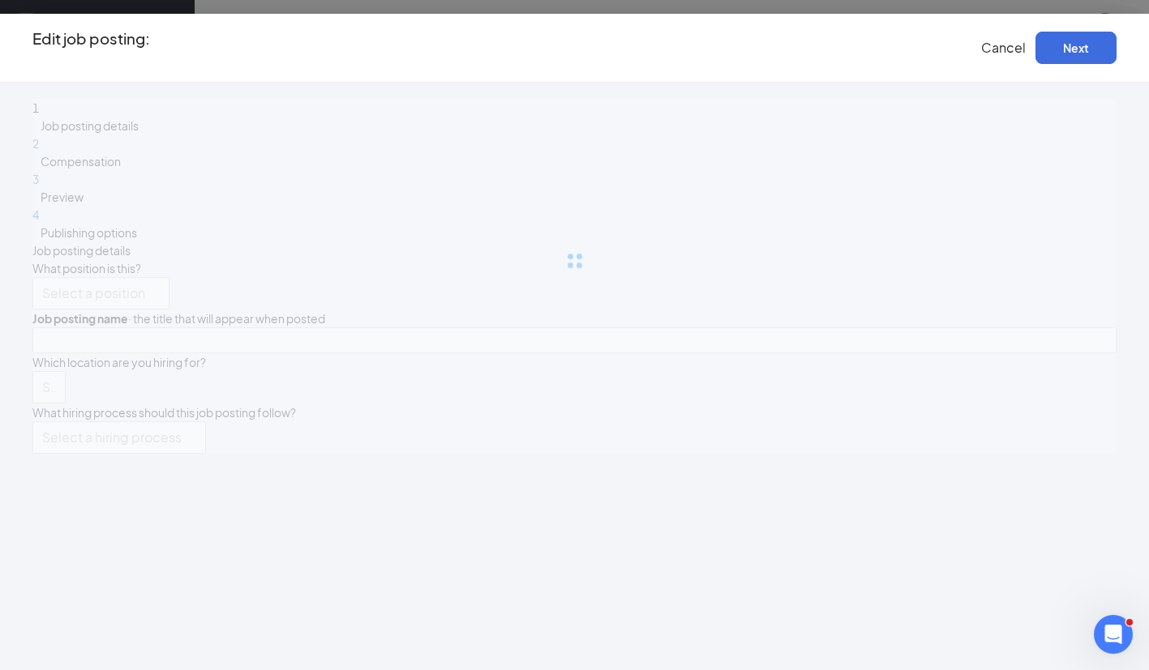
type input "Bartender"
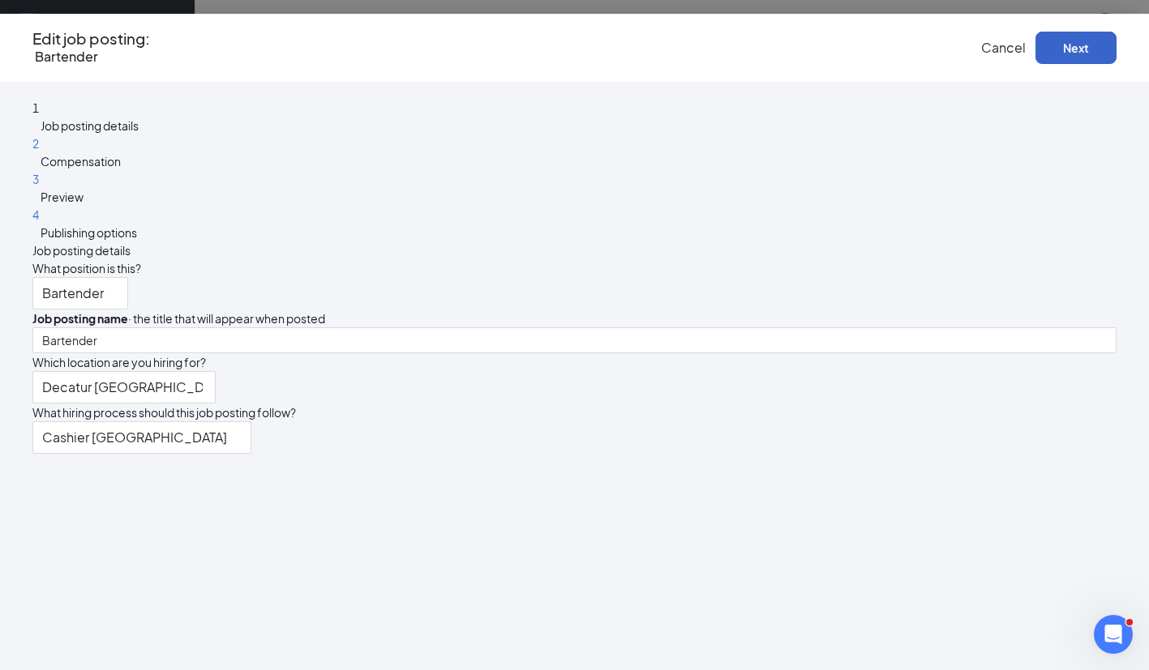
click at [1064, 52] on button "Next" at bounding box center [1075, 48] width 81 height 32
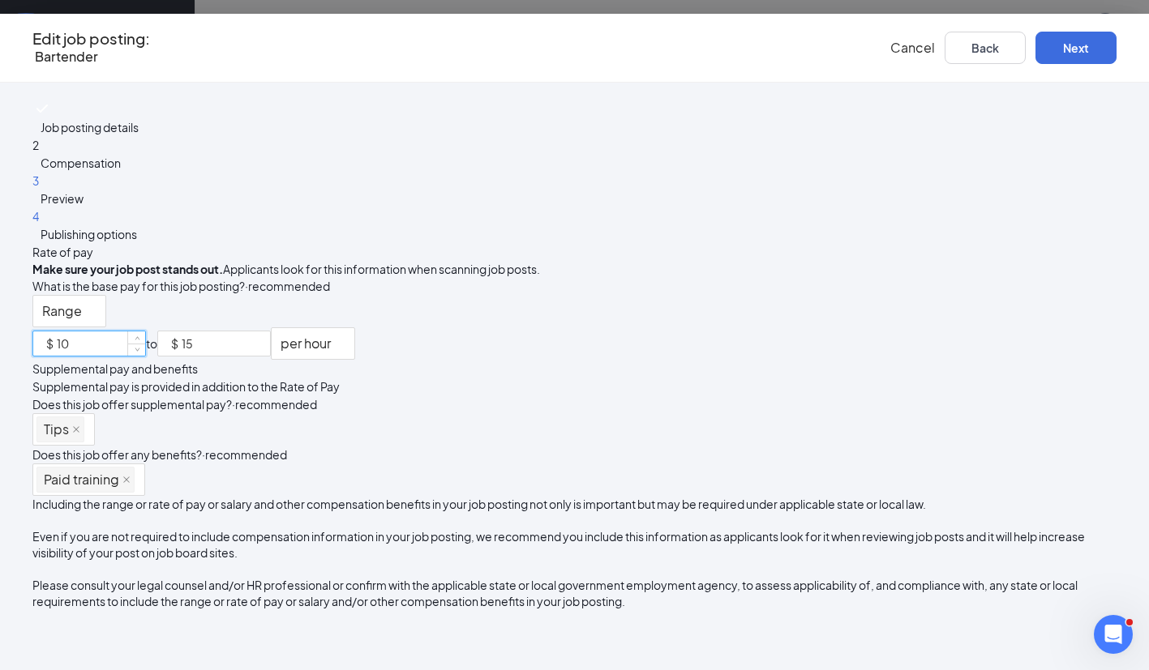
click at [145, 332] on input "10" at bounding box center [101, 344] width 88 height 24
type input "1"
type input "2.13"
click at [270, 332] on input "15" at bounding box center [226, 344] width 88 height 24
type input "1"
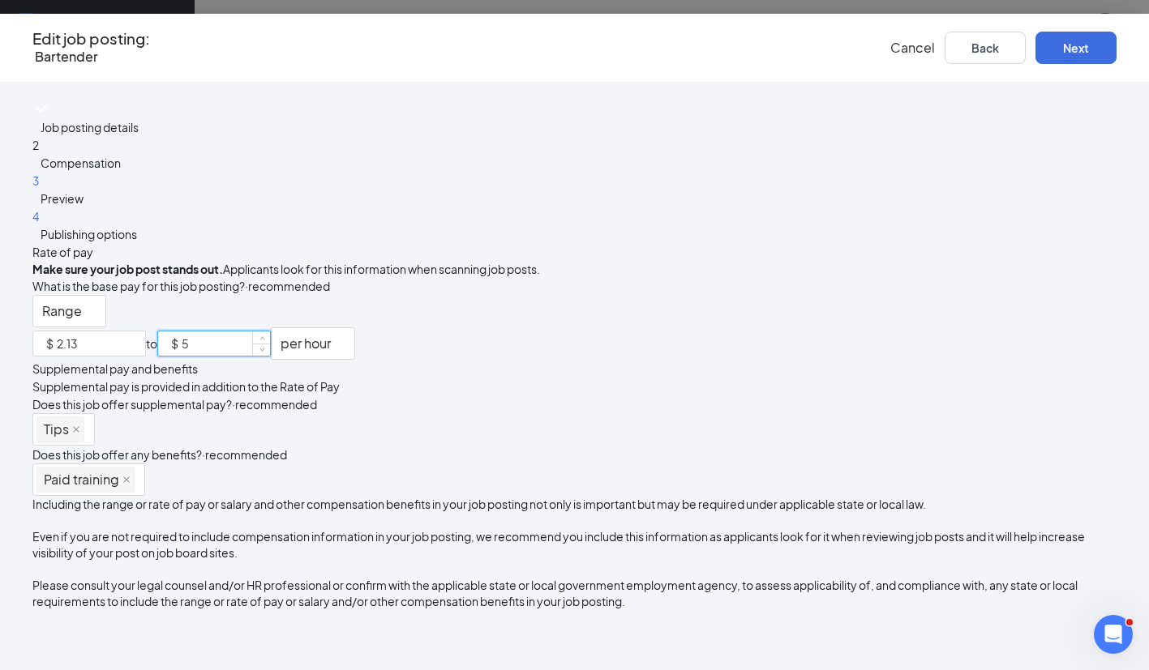
type input "5"
click at [1054, 28] on div "Edit job posting: Bartender Cancel Back Next" at bounding box center [574, 48] width 1149 height 69
click at [1054, 46] on button "Next" at bounding box center [1075, 48] width 81 height 32
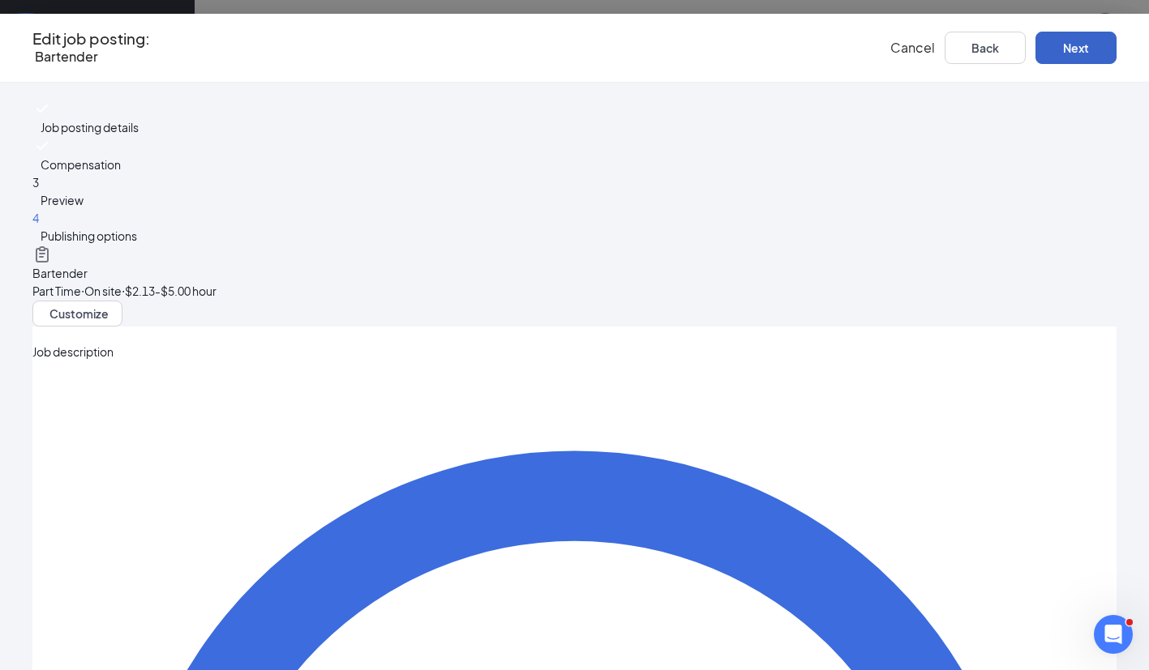
click at [1054, 46] on button "Next" at bounding box center [1075, 48] width 81 height 32
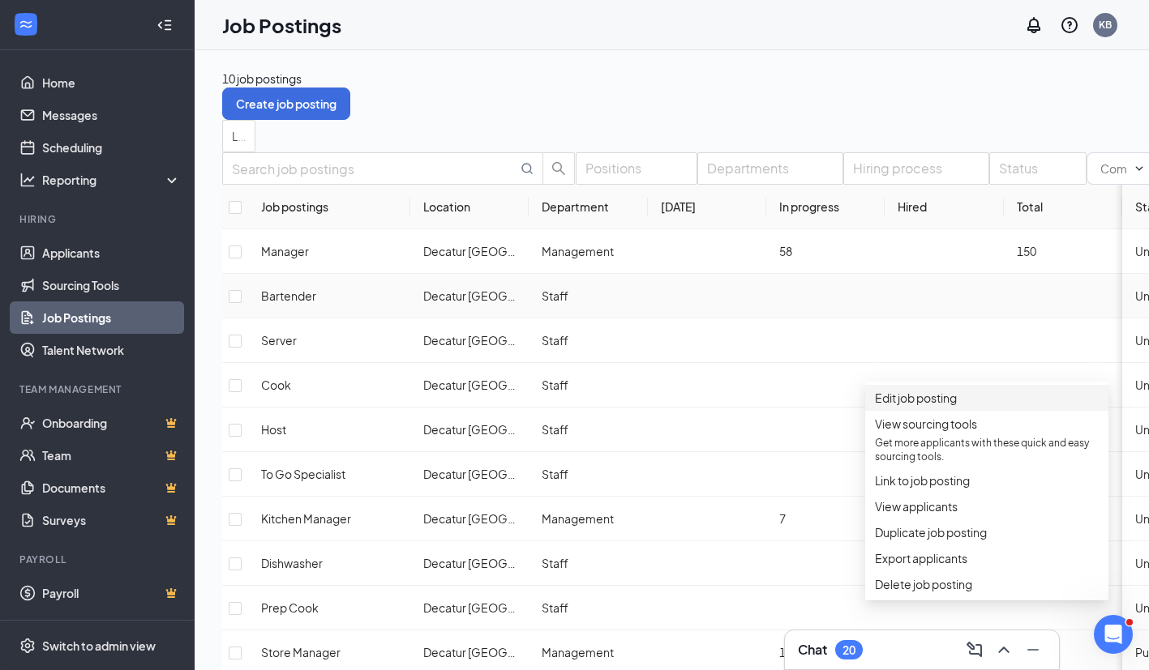
click at [899, 405] on span "Edit job posting" at bounding box center [916, 398] width 82 height 15
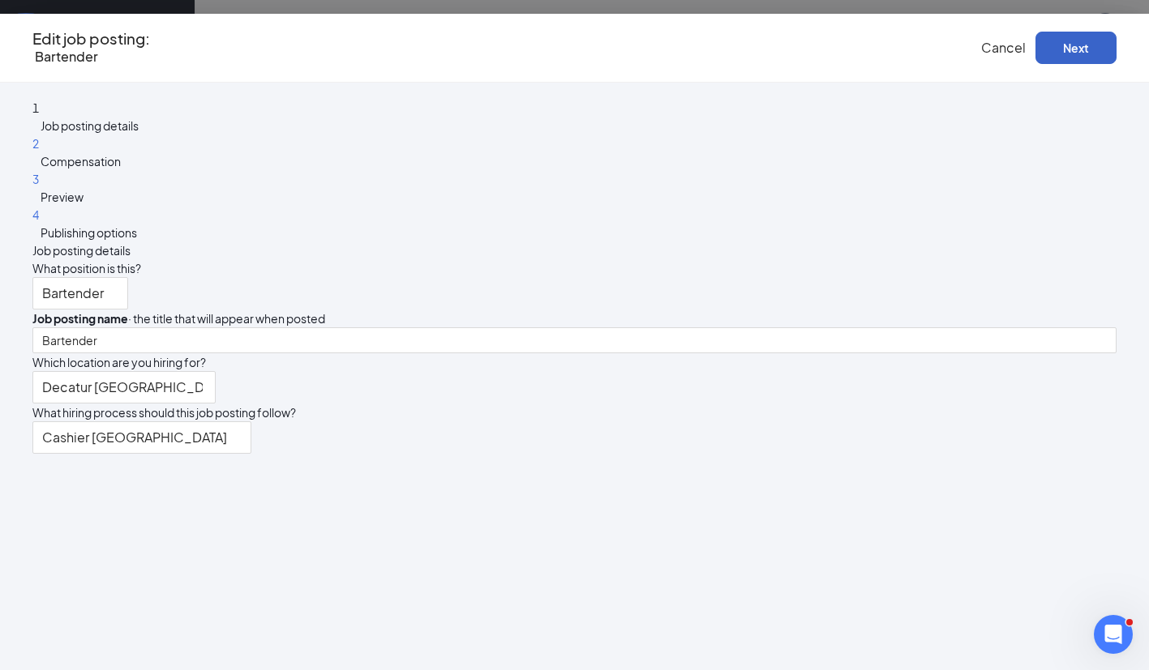
click at [1044, 57] on button "Next" at bounding box center [1075, 48] width 81 height 32
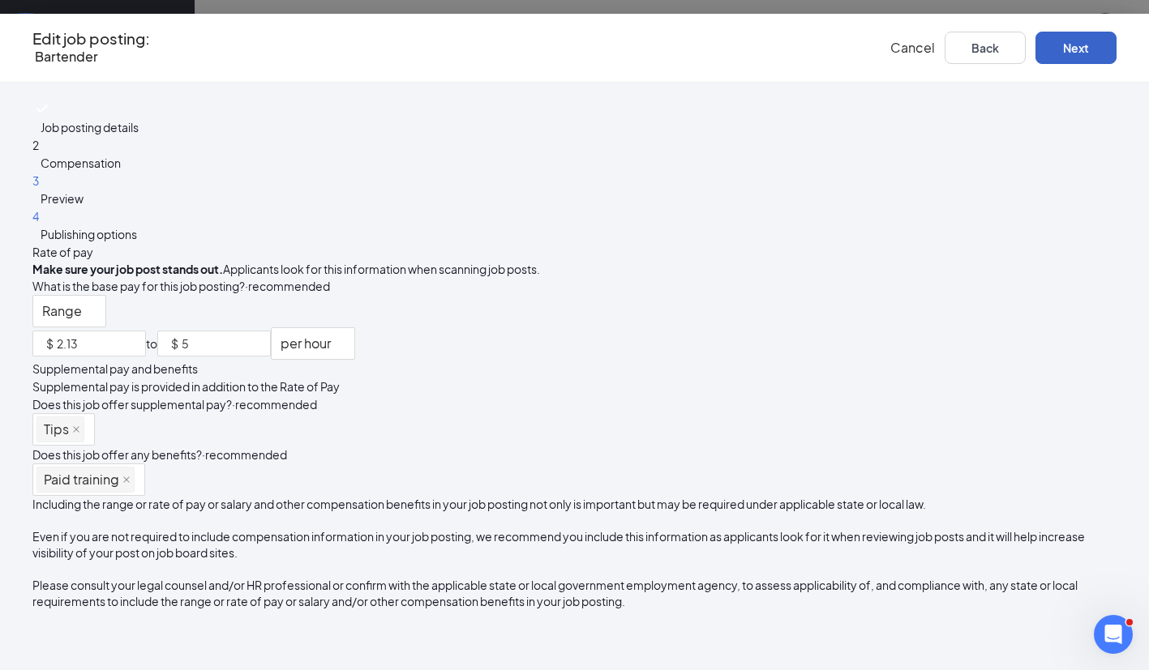
click at [1054, 49] on button "Next" at bounding box center [1075, 48] width 81 height 32
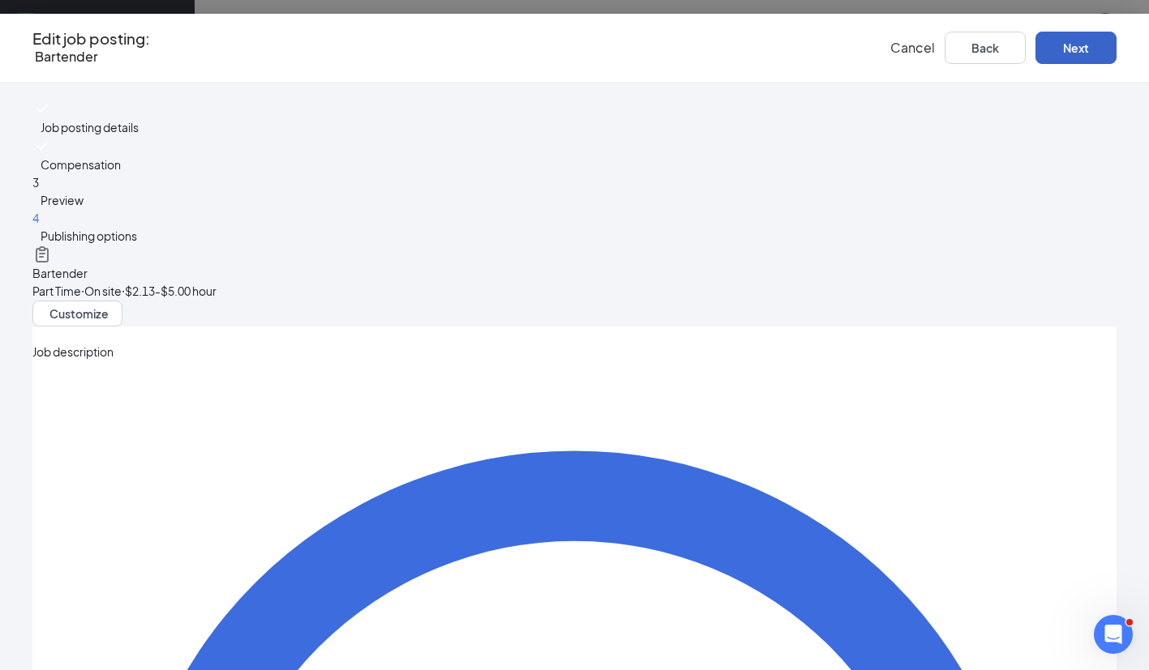
click at [1062, 53] on button "Next" at bounding box center [1075, 48] width 81 height 32
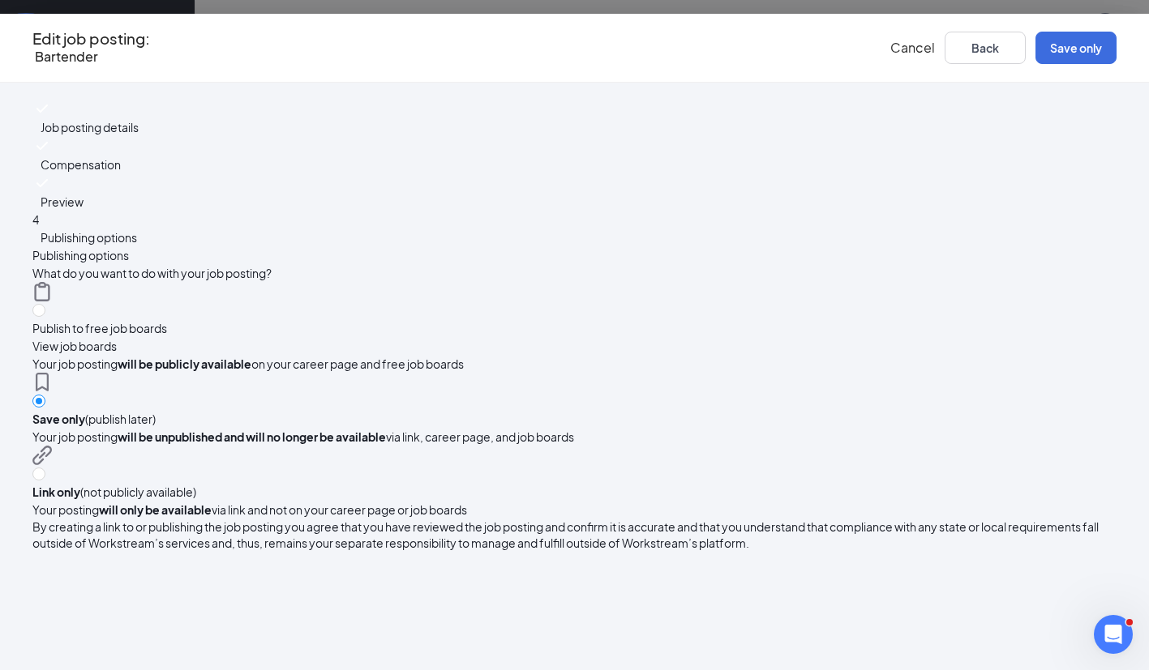
click at [516, 302] on div "Publish to free job boards View job boards" at bounding box center [574, 329] width 1084 height 54
radio input "true"
radio input "false"
click at [45, 304] on input "radio" at bounding box center [38, 310] width 13 height 13
click at [1042, 49] on button "Publish" at bounding box center [1075, 48] width 81 height 32
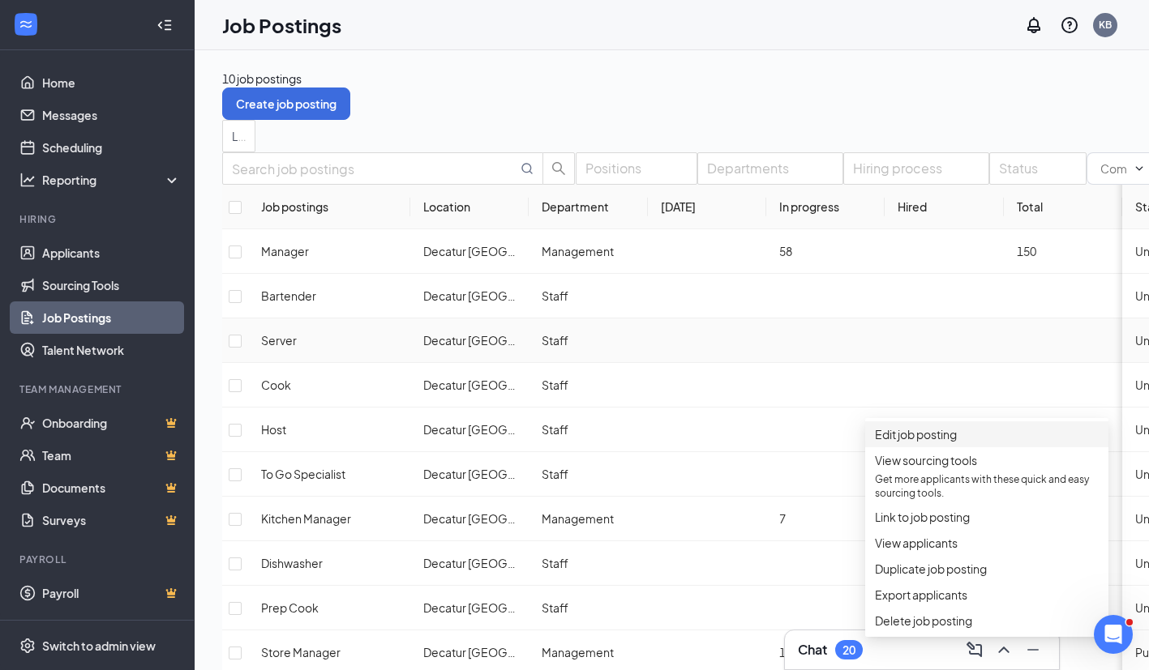
click at [930, 439] on span "Edit job posting" at bounding box center [916, 434] width 82 height 15
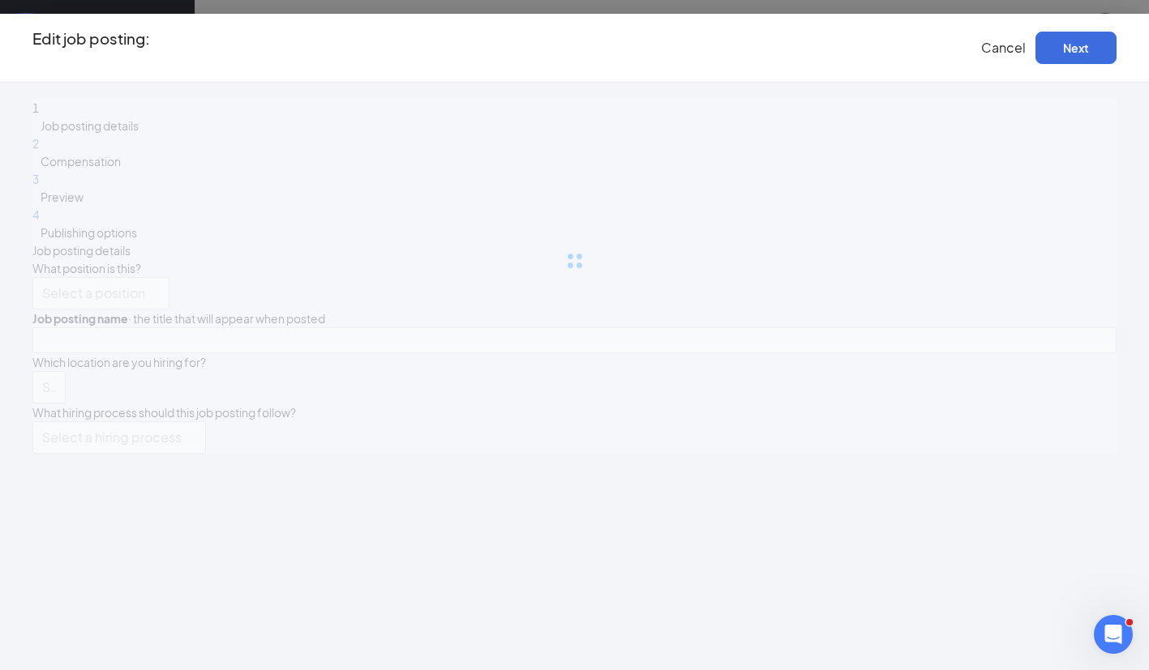
type input "Server"
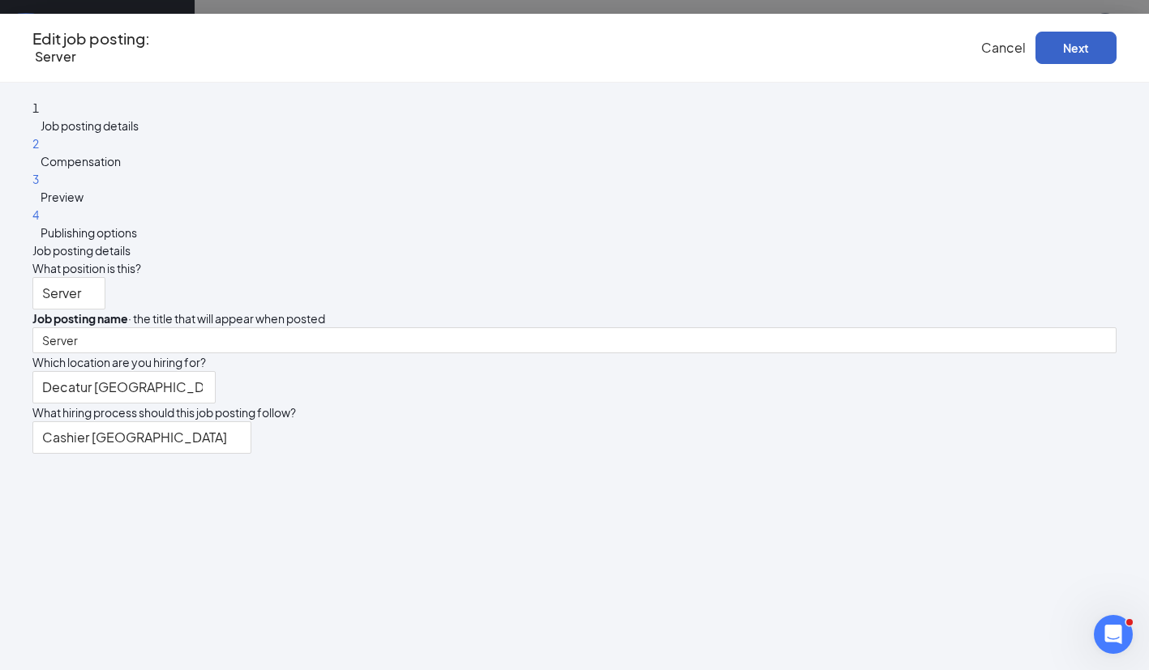
click at [1038, 52] on button "Next" at bounding box center [1075, 48] width 81 height 32
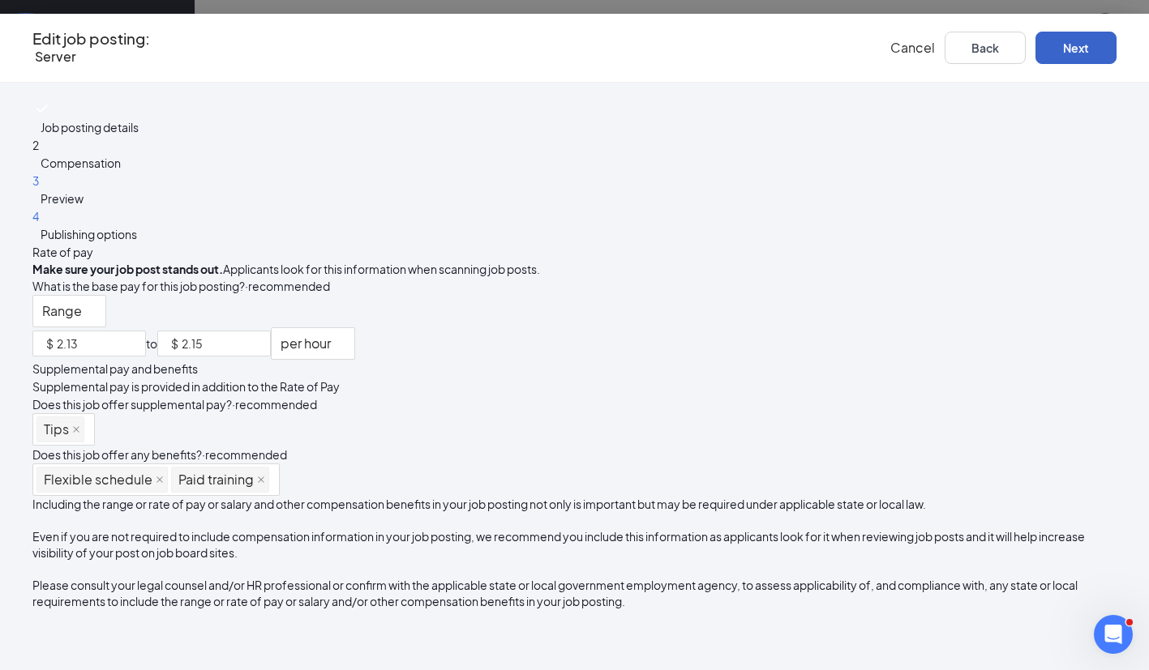
click at [1038, 52] on button "Next" at bounding box center [1075, 48] width 81 height 32
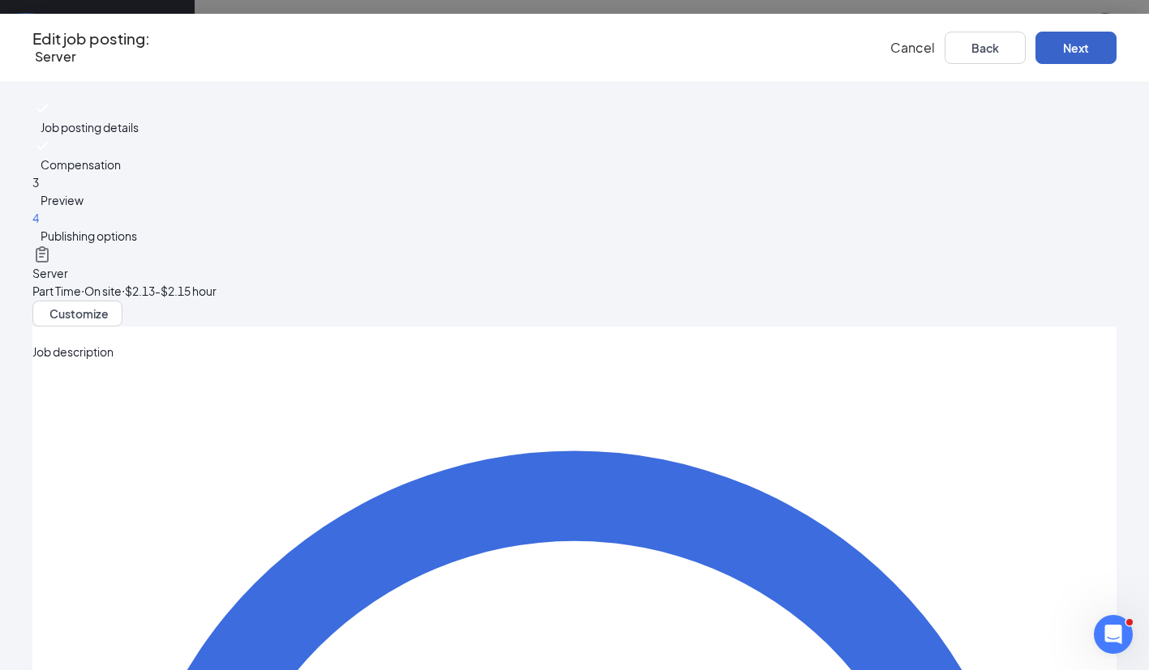
click at [1038, 52] on button "Next" at bounding box center [1075, 48] width 81 height 32
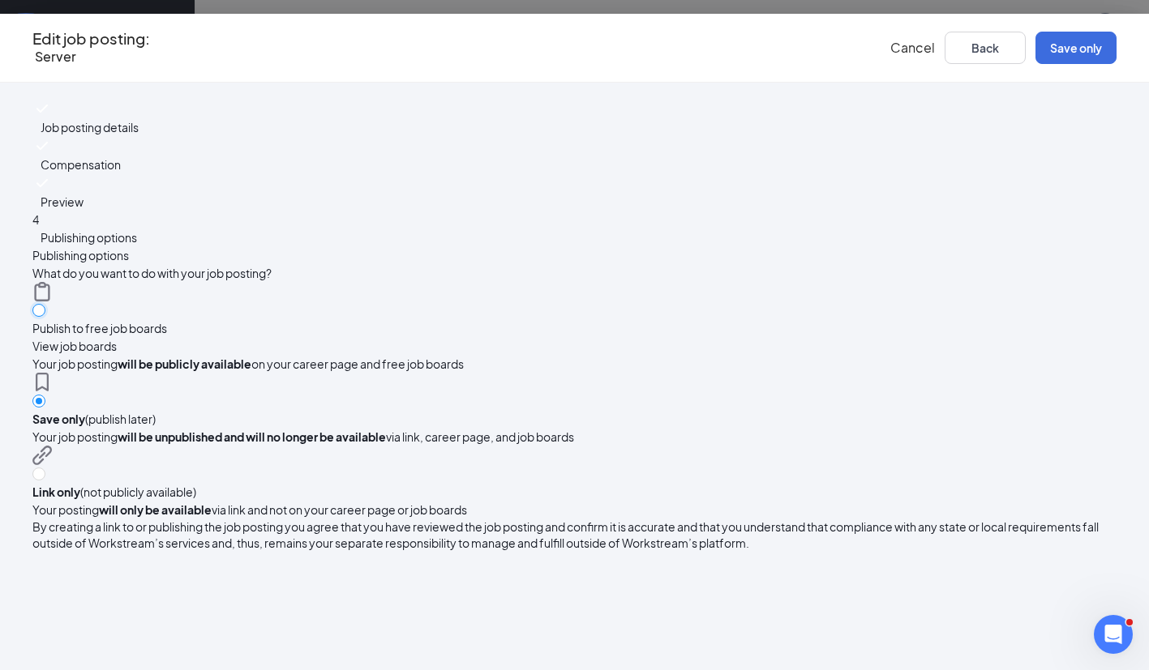
click at [45, 304] on input "radio" at bounding box center [38, 310] width 13 height 13
radio input "true"
radio input "false"
click at [1057, 57] on button "Publish" at bounding box center [1075, 48] width 81 height 32
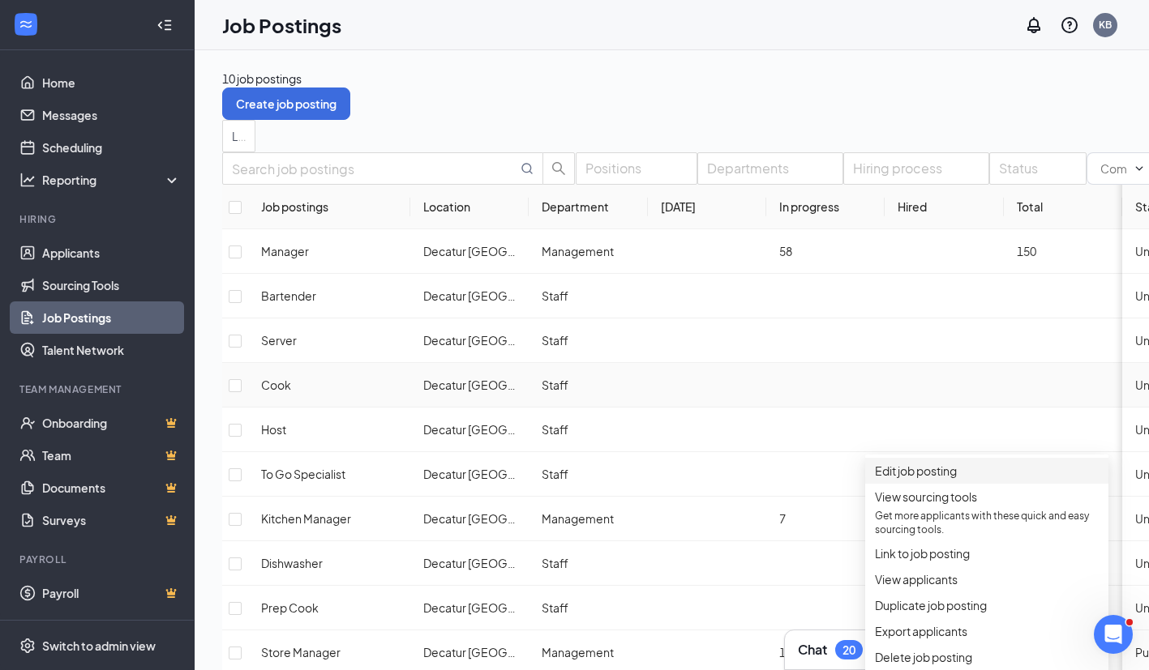
click at [914, 477] on span "Edit job posting" at bounding box center [916, 471] width 82 height 15
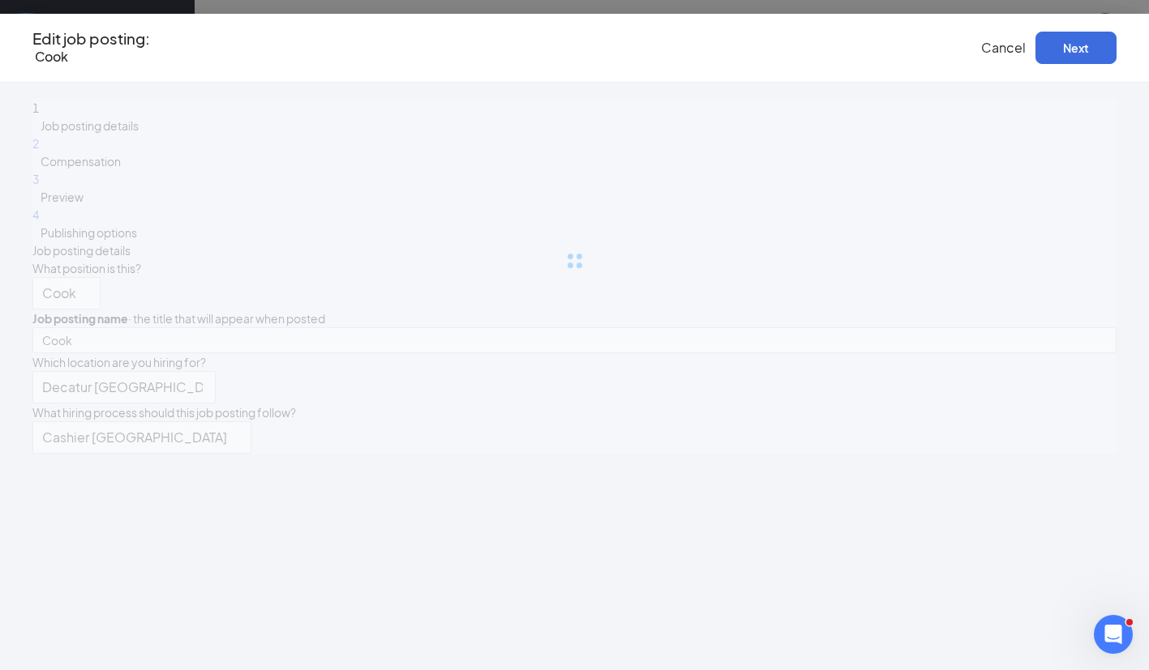
type input "Cook"
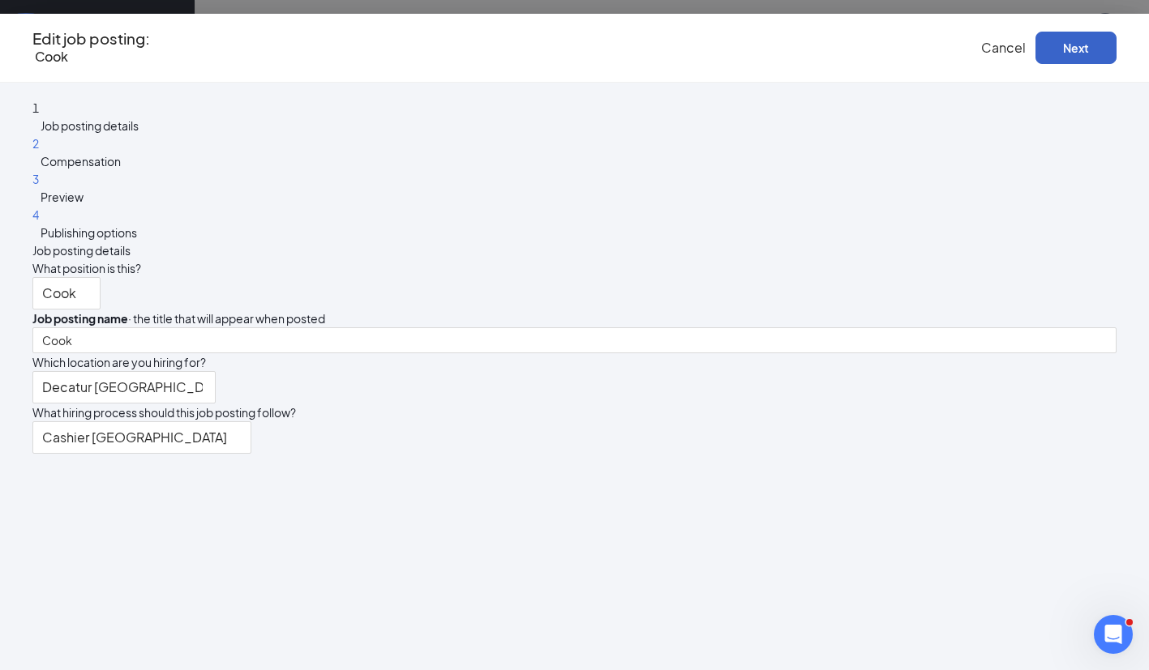
click at [1039, 53] on button "Next" at bounding box center [1075, 48] width 81 height 32
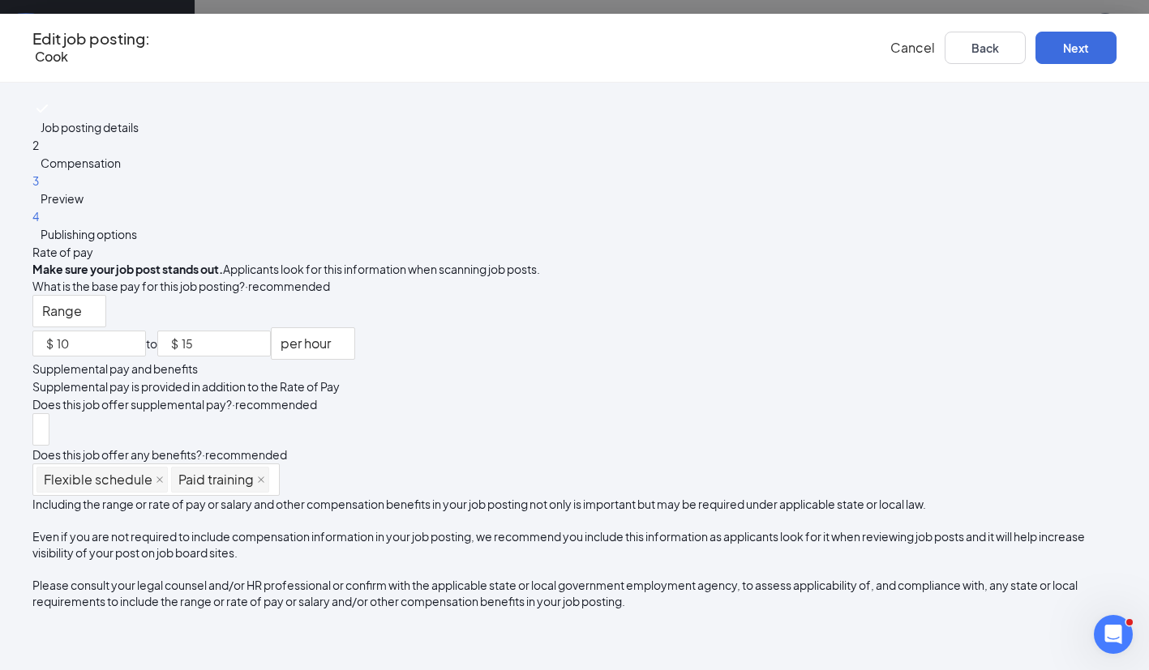
click at [270, 332] on input "15" at bounding box center [226, 344] width 88 height 24
type input "18"
click at [145, 332] on input "10" at bounding box center [101, 344] width 88 height 24
type input "12"
click at [1056, 51] on button "Next" at bounding box center [1075, 48] width 81 height 32
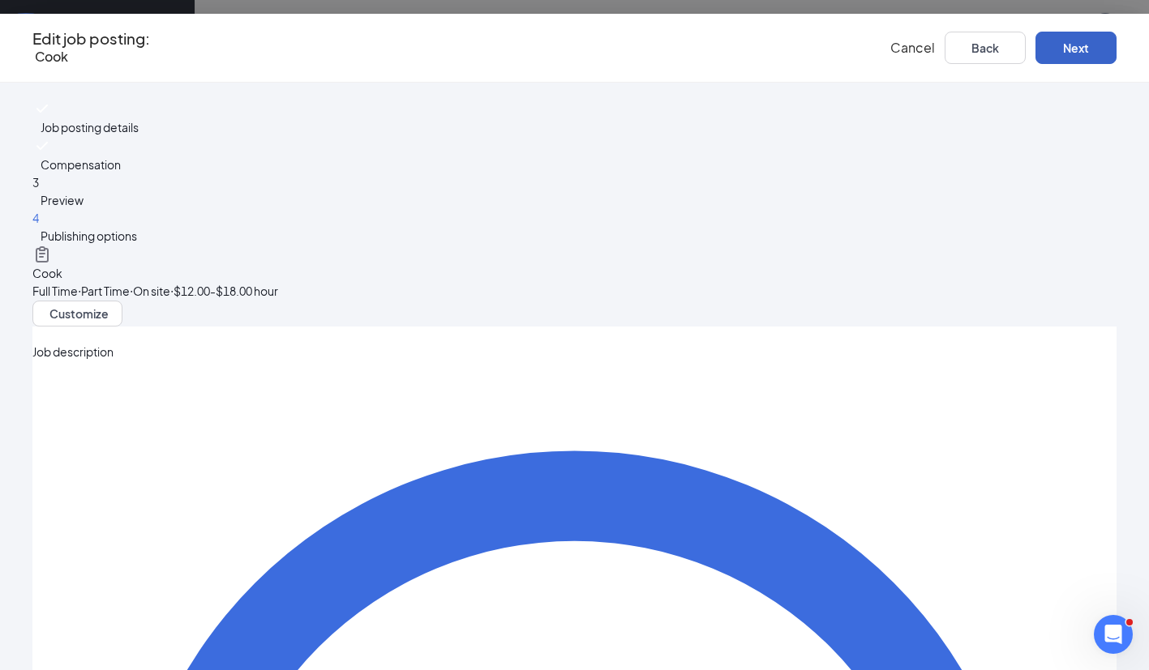
click at [1066, 50] on button "Next" at bounding box center [1075, 48] width 81 height 32
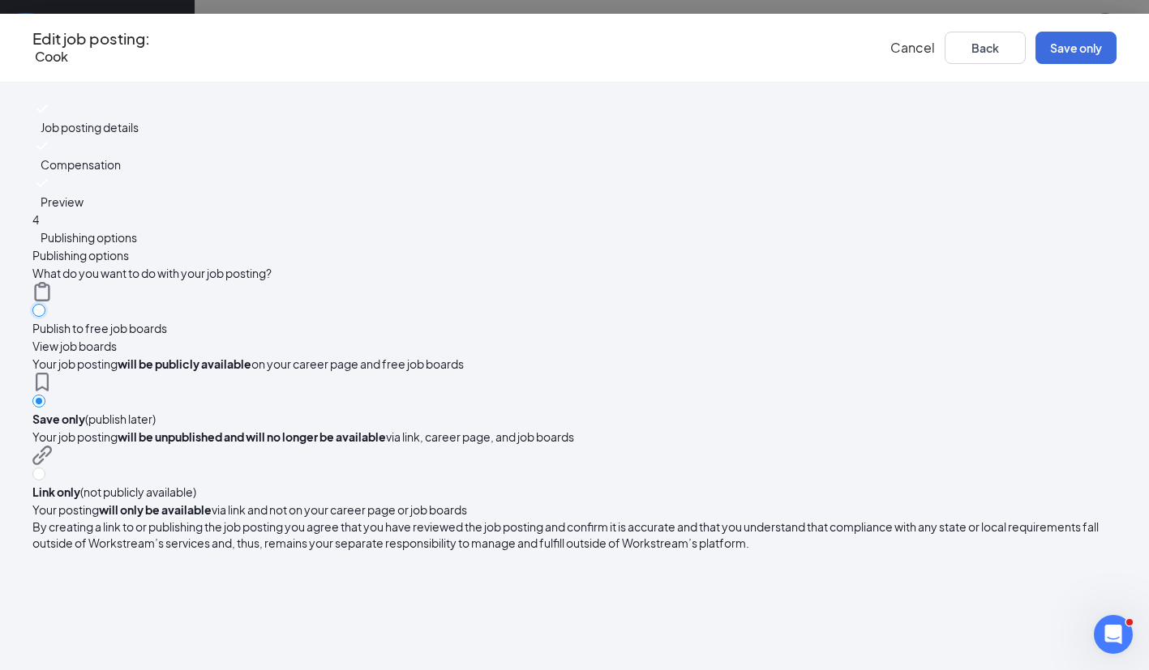
click at [45, 304] on input "radio" at bounding box center [38, 310] width 13 height 13
radio input "true"
radio input "false"
click at [1035, 54] on button "Publish" at bounding box center [1075, 48] width 81 height 32
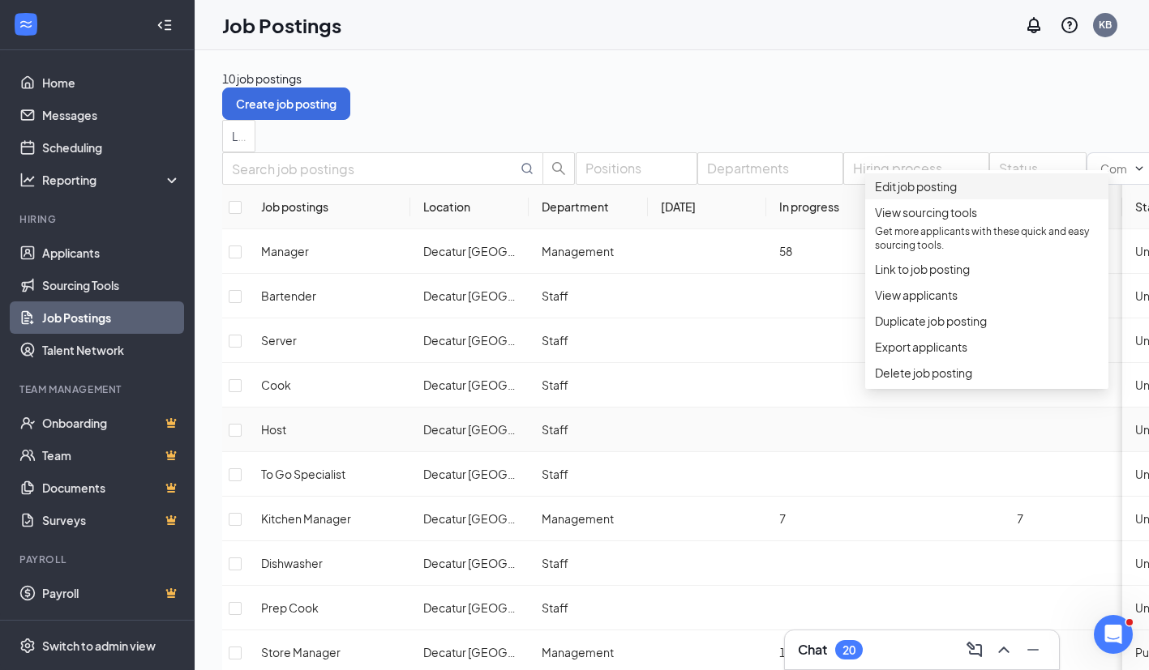
click at [938, 191] on span "Edit job posting" at bounding box center [916, 186] width 82 height 15
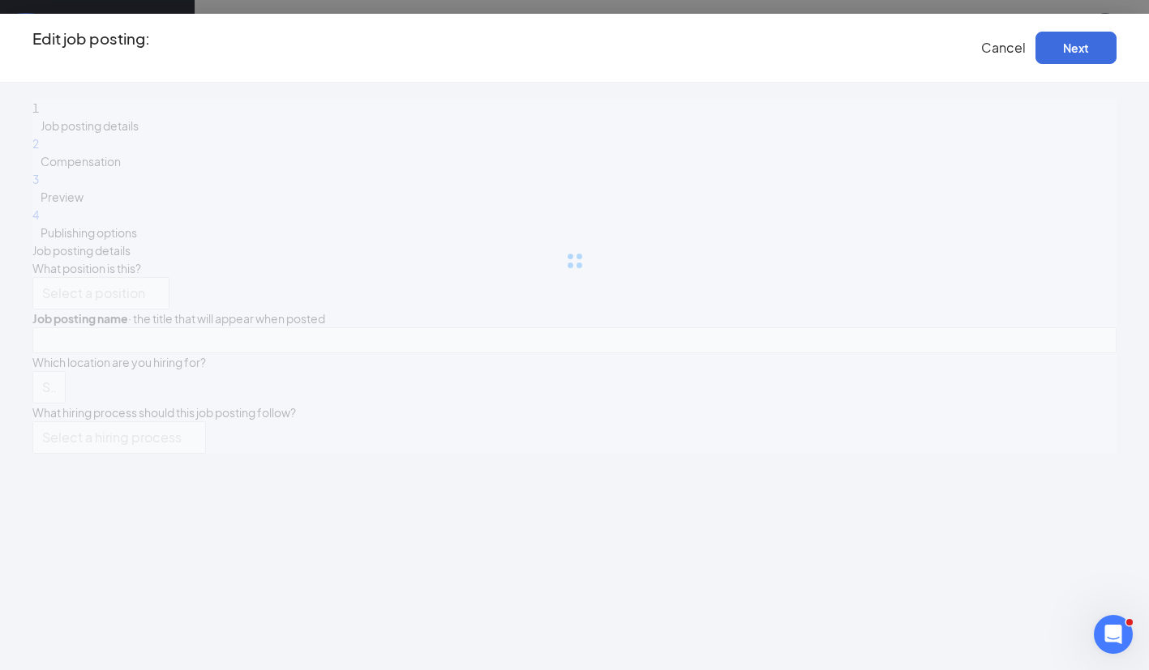
type input "Host"
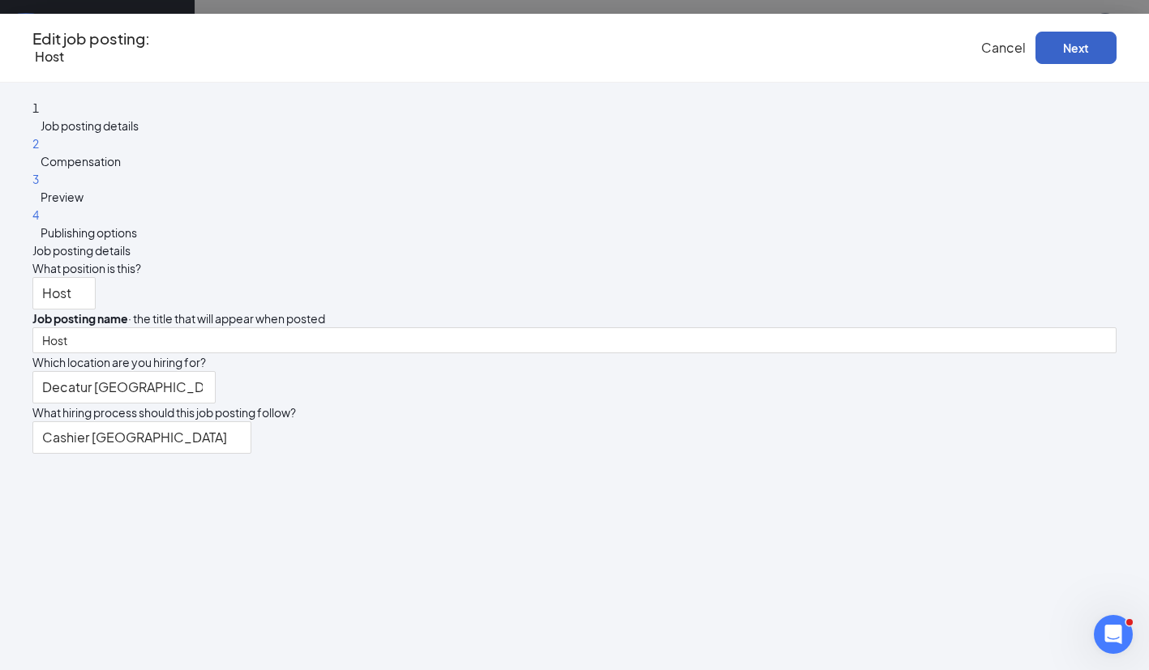
click at [1051, 53] on button "Next" at bounding box center [1075, 48] width 81 height 32
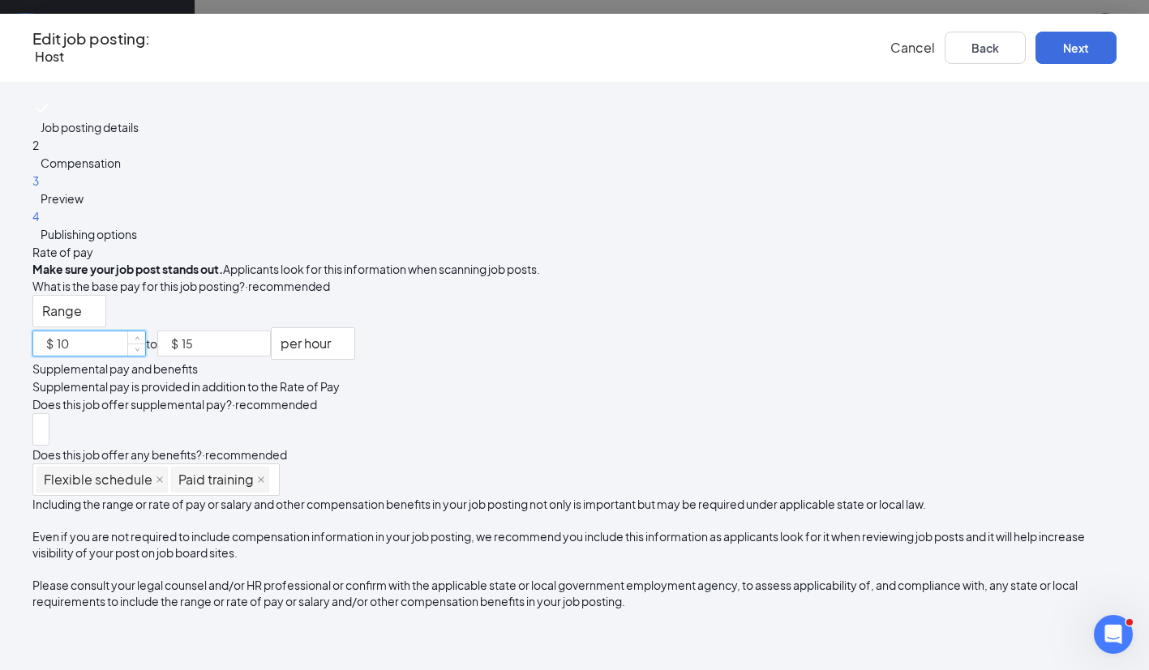
click at [145, 332] on input "10" at bounding box center [101, 344] width 88 height 24
type input "1"
type input "7.25"
click at [1036, 49] on button "Next" at bounding box center [1075, 48] width 81 height 32
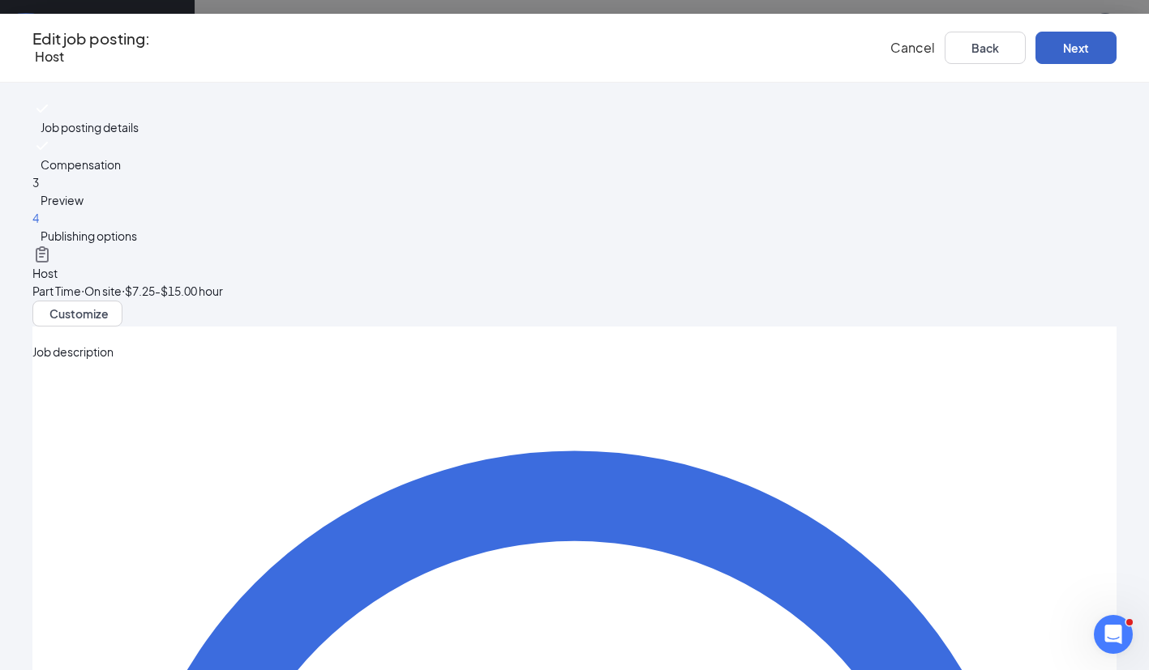
click at [1041, 56] on button "Next" at bounding box center [1075, 48] width 81 height 32
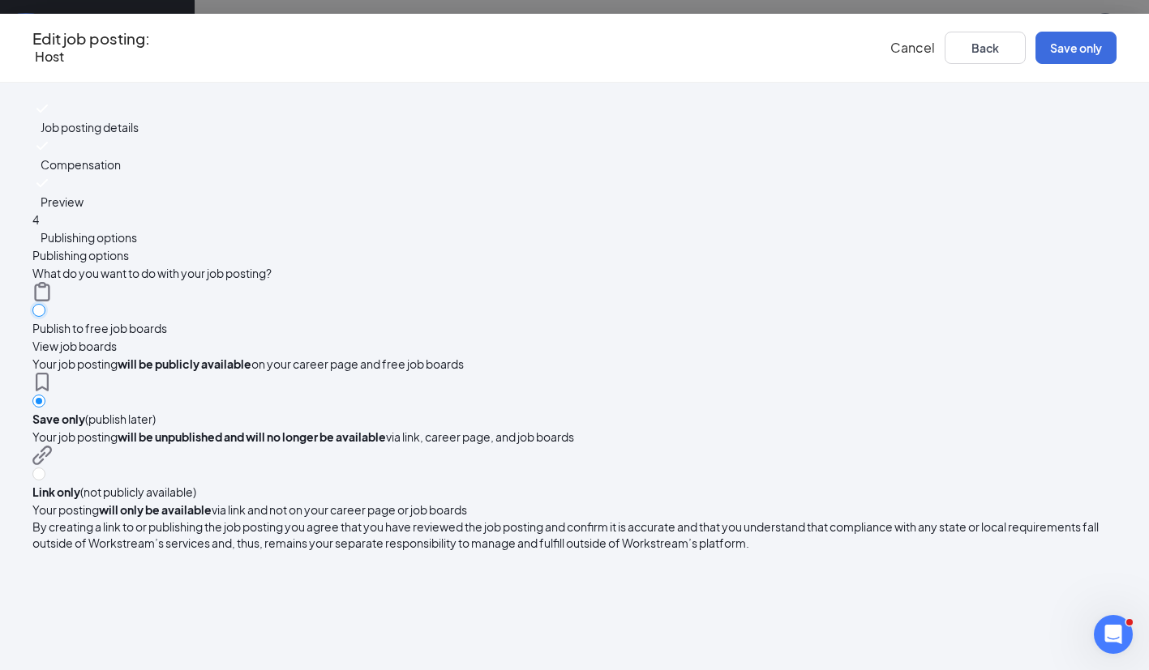
click at [45, 304] on input "radio" at bounding box center [38, 310] width 13 height 13
radio input "true"
radio input "false"
click at [1044, 45] on button "Publish" at bounding box center [1075, 48] width 81 height 32
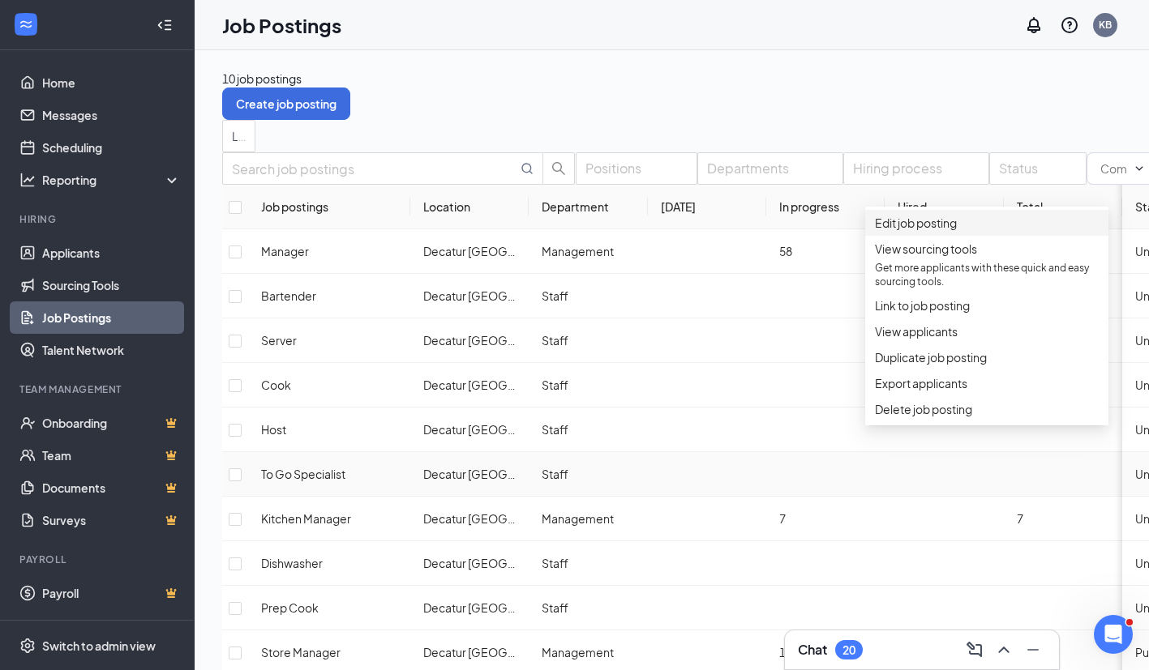
click at [941, 229] on span "Edit job posting" at bounding box center [916, 223] width 82 height 15
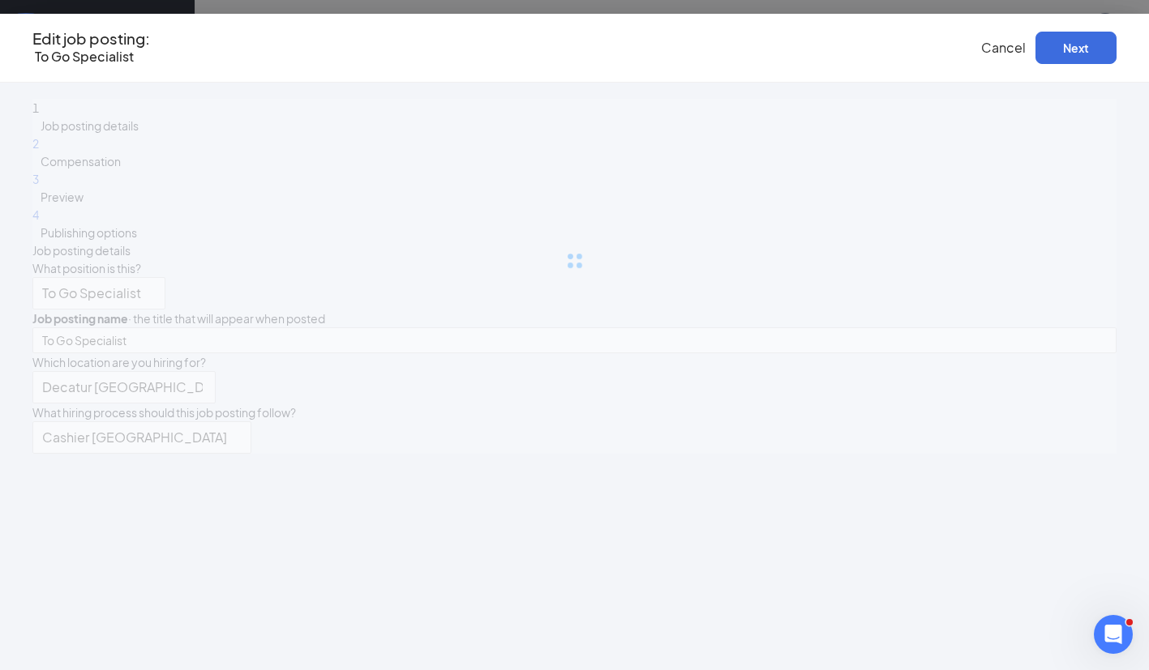
type input "To Go Specialist"
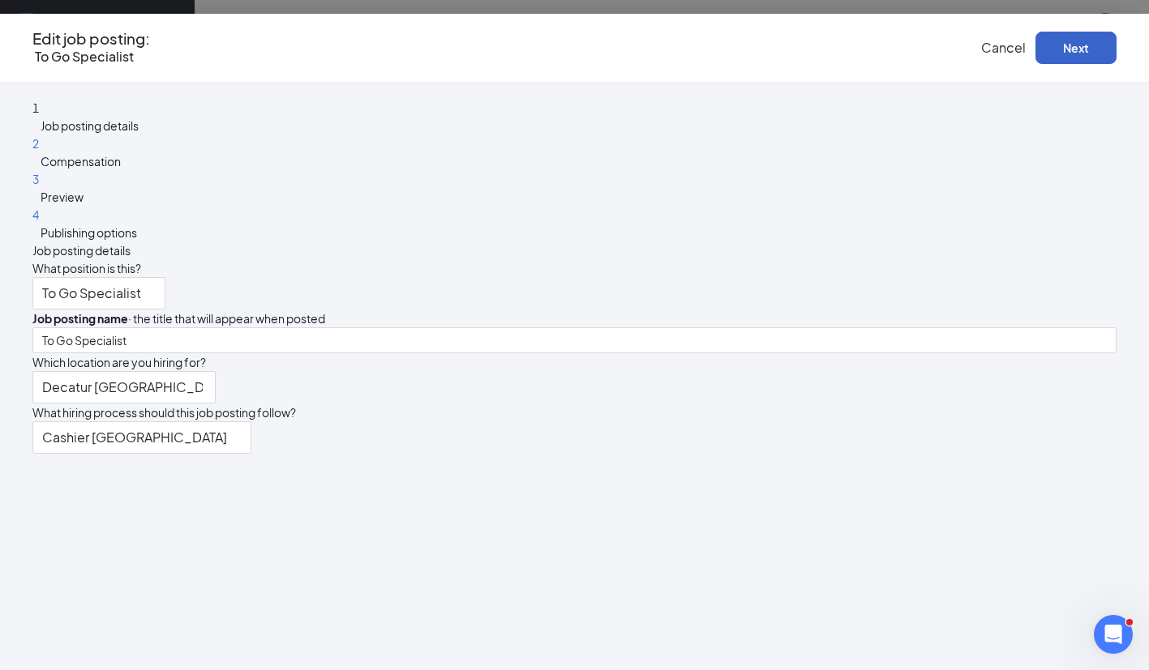
click at [1063, 57] on button "Next" at bounding box center [1075, 48] width 81 height 32
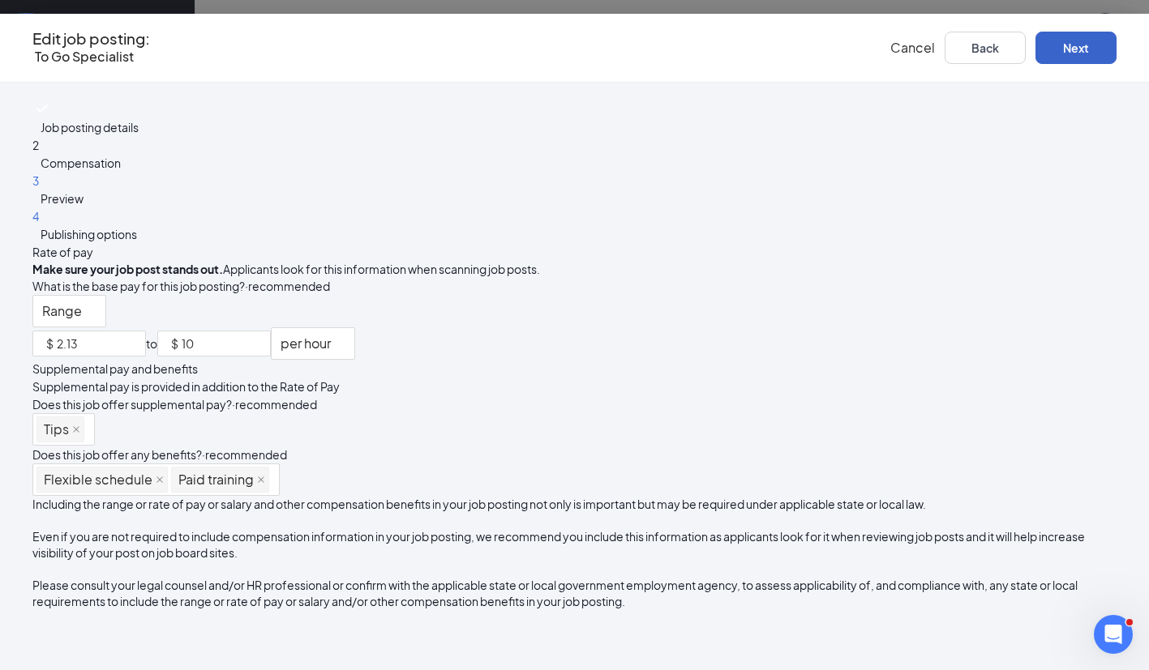
click at [1051, 43] on button "Next" at bounding box center [1075, 48] width 81 height 32
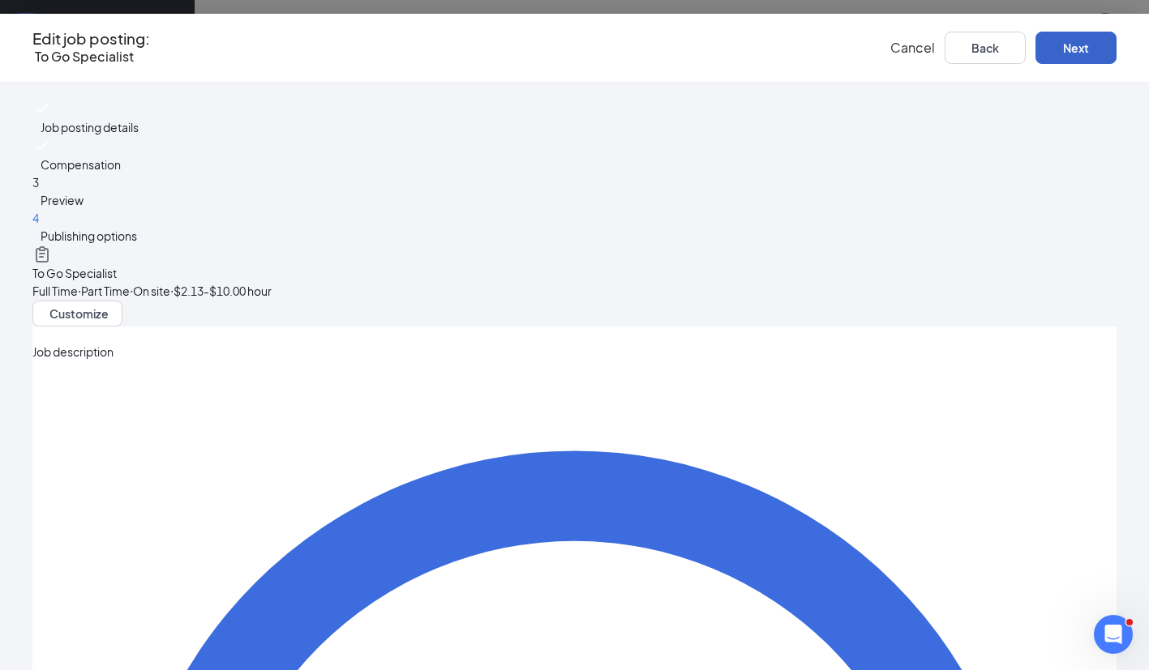
click at [1051, 51] on button "Next" at bounding box center [1075, 48] width 81 height 32
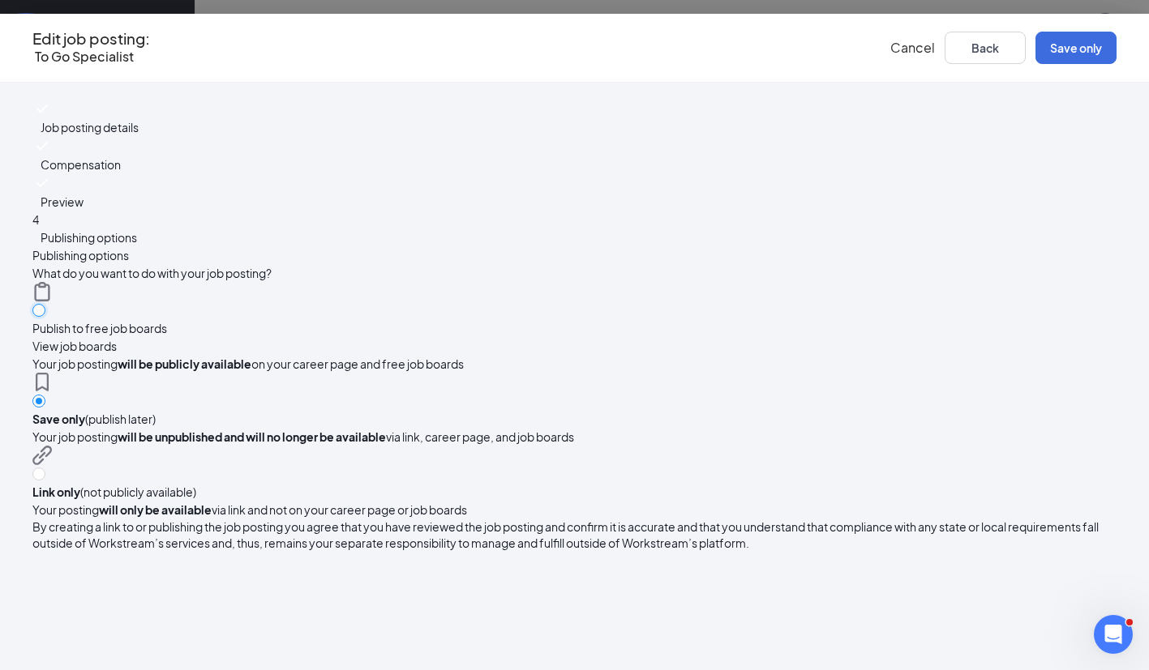
click at [45, 304] on input "radio" at bounding box center [38, 310] width 13 height 13
radio input "true"
radio input "false"
click at [1057, 55] on button "Publish" at bounding box center [1075, 48] width 81 height 32
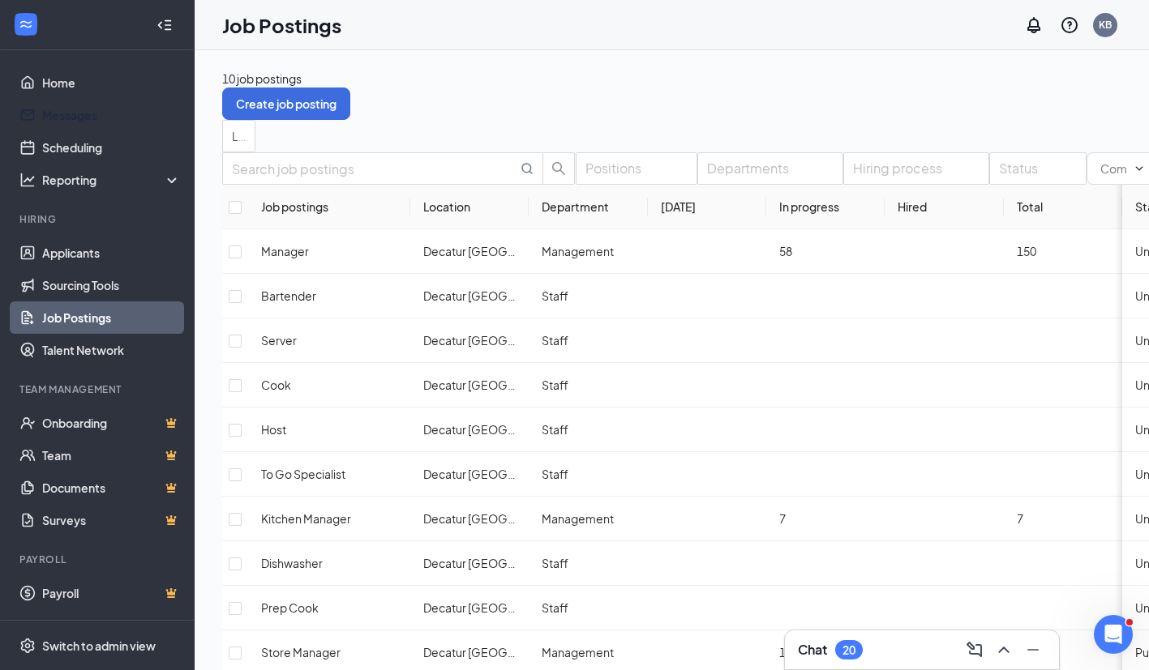
click at [105, 119] on link "Messages" at bounding box center [111, 115] width 139 height 32
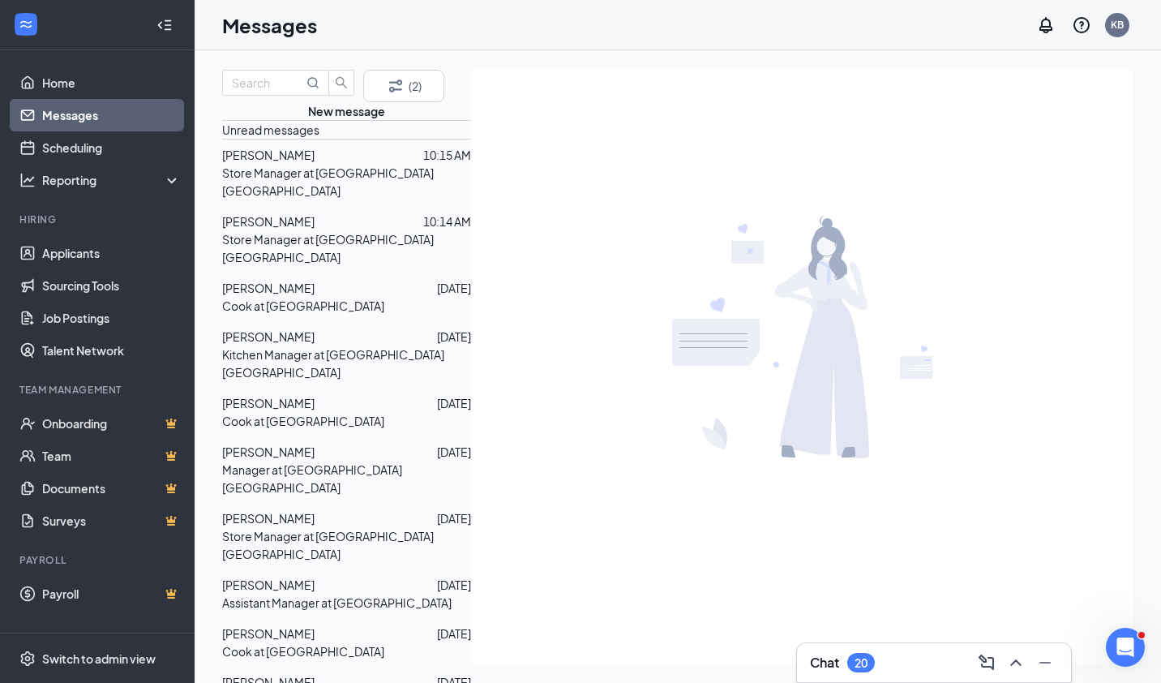
click at [315, 162] on span "[PERSON_NAME]" at bounding box center [268, 155] width 92 height 15
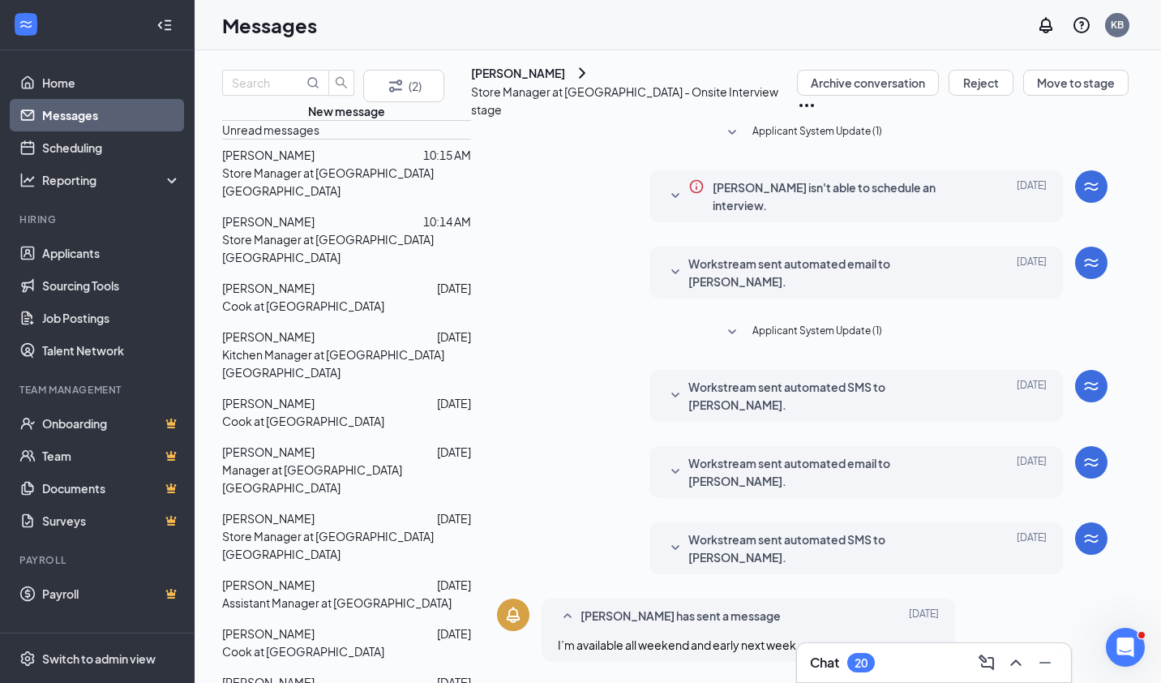
scroll to position [401, 0]
type textarea "Ok I will send you an Teams Invite to your email. Talk to you [DATE]!"
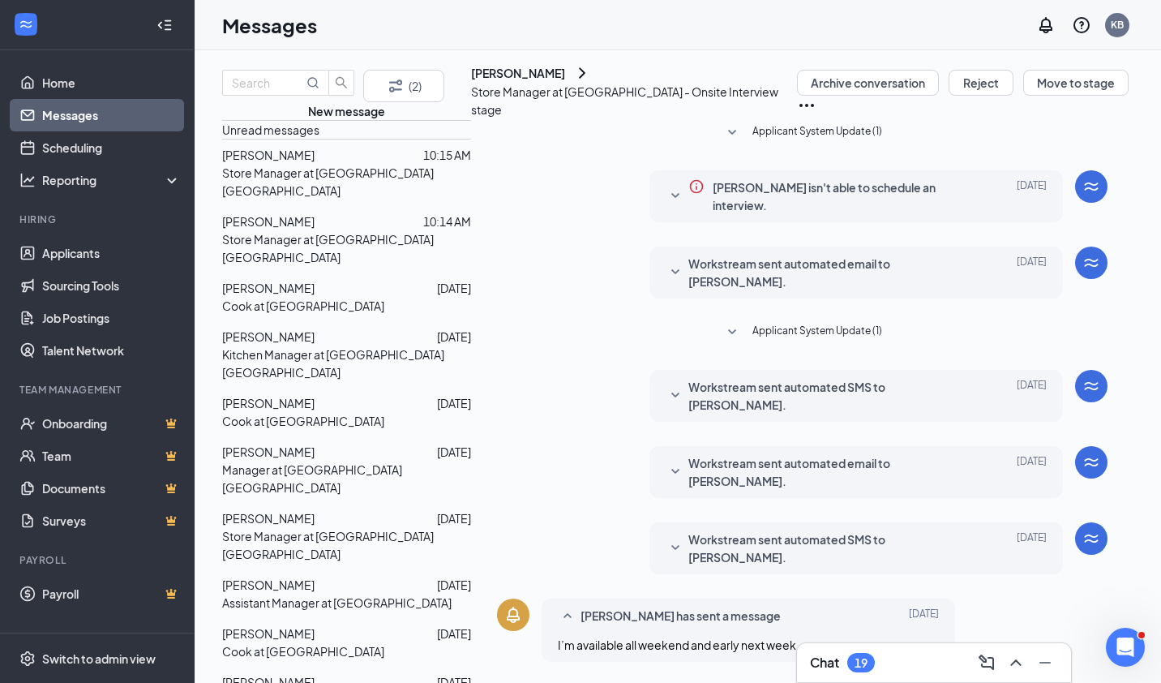
click at [565, 81] on div "[PERSON_NAME]" at bounding box center [518, 73] width 94 height 16
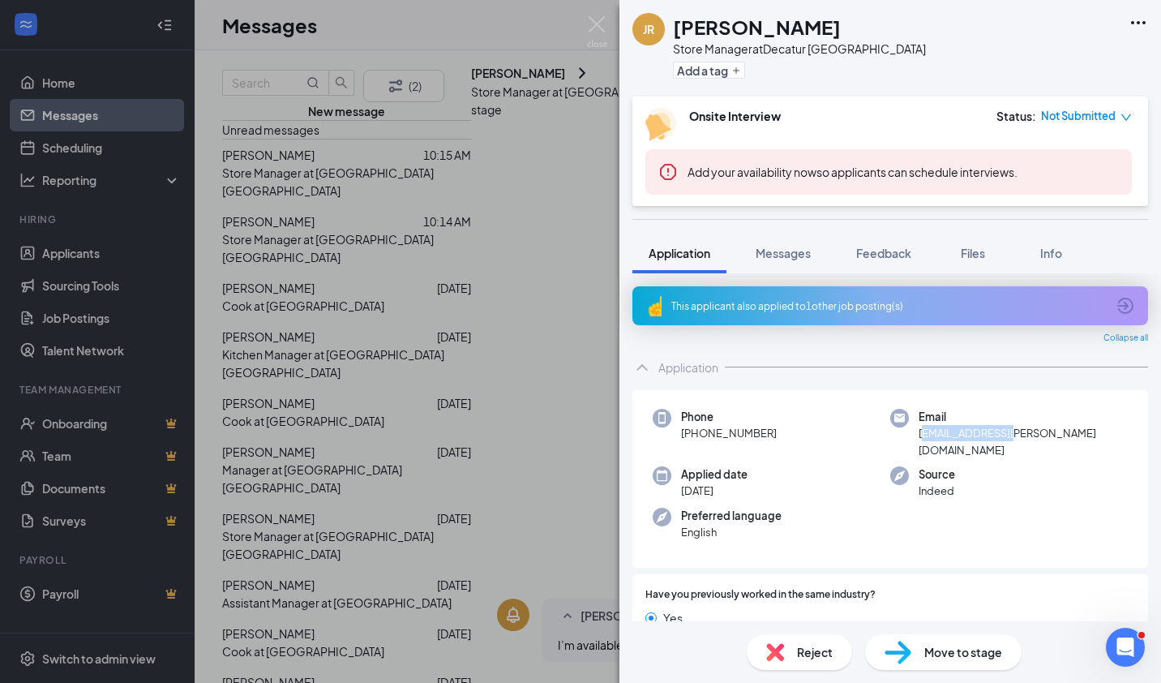
drag, startPoint x: 914, startPoint y: 434, endPoint x: 996, endPoint y: 431, distance: 81.9
click at [996, 431] on span "[EMAIL_ADDRESS][PERSON_NAME][DOMAIN_NAME]" at bounding box center [1023, 441] width 209 height 33
drag, startPoint x: 996, startPoint y: 431, endPoint x: 909, endPoint y: 432, distance: 86.8
click at [909, 432] on div "Email [EMAIL_ADDRESS][PERSON_NAME][DOMAIN_NAME]" at bounding box center [1009, 433] width 238 height 49
drag, startPoint x: 912, startPoint y: 435, endPoint x: 1022, endPoint y: 431, distance: 110.3
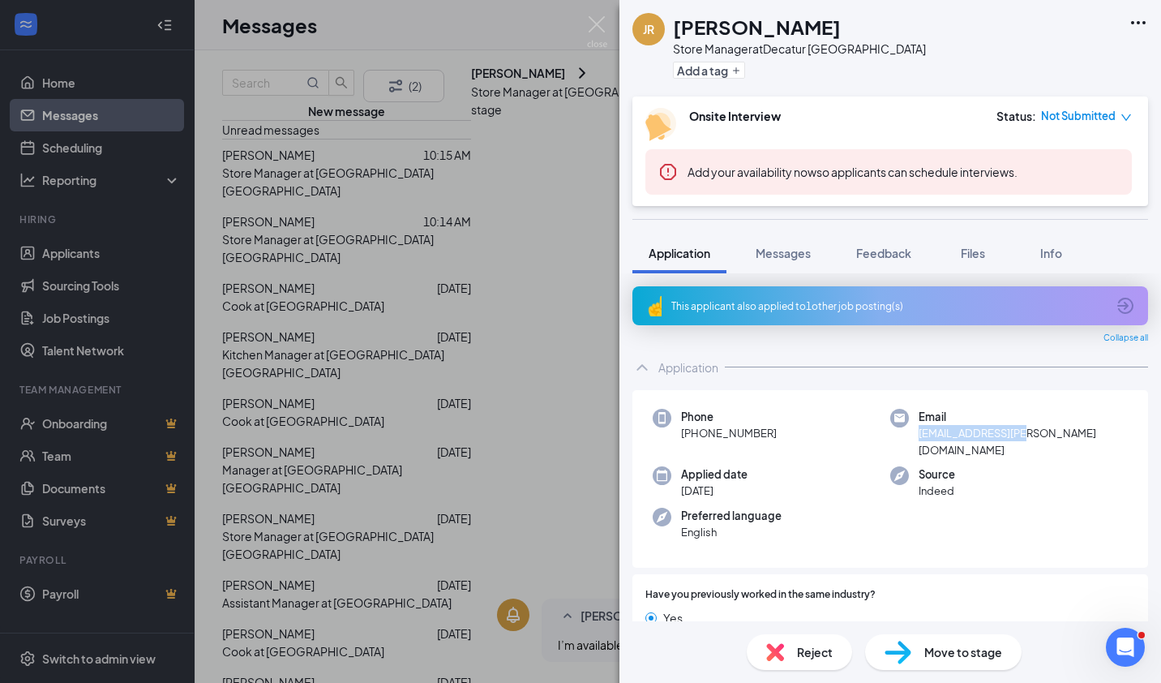
click at [1022, 431] on div "Email [EMAIL_ADDRESS][PERSON_NAME][DOMAIN_NAME]" at bounding box center [1009, 433] width 238 height 49
drag, startPoint x: 1022, startPoint y: 431, endPoint x: 1000, endPoint y: 432, distance: 22.7
copy span "[EMAIL_ADDRESS][PERSON_NAME][DOMAIN_NAME]"
click at [332, 290] on div "JR [PERSON_NAME] Store Manager at [GEOGRAPHIC_DATA] [GEOGRAPHIC_DATA] Add a tag…" at bounding box center [580, 341] width 1161 height 683
click at [328, 287] on div "JR [PERSON_NAME] Store Manager at [GEOGRAPHIC_DATA] [GEOGRAPHIC_DATA] Add a tag…" at bounding box center [580, 341] width 1161 height 683
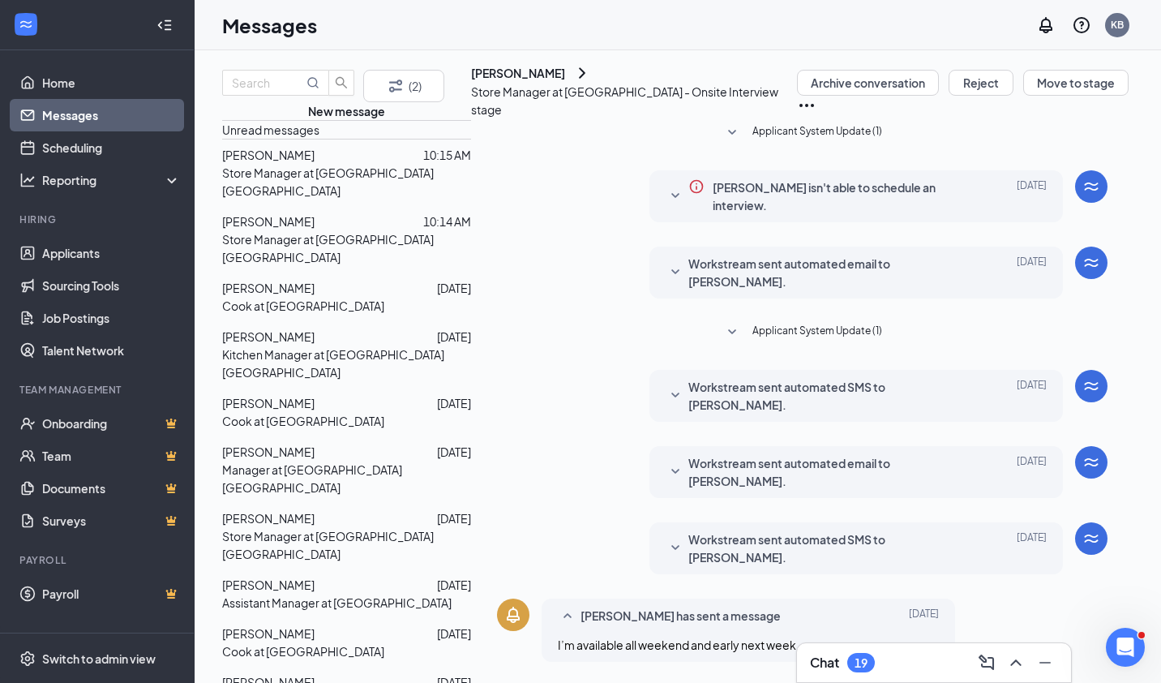
click at [326, 266] on p "Store Manager at [GEOGRAPHIC_DATA] [GEOGRAPHIC_DATA]" at bounding box center [346, 248] width 249 height 36
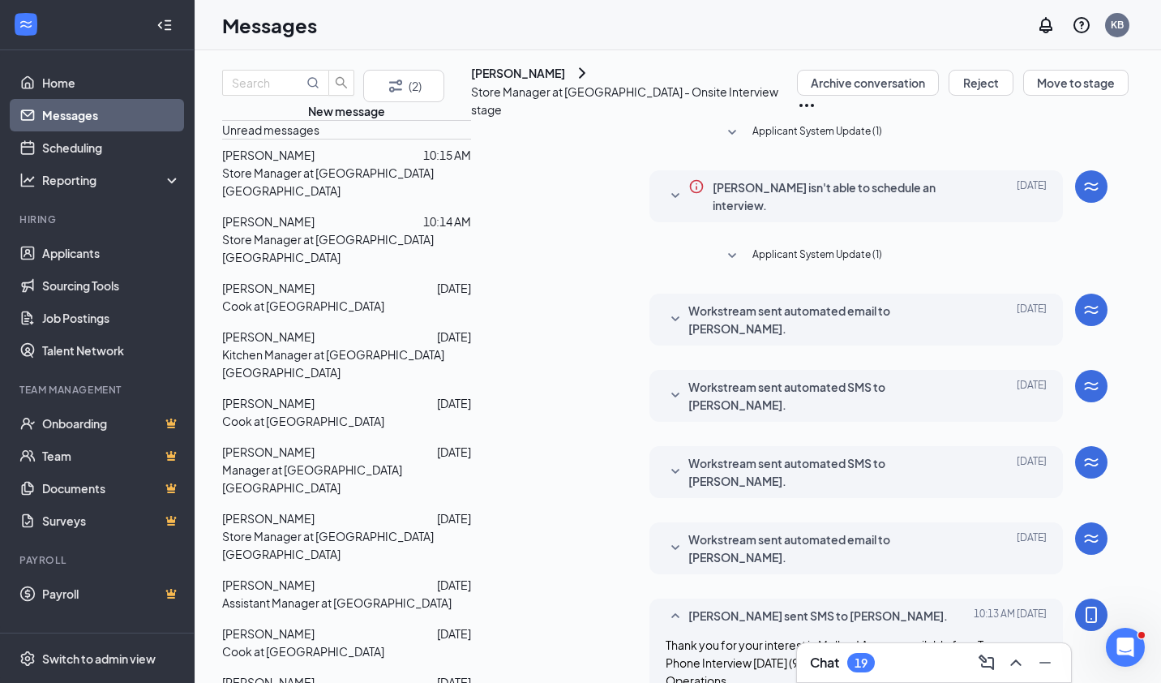
scroll to position [265, 0]
click at [325, 266] on p "Store Manager at [GEOGRAPHIC_DATA] [GEOGRAPHIC_DATA]" at bounding box center [346, 248] width 249 height 36
type textarea "Perfect! I will send you an email invite. I look forward to speaking with you!"
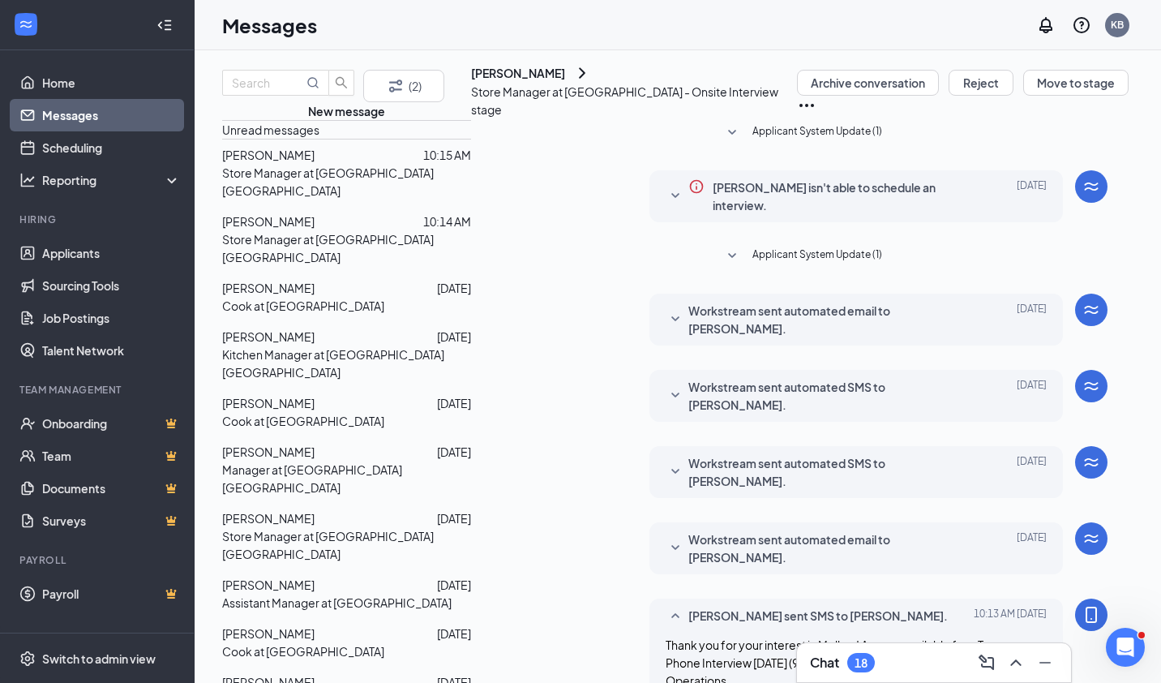
scroll to position [353, 0]
click at [555, 81] on div "[PERSON_NAME]" at bounding box center [518, 73] width 94 height 16
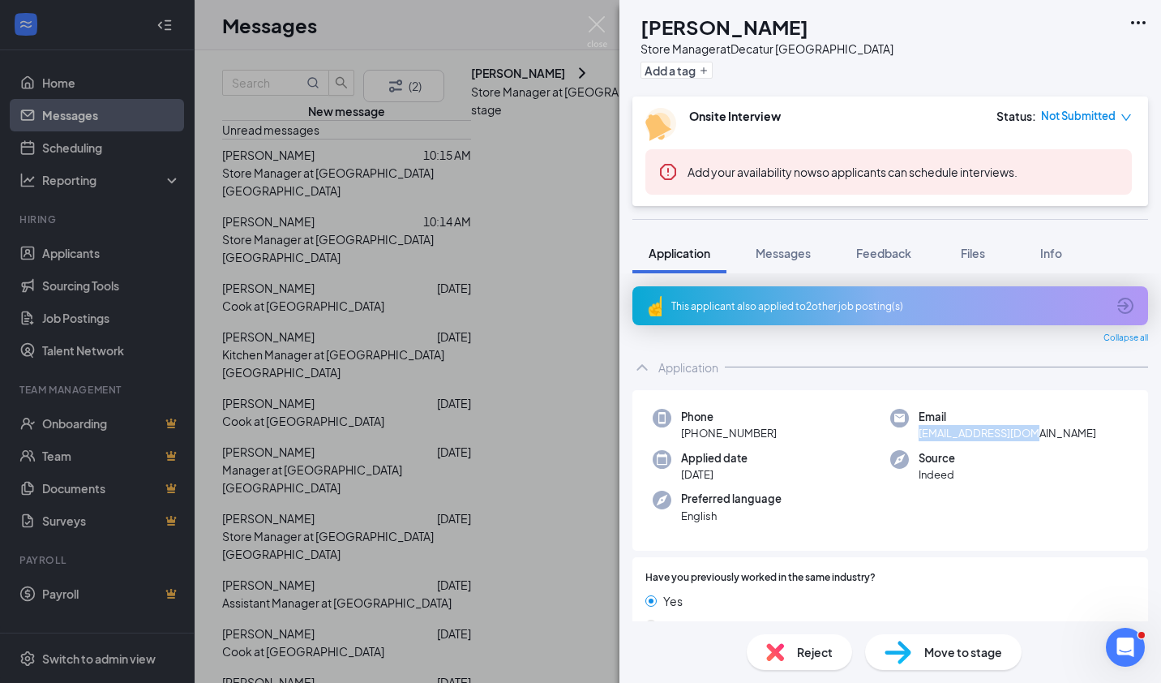
drag, startPoint x: 913, startPoint y: 432, endPoint x: 1030, endPoint y: 437, distance: 116.8
click at [1030, 437] on span "[EMAIL_ADDRESS][DOMAIN_NAME]" at bounding box center [1008, 433] width 178 height 16
drag, startPoint x: 1030, startPoint y: 437, endPoint x: 993, endPoint y: 435, distance: 36.5
copy span "[EMAIL_ADDRESS][DOMAIN_NAME]"
